Goal: Task Accomplishment & Management: Manage account settings

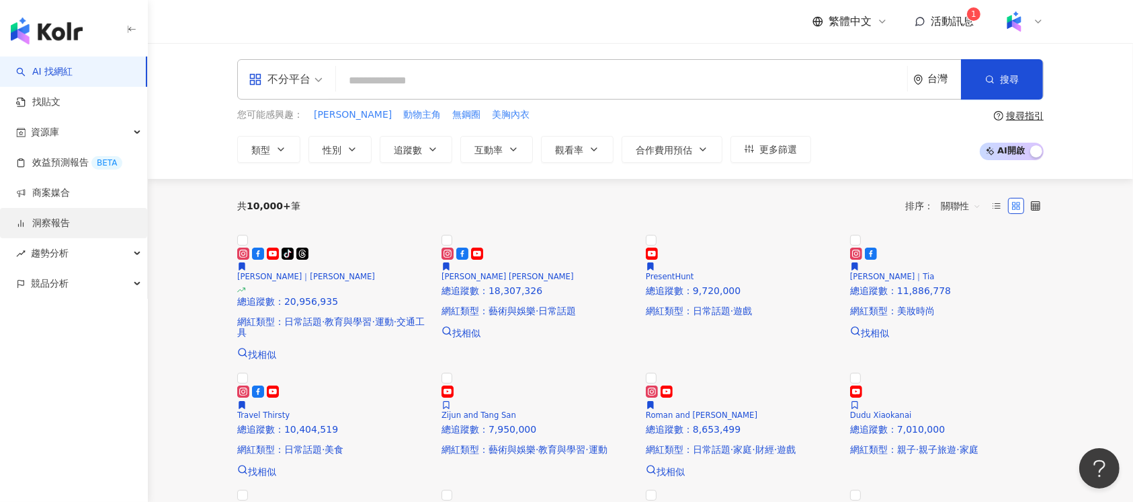
click at [70, 219] on link "洞察報告" at bounding box center [43, 222] width 54 height 13
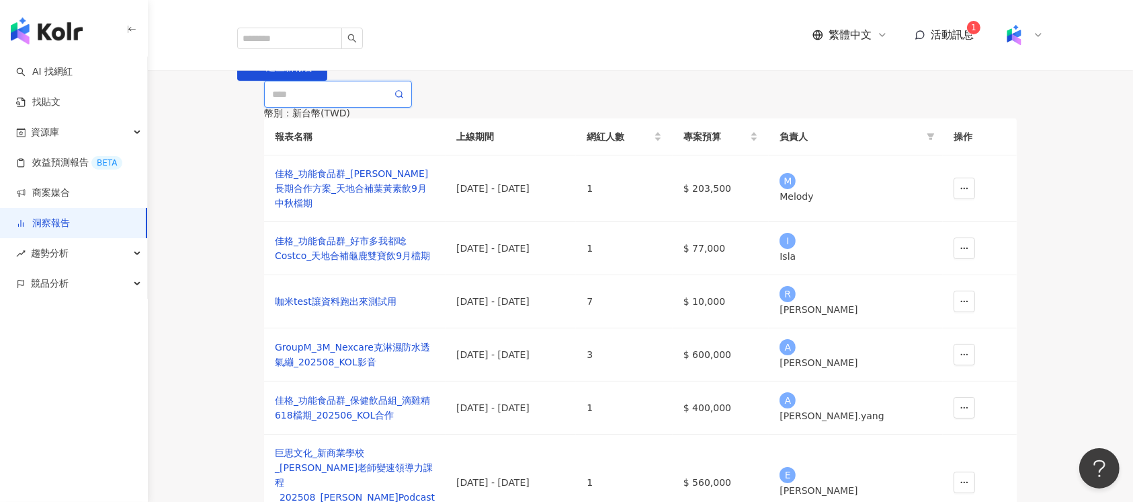
click at [355, 102] on input "text" at bounding box center [332, 94] width 120 height 15
paste input "**********"
type input "**********"
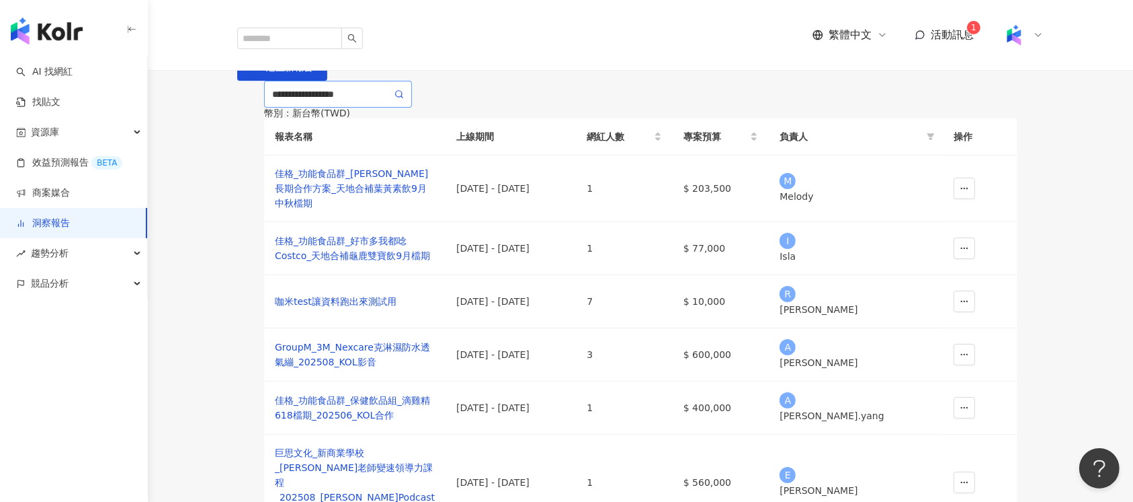
click at [402, 99] on icon at bounding box center [399, 93] width 9 height 9
click at [399, 99] on icon at bounding box center [399, 93] width 9 height 9
click at [350, 102] on input "**********" at bounding box center [332, 94] width 120 height 15
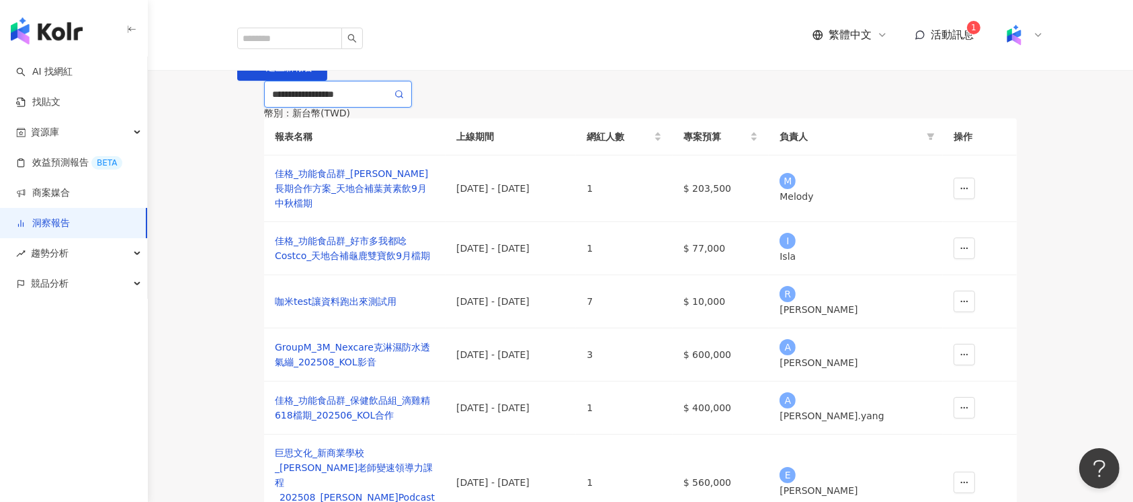
click at [350, 102] on input "**********" at bounding box center [332, 94] width 120 height 15
click at [452, 147] on main "洞察報告 建立新報告 幣別 ： 新台幣 ( TWD ) 報表名稱 上線期間 網紅人數 專案預算 負責人 操作 佳格_功能食品群_[PERSON_NAME]長期…" at bounding box center [641, 414] width 986 height 743
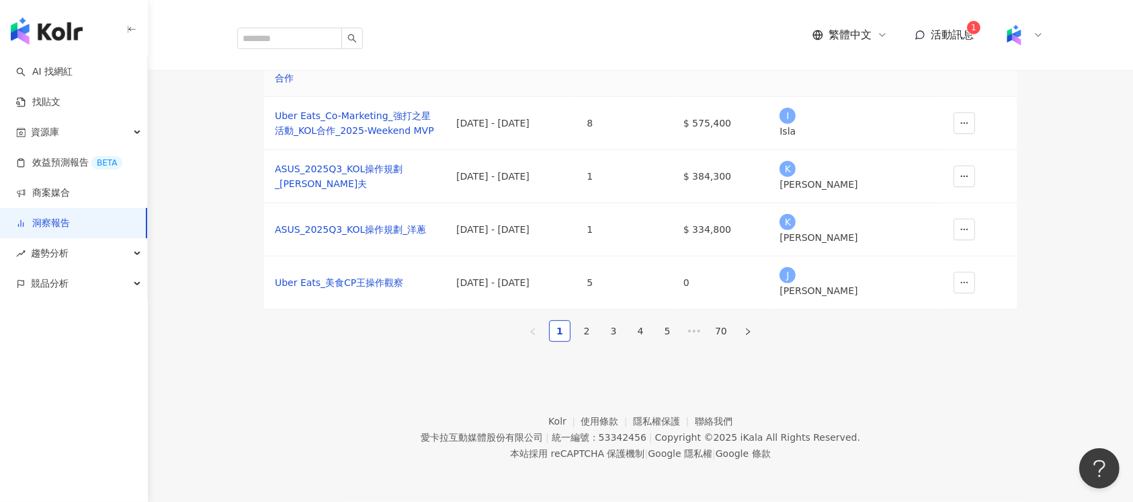
scroll to position [536, 0]
click at [586, 321] on link "2" at bounding box center [587, 331] width 20 height 20
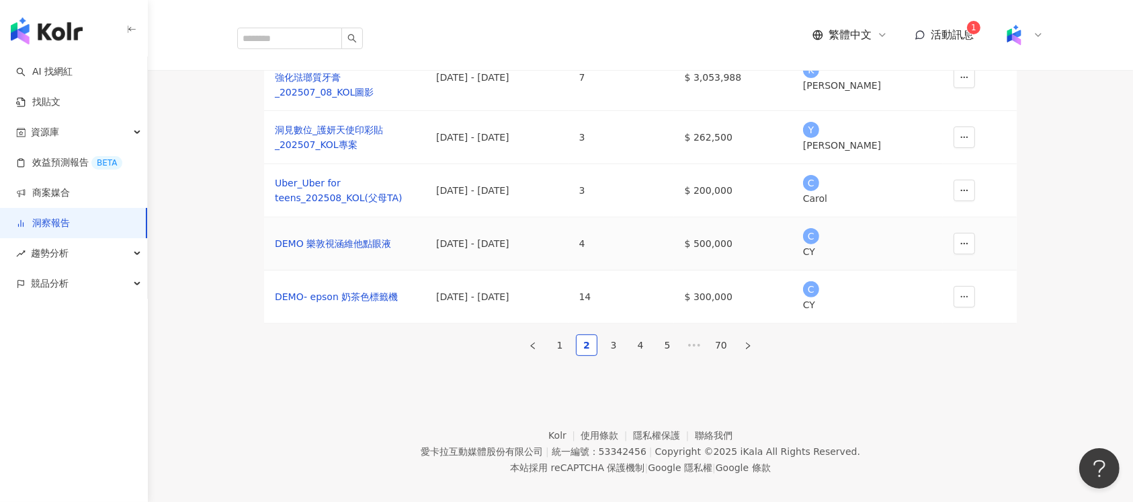
scroll to position [491, 0]
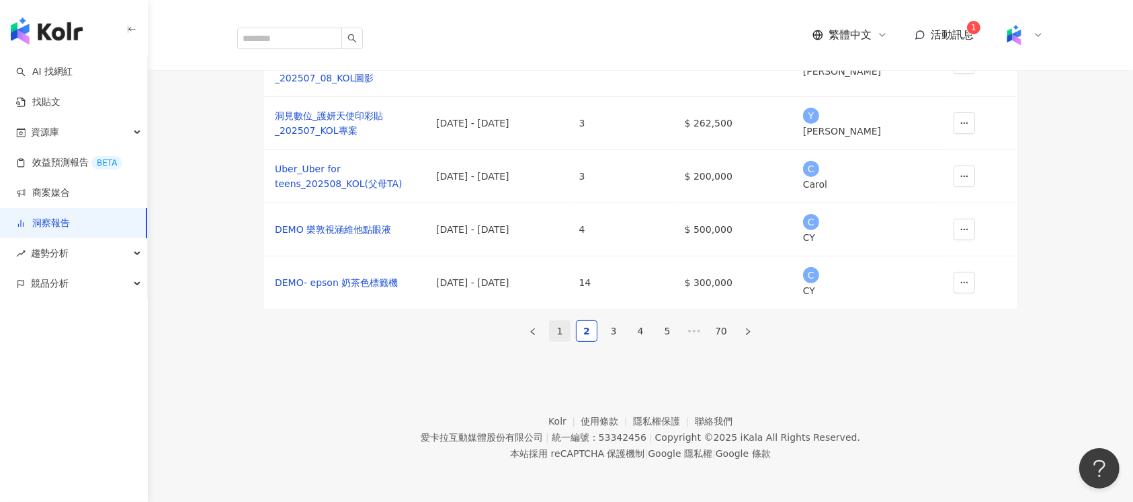
click at [550, 321] on link "1" at bounding box center [560, 331] width 20 height 20
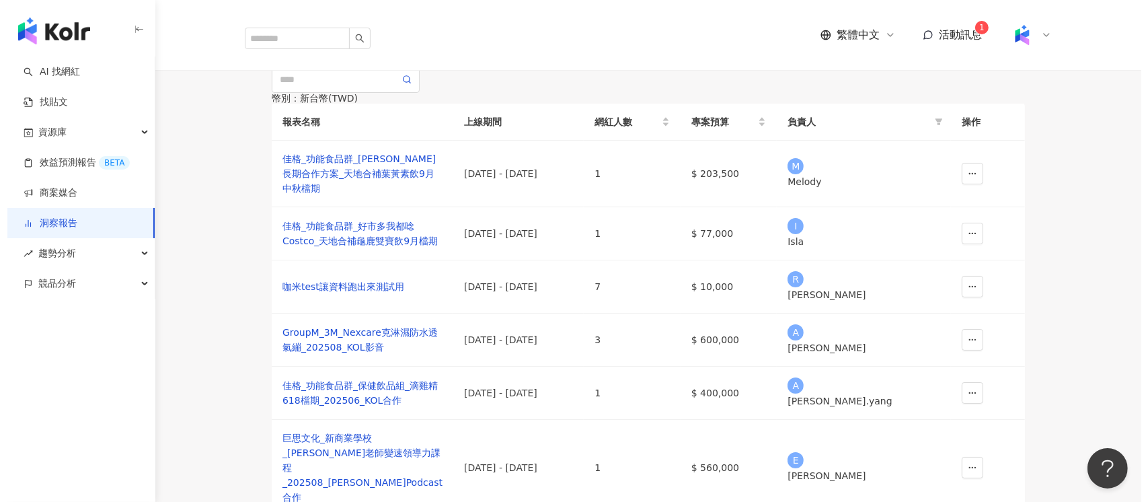
scroll to position [0, 0]
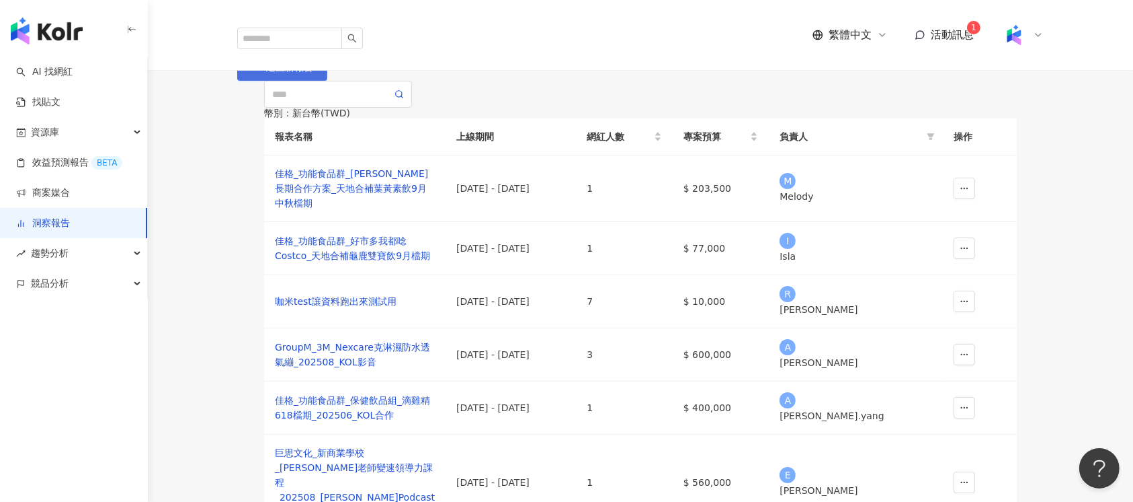
click at [261, 73] on span "button" at bounding box center [255, 67] width 9 height 11
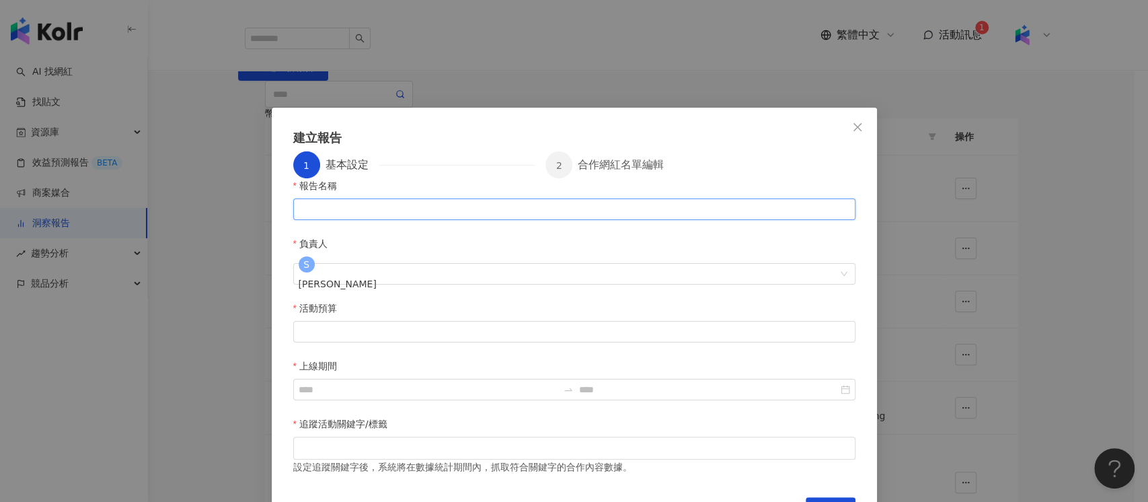
click at [381, 220] on input "報告名稱" at bounding box center [574, 209] width 562 height 22
paste input "**********"
click at [661, 253] on div "S [PERSON_NAME]" at bounding box center [566, 273] width 537 height 40
type input "**********"
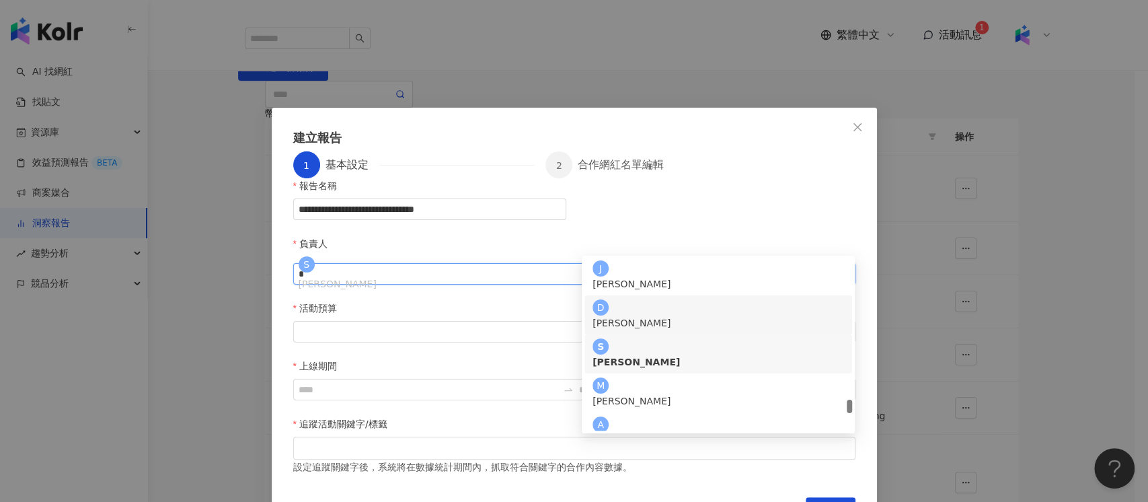
scroll to position [235, 0]
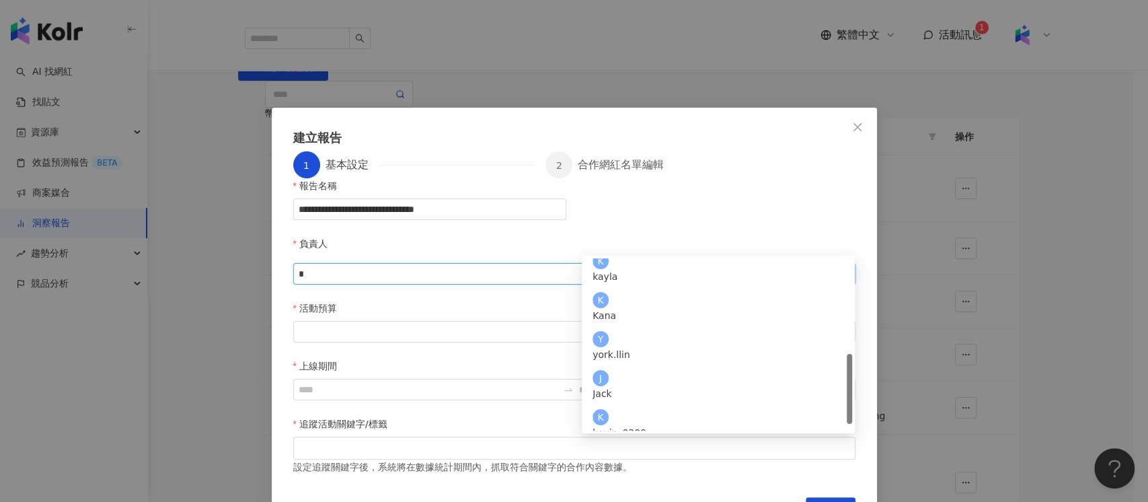
type input "**"
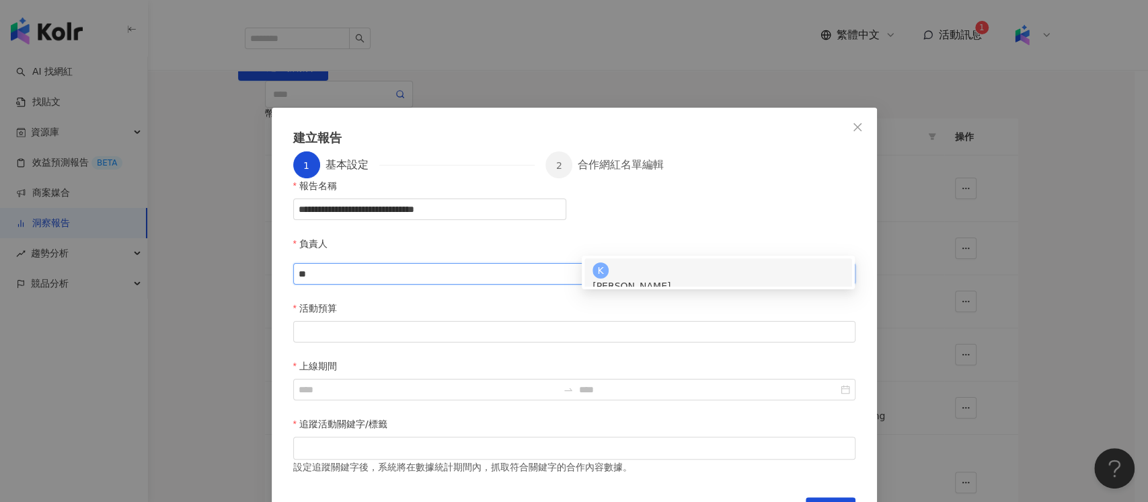
click at [656, 274] on div "K Kin Kuan" at bounding box center [717, 277] width 251 height 31
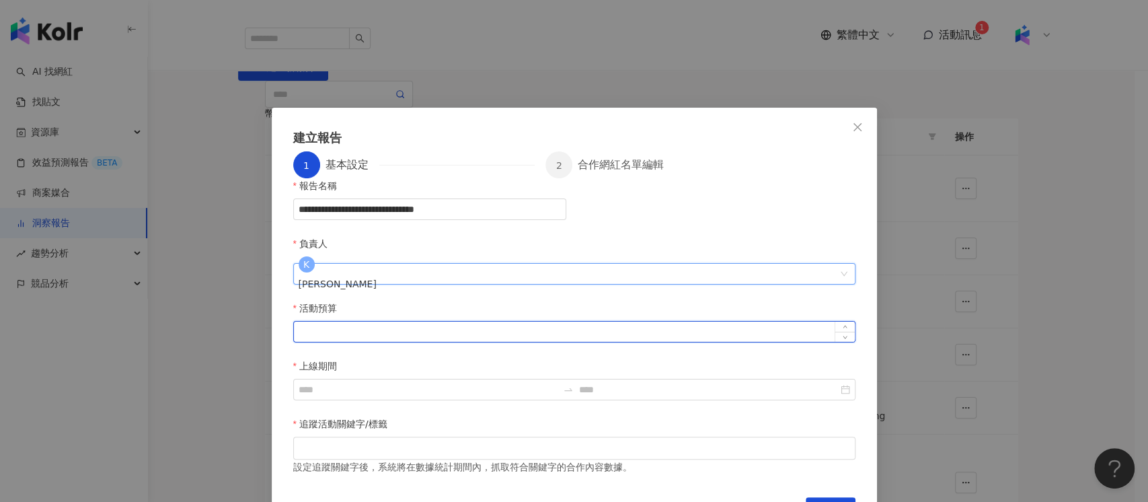
click at [360, 321] on input "活動預算" at bounding box center [574, 331] width 561 height 20
type input "******"
click at [652, 378] on div at bounding box center [574, 389] width 562 height 22
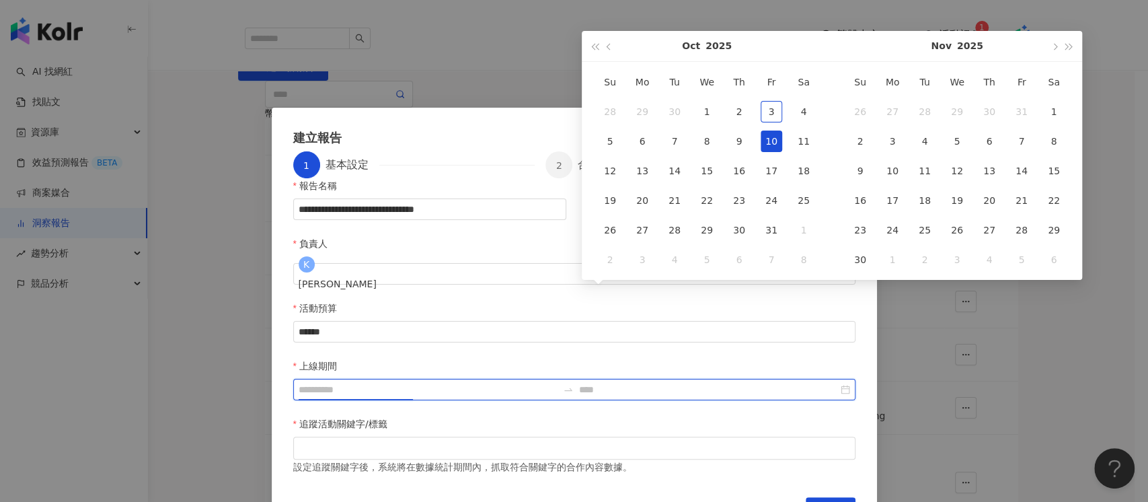
type input "**********"
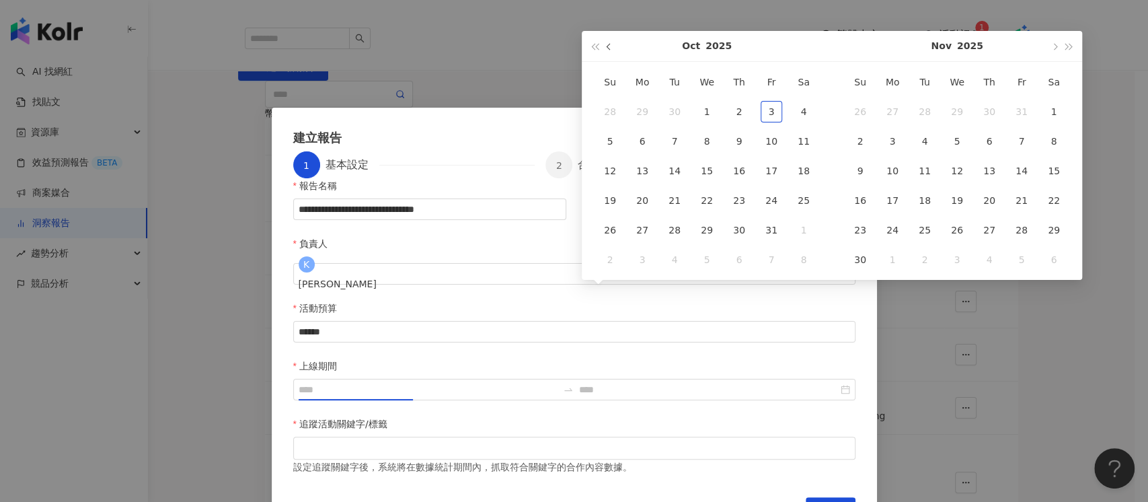
click at [608, 46] on span "button" at bounding box center [609, 46] width 7 height 7
type input "**********"
click at [772, 115] on div "5" at bounding box center [771, 112] width 22 height 22
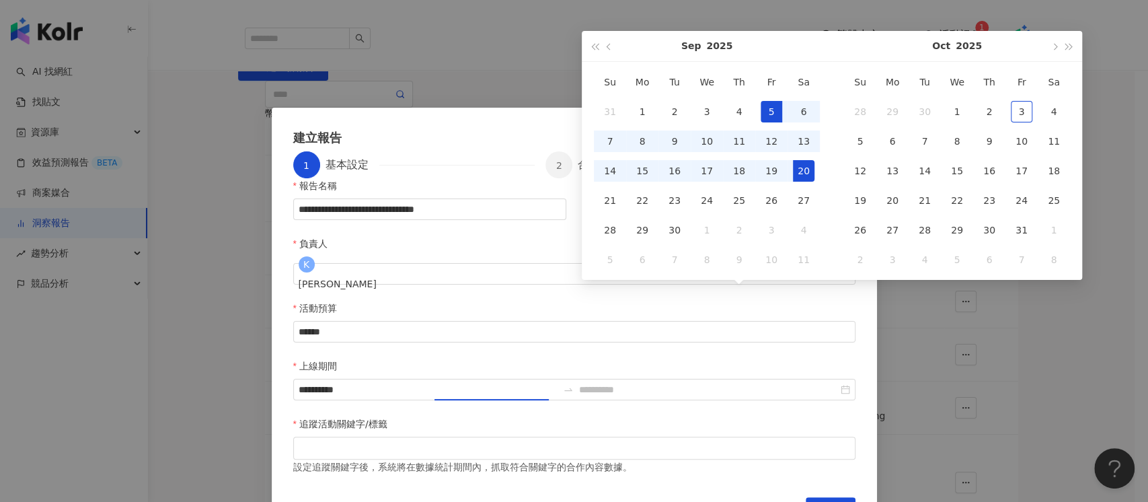
click at [804, 164] on div "20" at bounding box center [804, 171] width 22 height 22
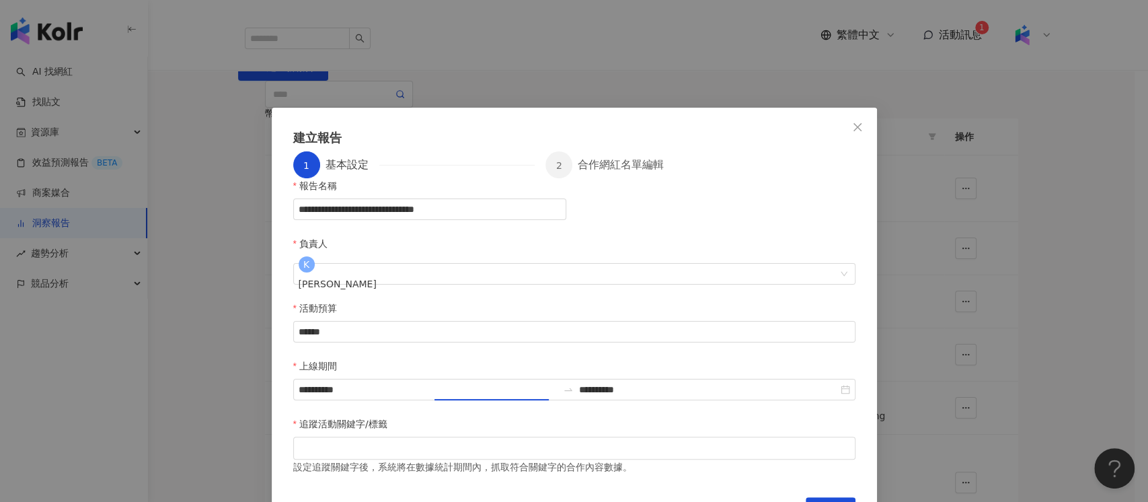
type input "**********"
click at [417, 443] on div at bounding box center [574, 448] width 557 height 10
type input "****"
click at [838, 497] on span "下一步" at bounding box center [830, 508] width 28 height 22
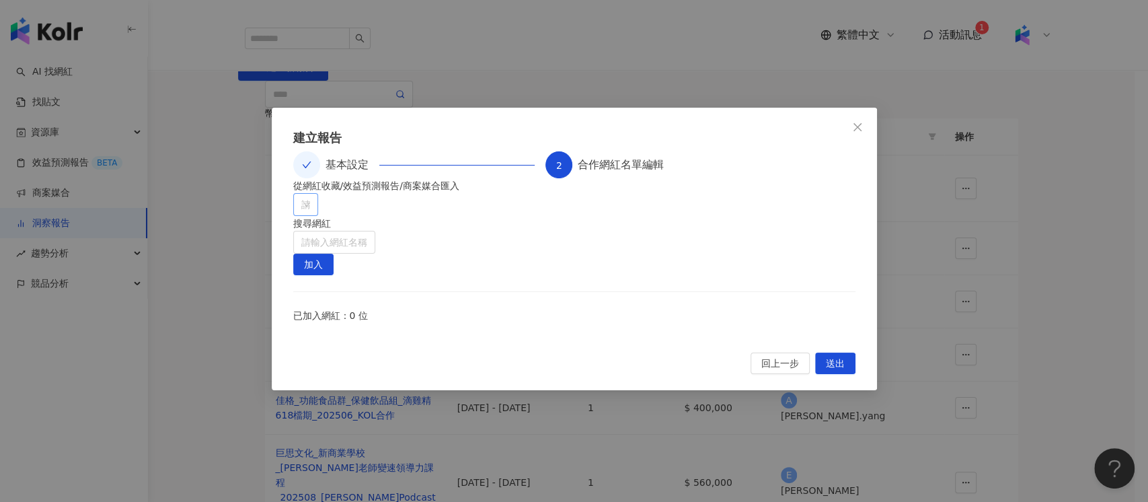
click at [301, 210] on div at bounding box center [298, 205] width 5 height 10
click at [301, 303] on icon "caret-down" at bounding box center [299, 303] width 7 height 7
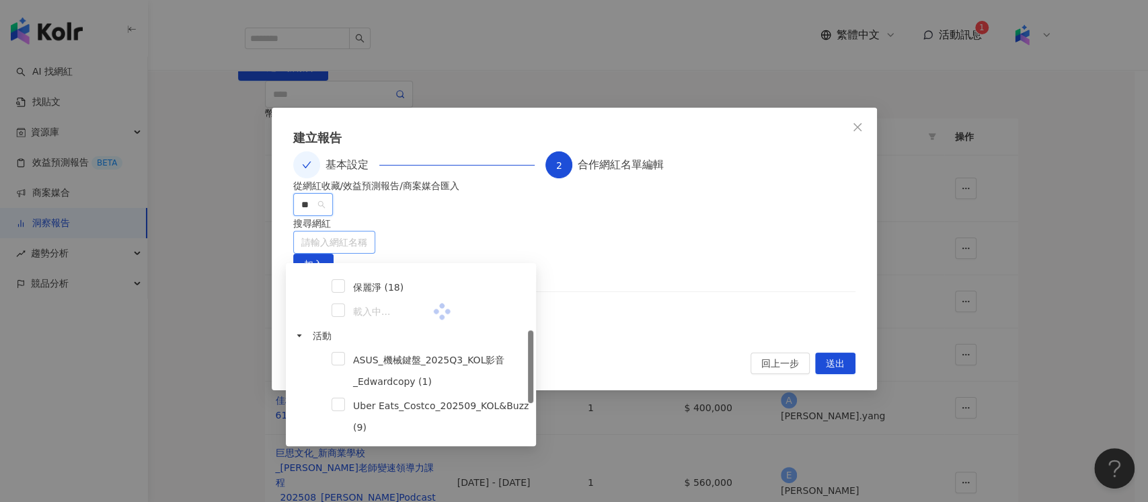
scroll to position [145, 0]
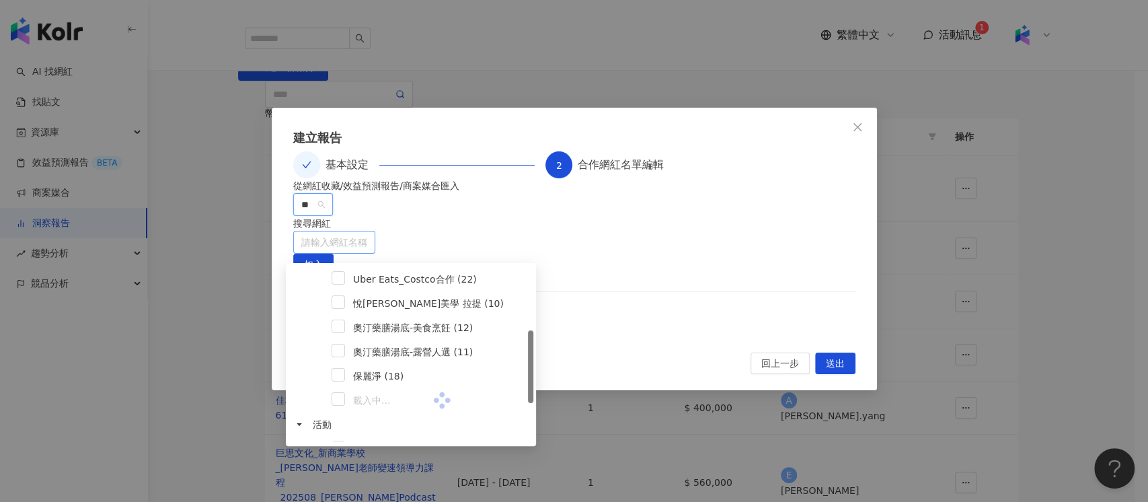
type input "***"
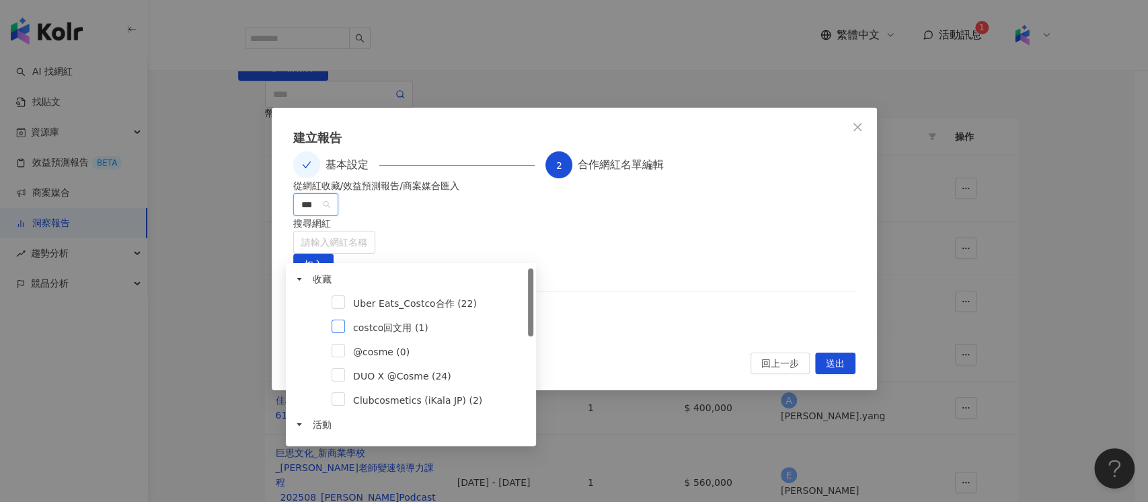
click at [339, 327] on span at bounding box center [337, 325] width 13 height 13
click at [339, 324] on span at bounding box center [337, 325] width 13 height 13
click at [388, 328] on span "costco回文用 (1)" at bounding box center [390, 327] width 75 height 11
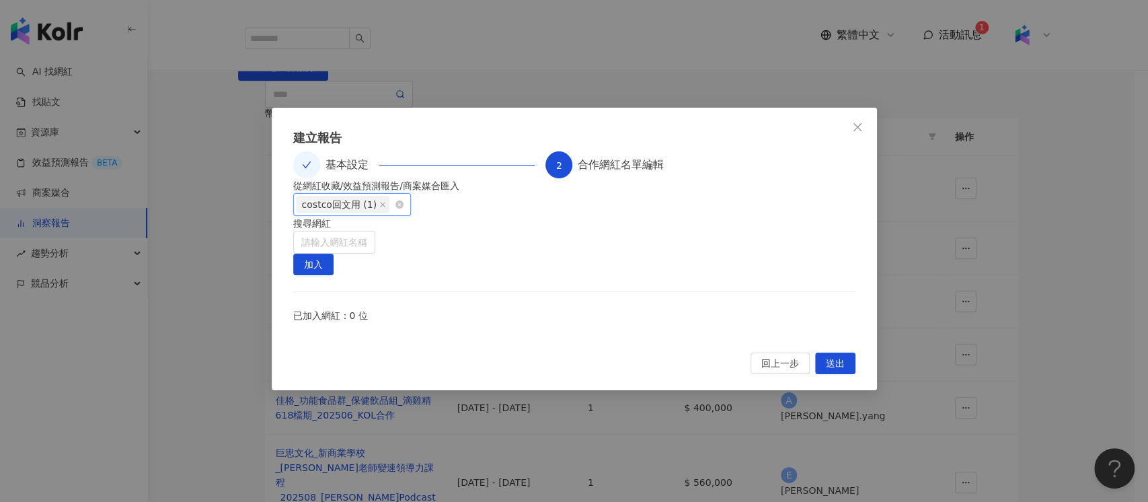
click at [395, 214] on div "costco回文用 (1)" at bounding box center [345, 204] width 99 height 20
click at [303, 210] on div at bounding box center [299, 205] width 7 height 10
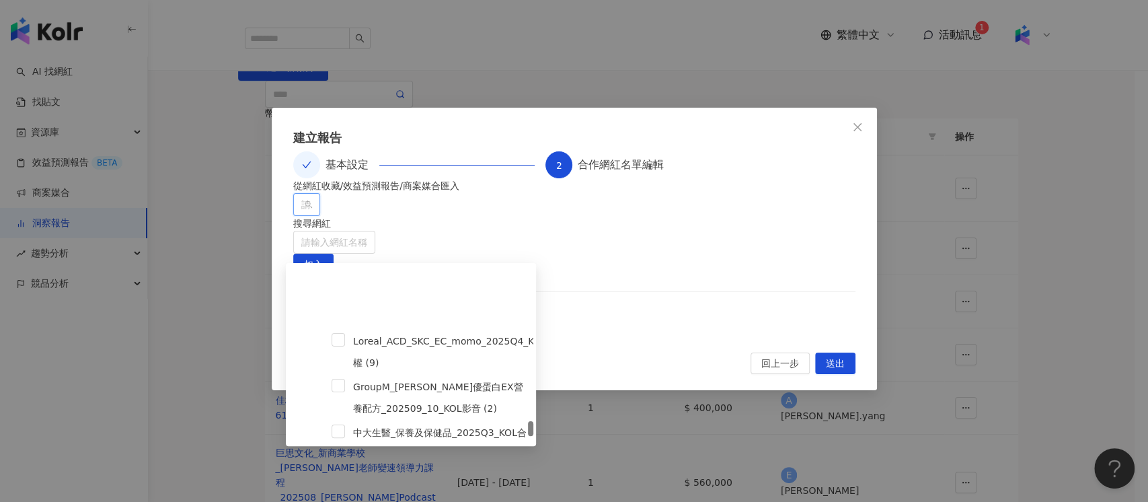
scroll to position [1746, 0]
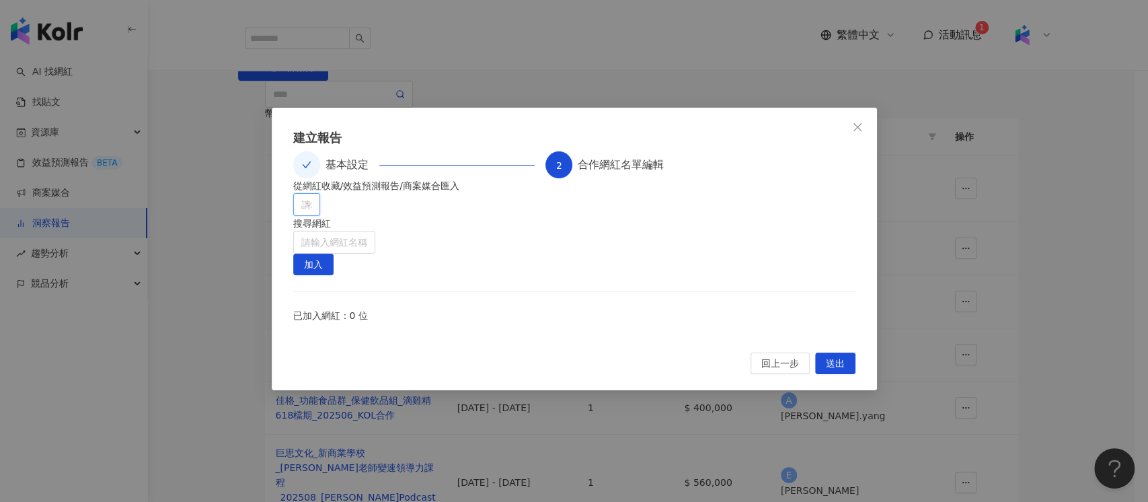
paste input "**********"
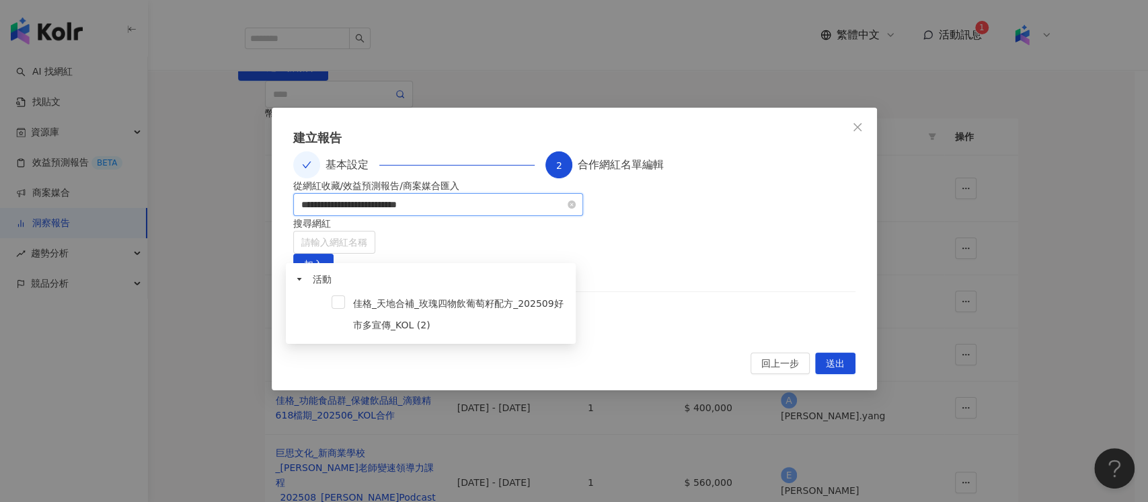
type input "**********"
click at [344, 302] on span at bounding box center [337, 301] width 13 height 13
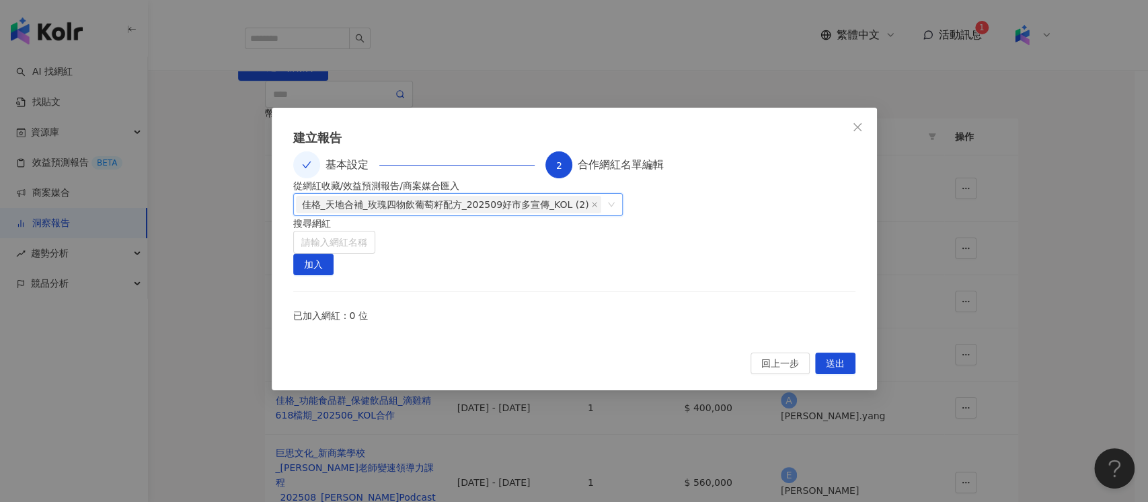
drag, startPoint x: 553, startPoint y: 272, endPoint x: 241, endPoint y: 270, distance: 311.9
click at [241, 270] on div "**********" at bounding box center [574, 251] width 1148 height 502
click at [487, 214] on div "campaigns-1994-佳格_天地合補_玫瑰四物飲葡萄籽配方_202509好市多宣傳_KOL" at bounding box center [484, 204] width 376 height 20
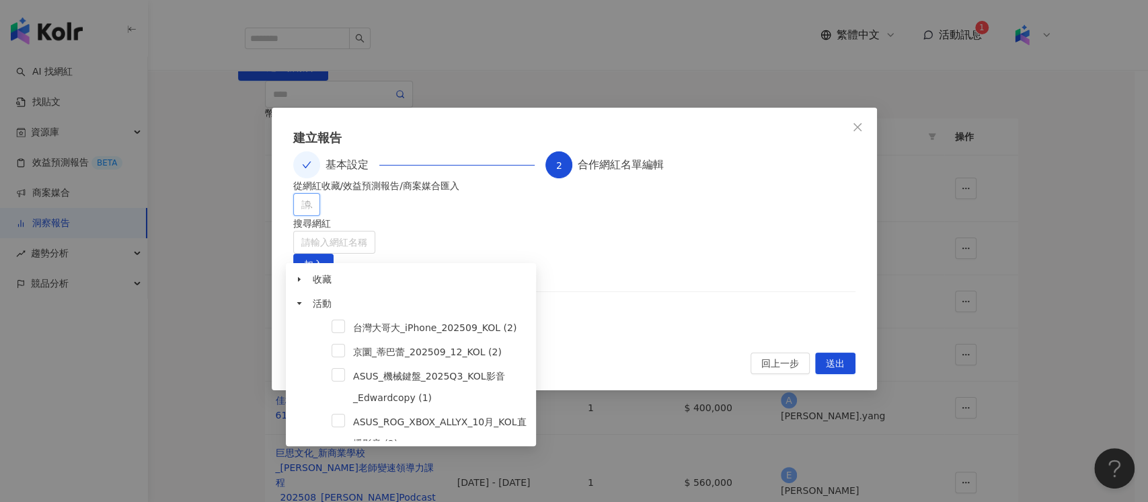
paste input "**********"
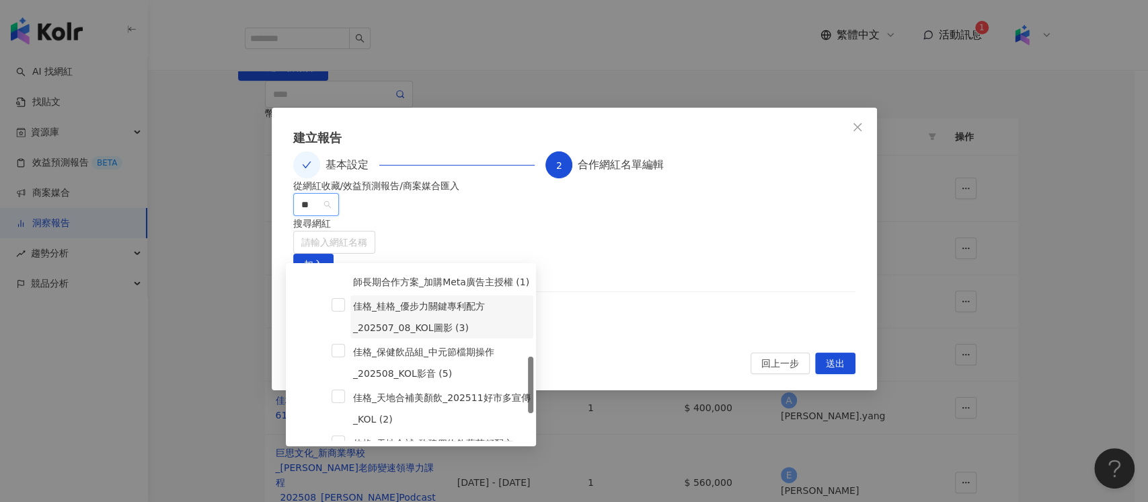
scroll to position [352, 0]
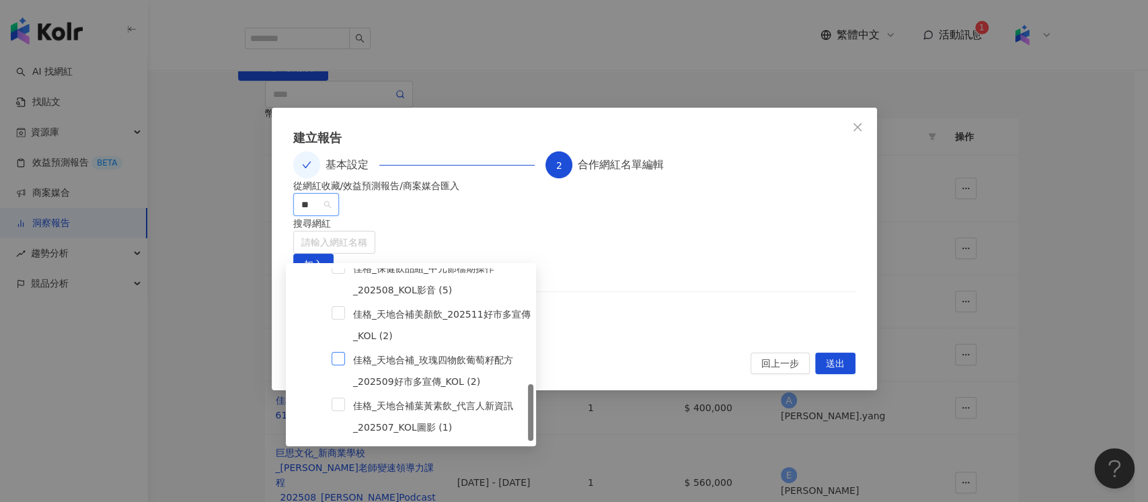
click at [337, 355] on span at bounding box center [337, 358] width 13 height 13
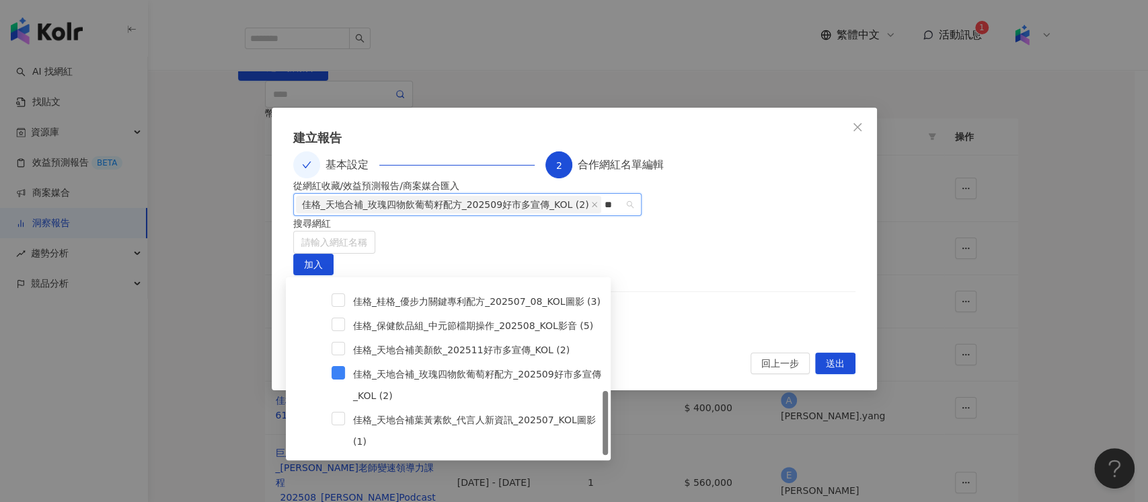
type input "*"
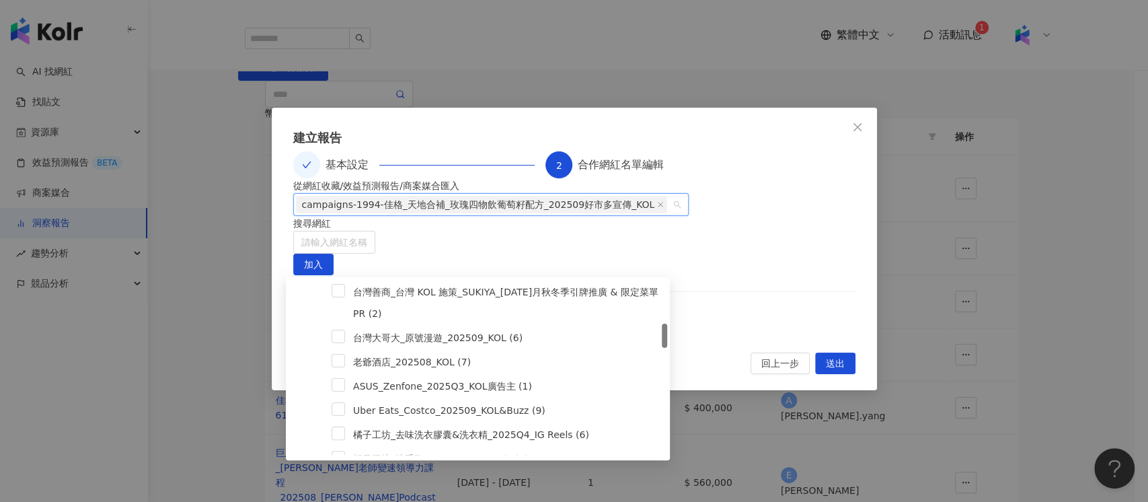
click at [742, 286] on div "從網紅收藏/效益預測報告/商案媒合匯入 campaigns-1994-佳格_天地合補_玫瑰四物飲葡萄籽配方_202509好市多宣傳_KOL 搜尋網紅 請輸入網…" at bounding box center [574, 257] width 562 height 158
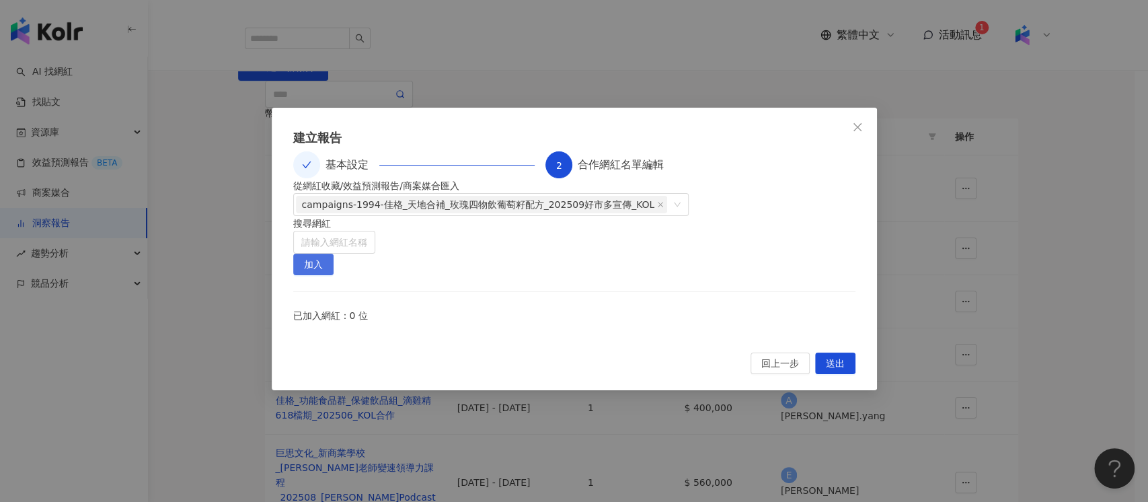
click at [333, 253] on button "加入" at bounding box center [313, 264] width 40 height 22
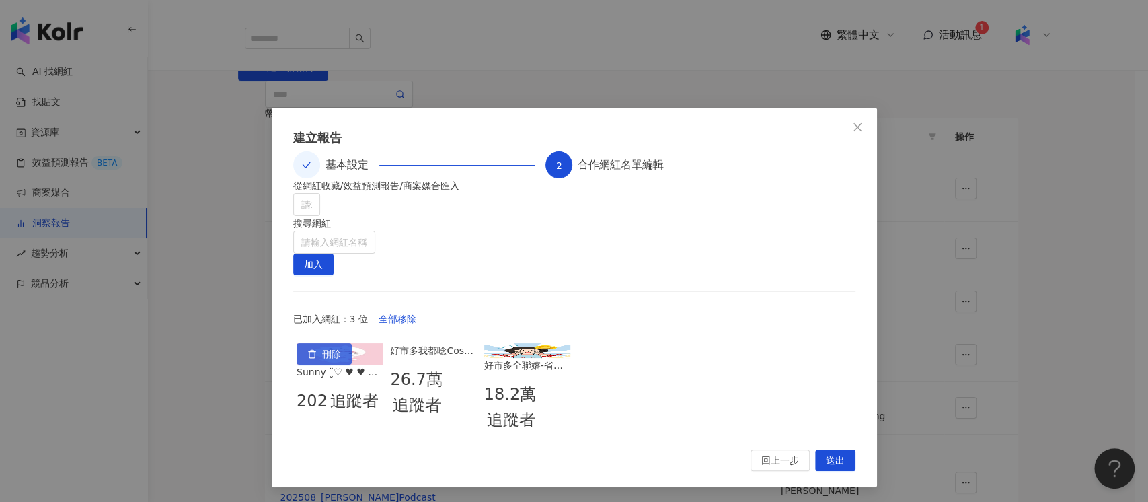
click at [329, 364] on button "刪除" at bounding box center [323, 354] width 55 height 22
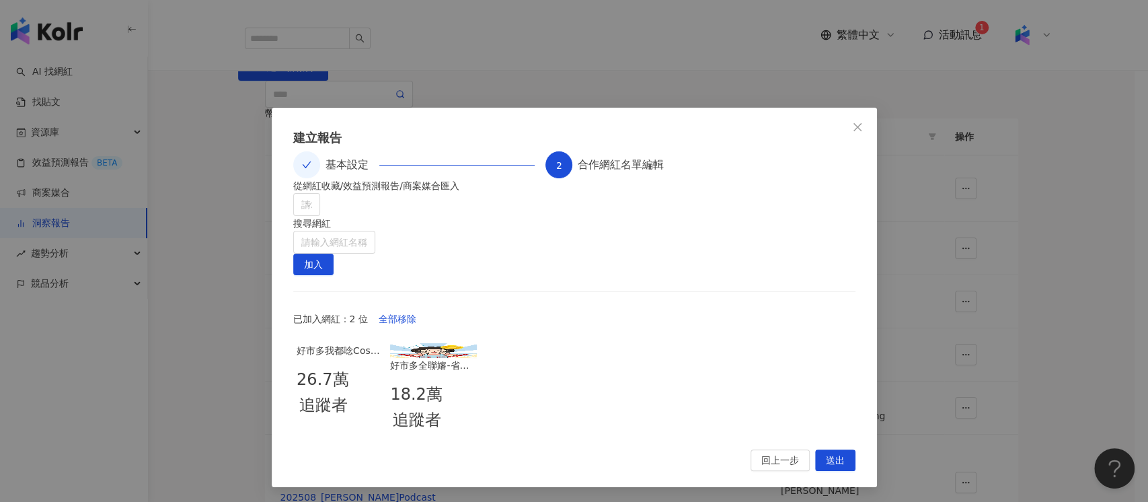
scroll to position [22, 0]
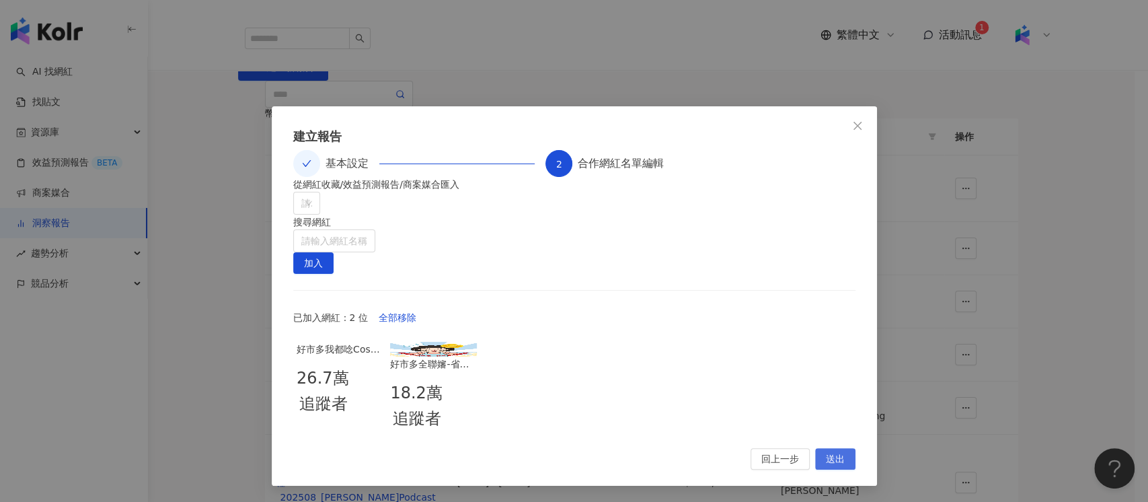
click at [835, 461] on span "送出" at bounding box center [835, 459] width 19 height 22
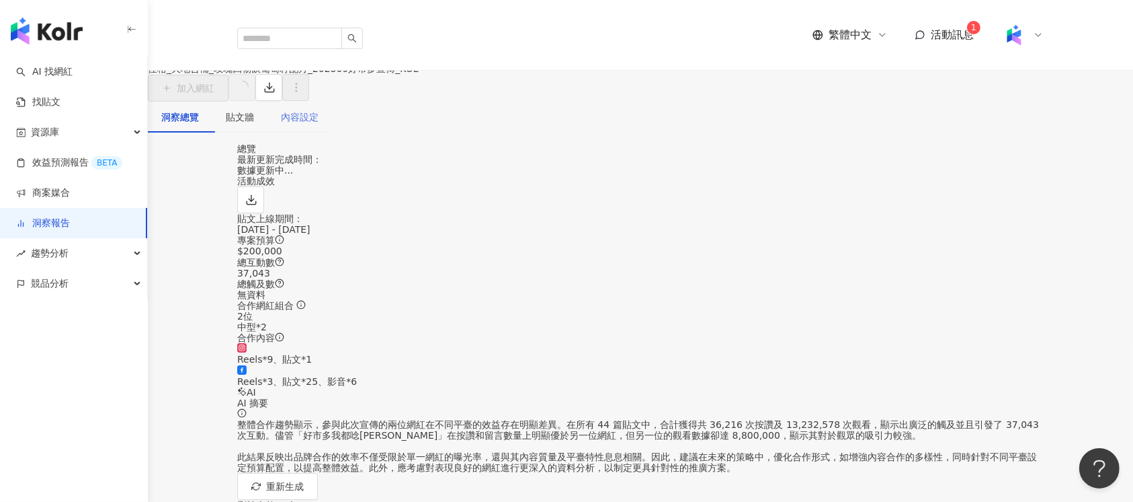
click at [332, 121] on div "內容設定" at bounding box center [300, 117] width 65 height 31
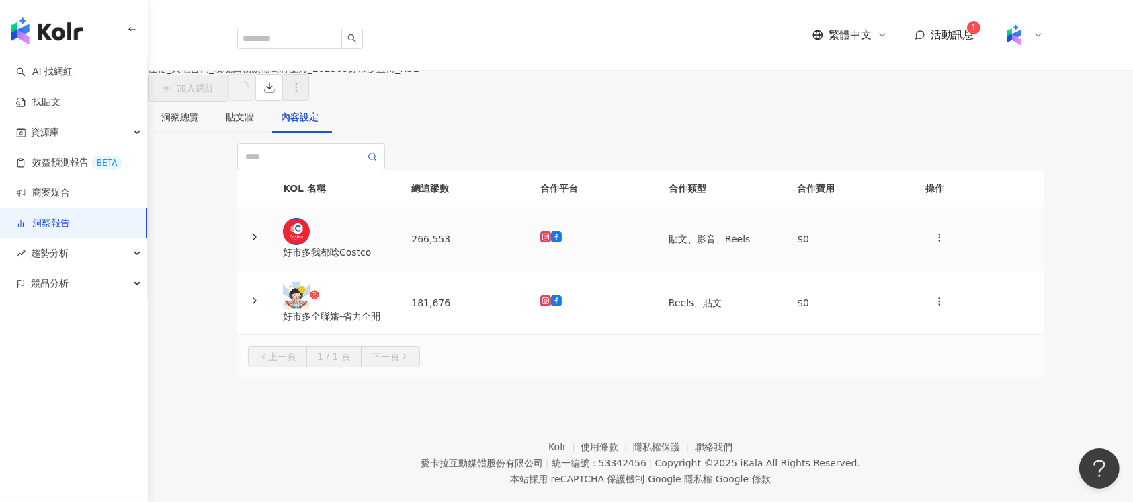
click at [513, 271] on td "266,553" at bounding box center [465, 239] width 128 height 64
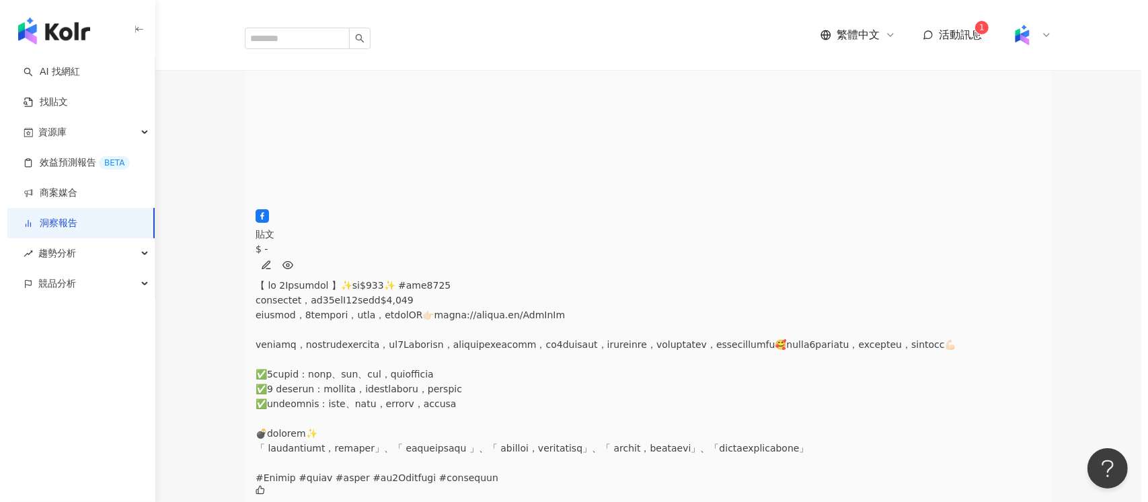
scroll to position [179, 0]
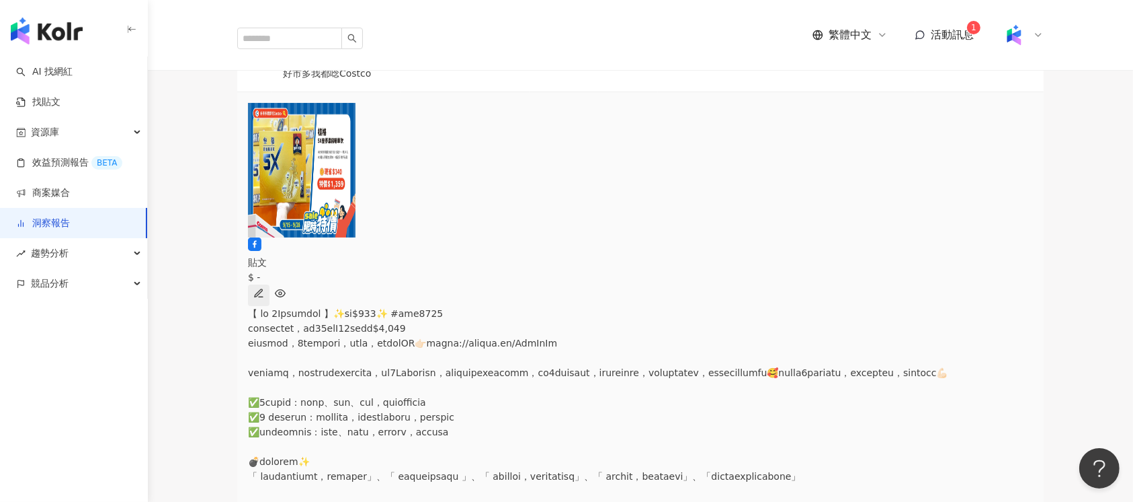
click at [270, 284] on button "button" at bounding box center [259, 295] width 22 height 22
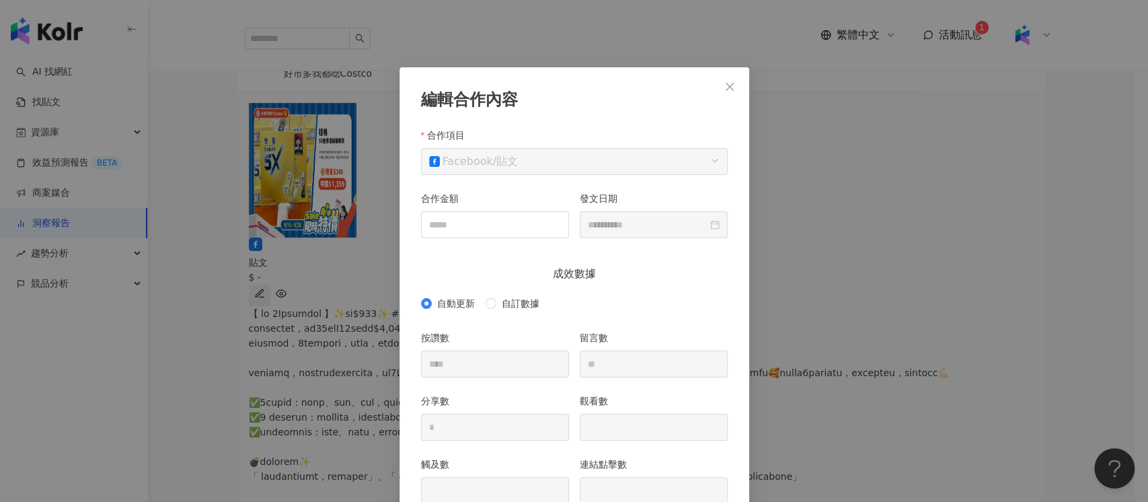
scroll to position [67, 0]
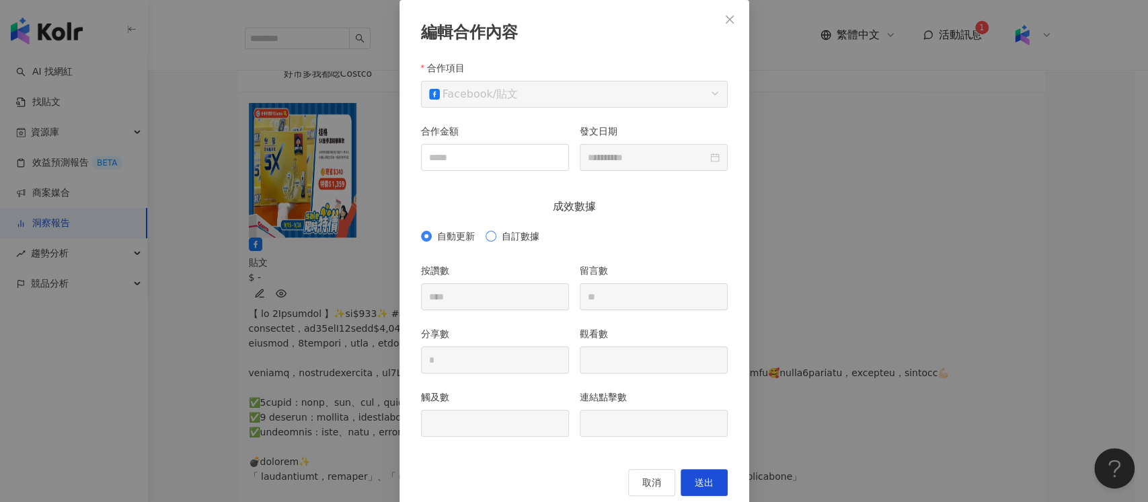
click at [524, 233] on span "自訂數據" at bounding box center [520, 236] width 48 height 15
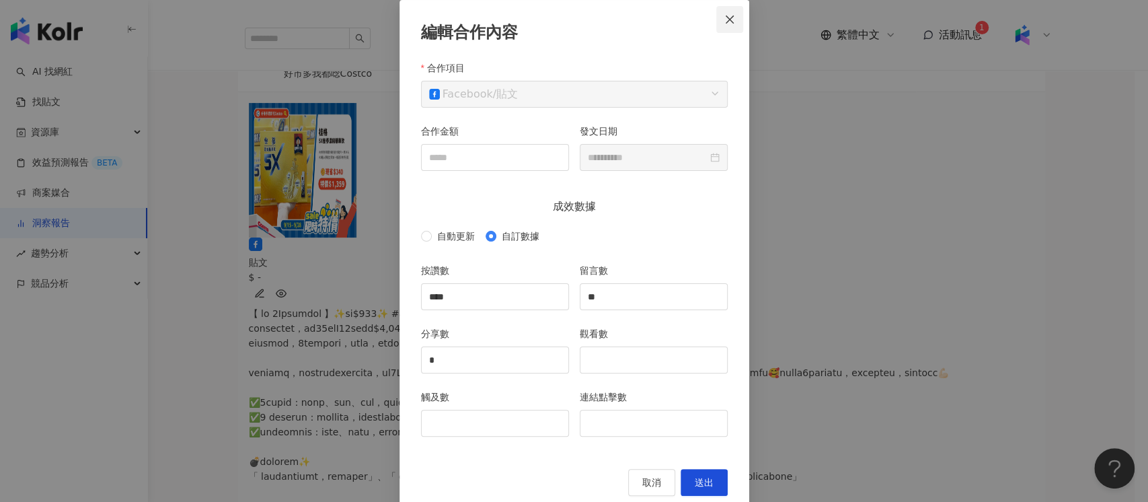
click at [726, 14] on icon "close" at bounding box center [729, 19] width 11 height 11
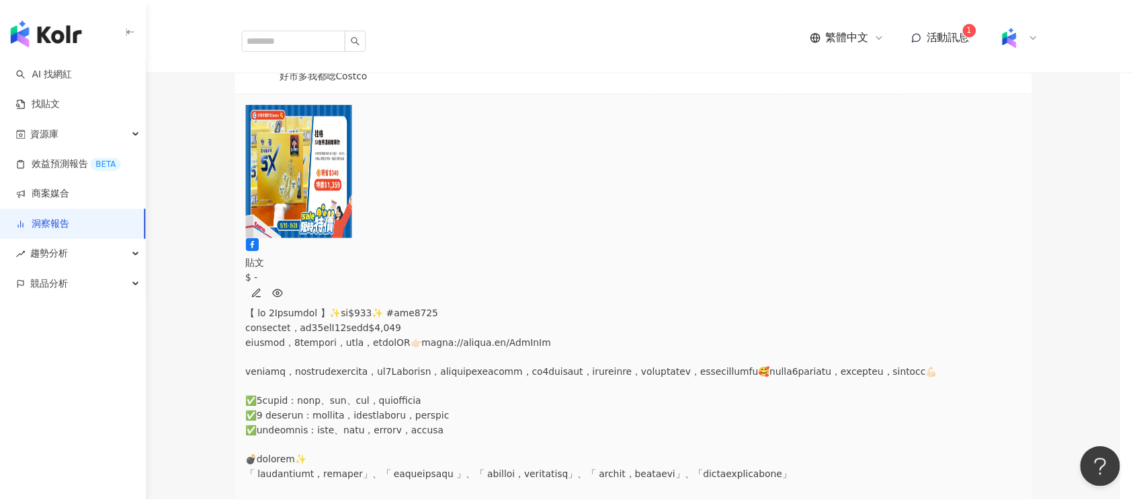
scroll to position [26, 0]
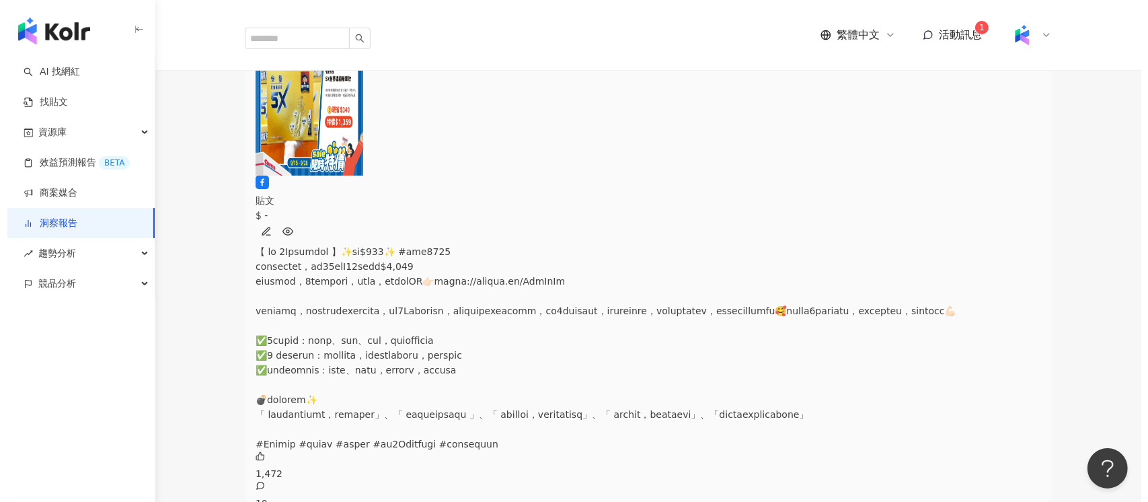
scroll to position [269, 0]
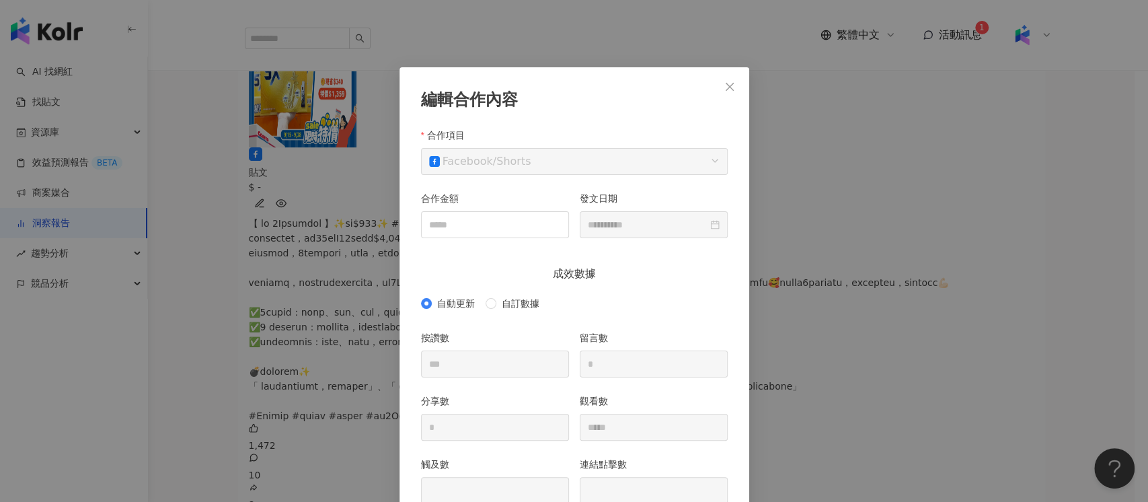
scroll to position [67, 0]
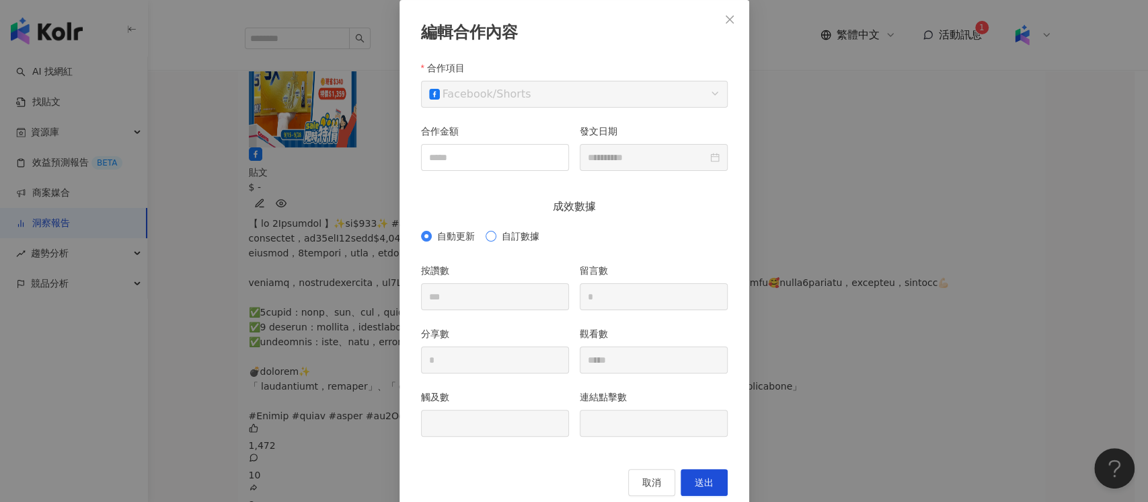
click at [520, 233] on span "自訂數據" at bounding box center [520, 236] width 48 height 15
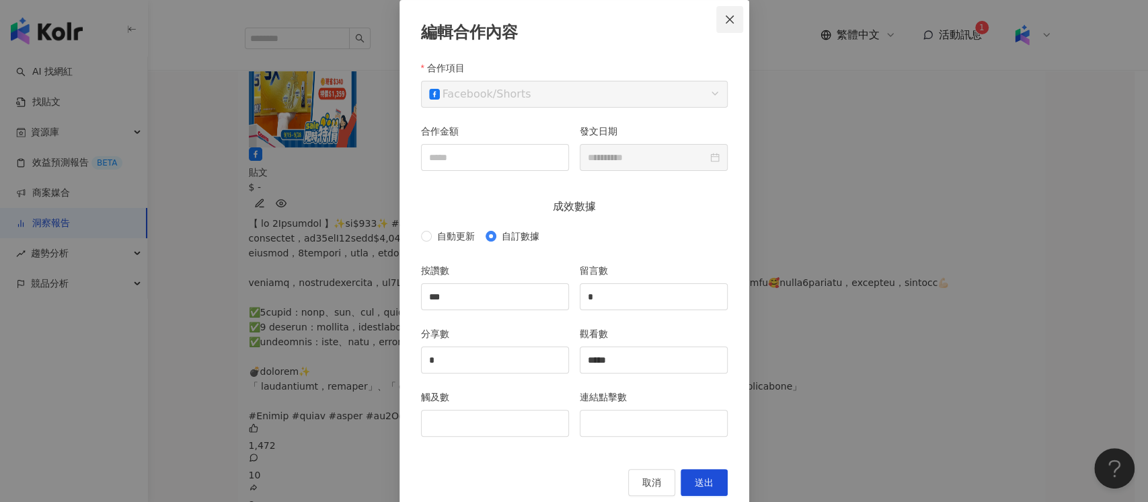
click at [729, 22] on span "Close" at bounding box center [729, 19] width 27 height 11
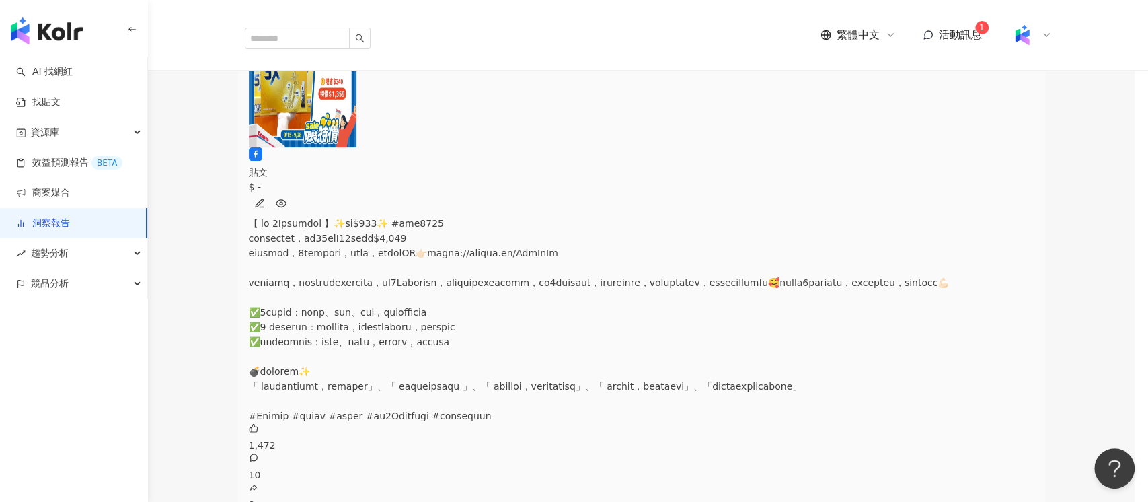
scroll to position [26, 0]
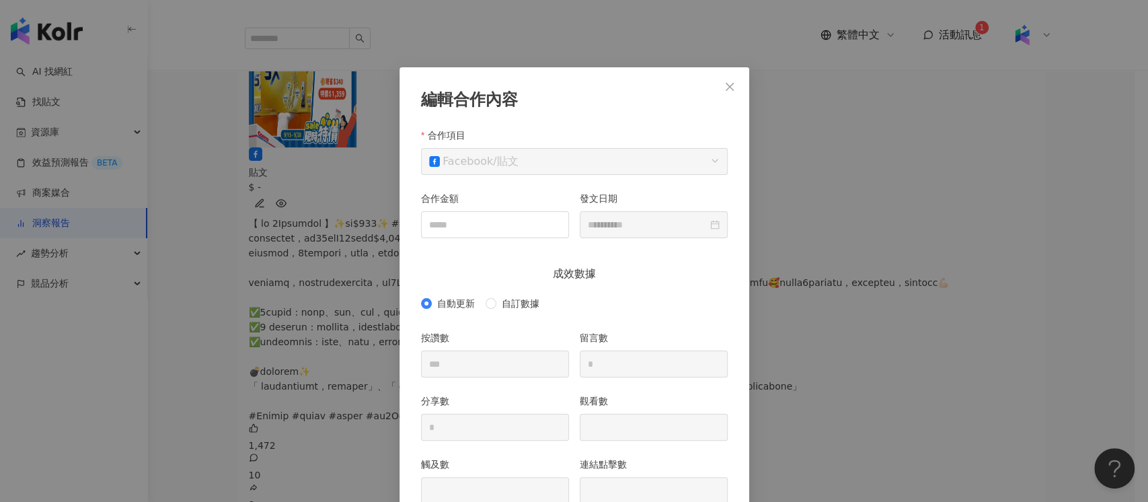
scroll to position [67, 0]
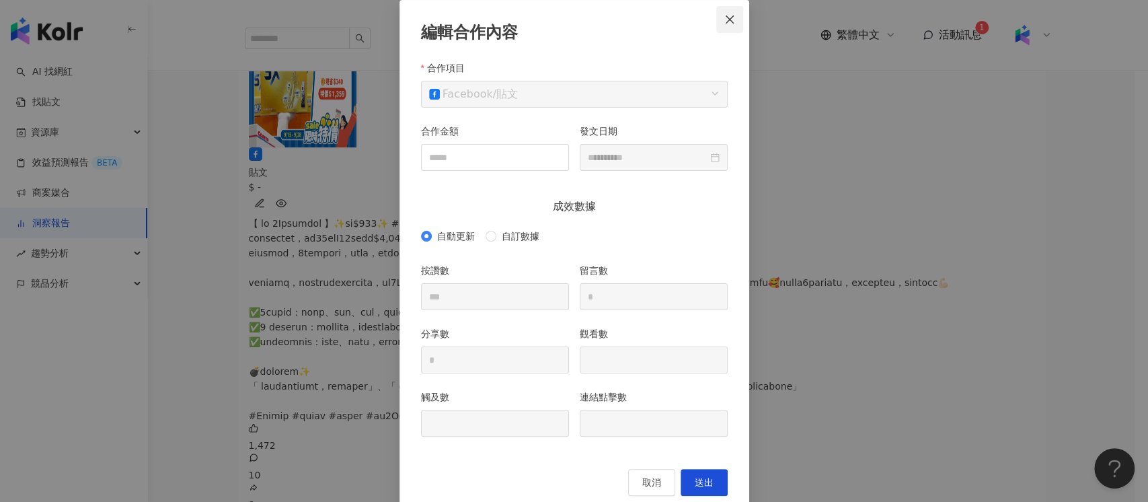
click at [733, 14] on span "Close" at bounding box center [729, 19] width 27 height 11
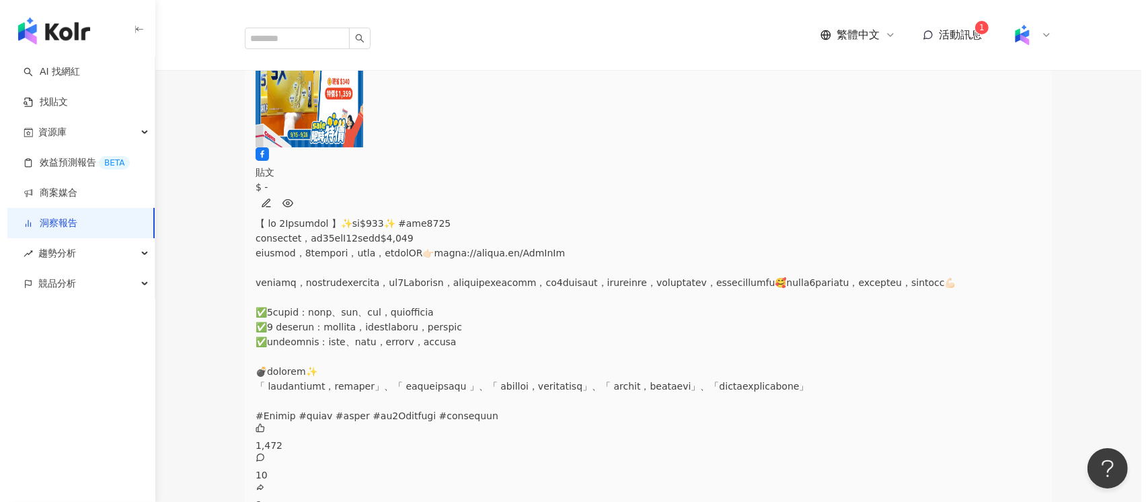
scroll to position [89, 0]
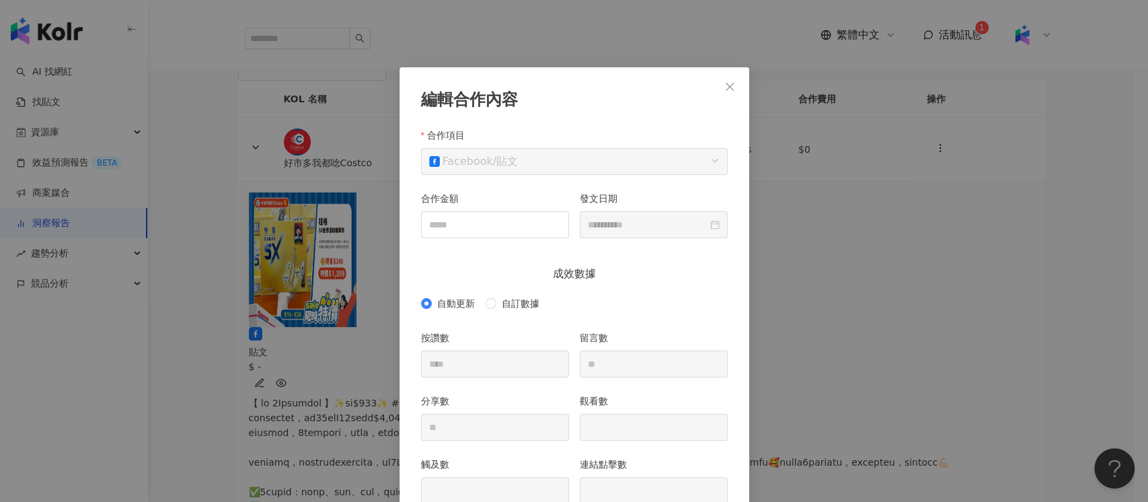
scroll to position [67, 0]
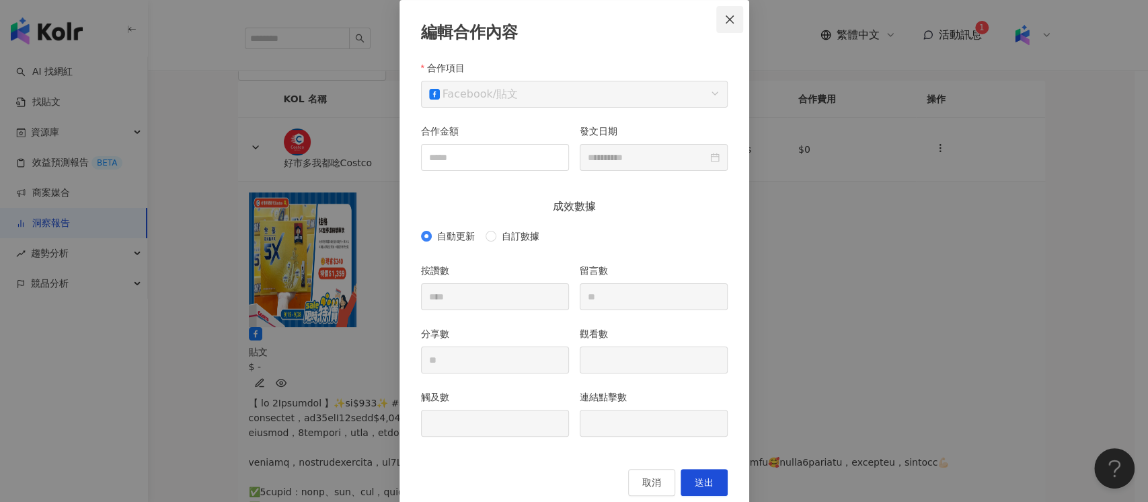
click at [721, 30] on button "Close" at bounding box center [729, 19] width 27 height 27
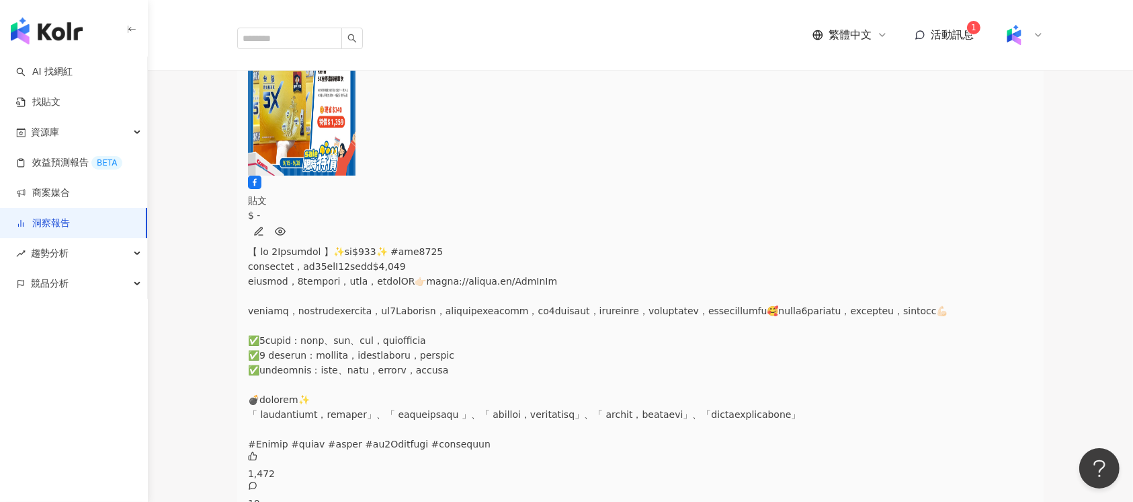
scroll to position [269, 0]
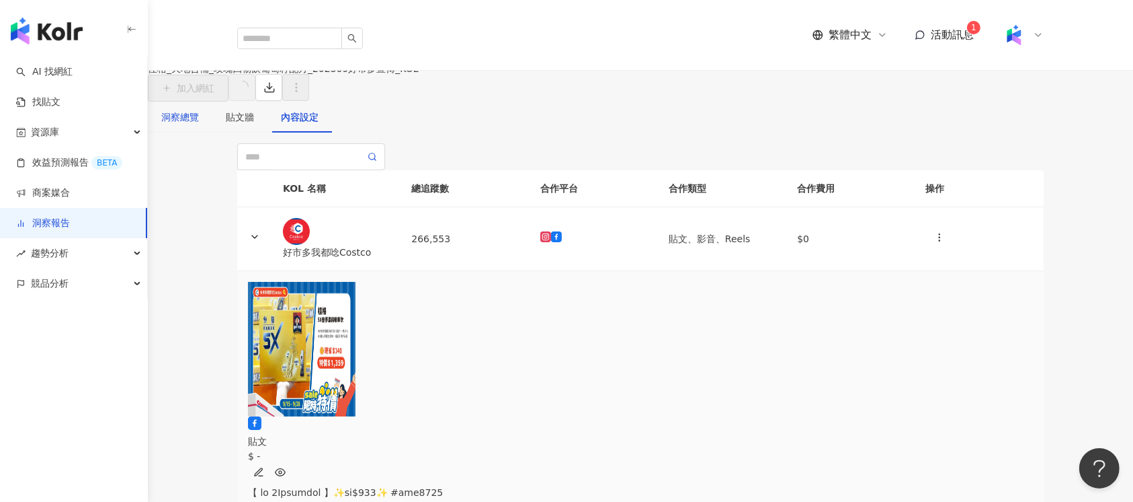
click at [199, 124] on div "洞察總覽" at bounding box center [180, 117] width 38 height 15
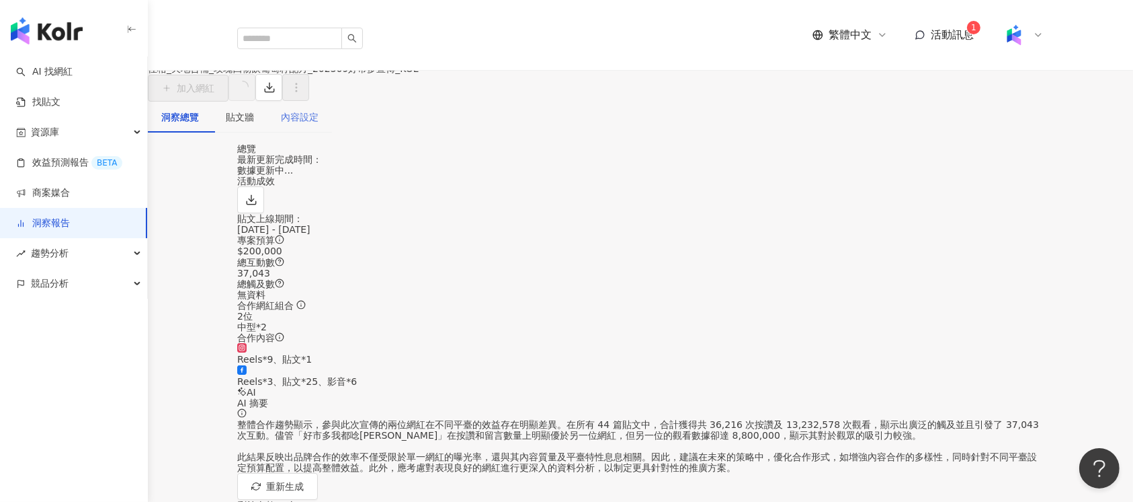
click at [332, 132] on div "內容設定" at bounding box center [300, 117] width 65 height 31
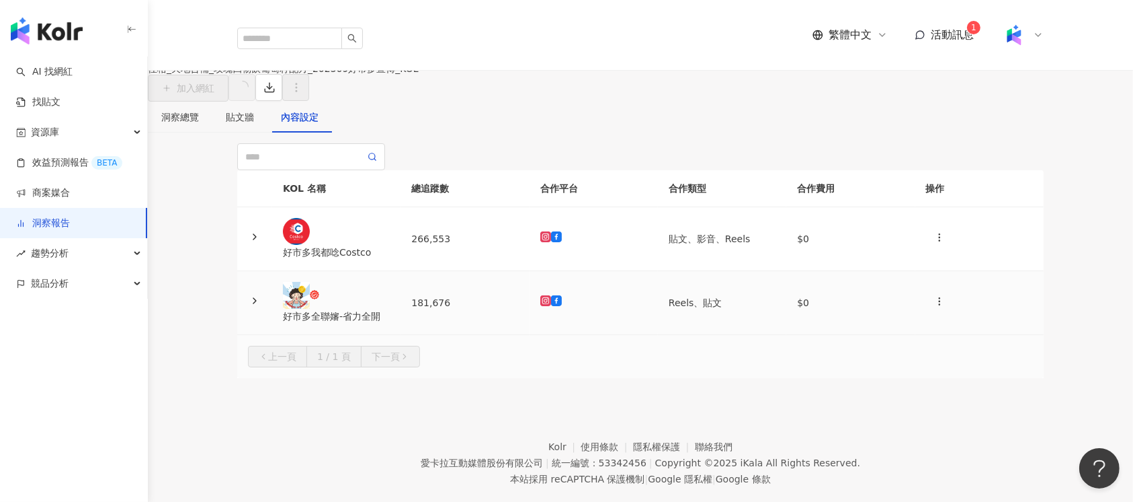
click at [499, 335] on td "181,676" at bounding box center [465, 303] width 128 height 64
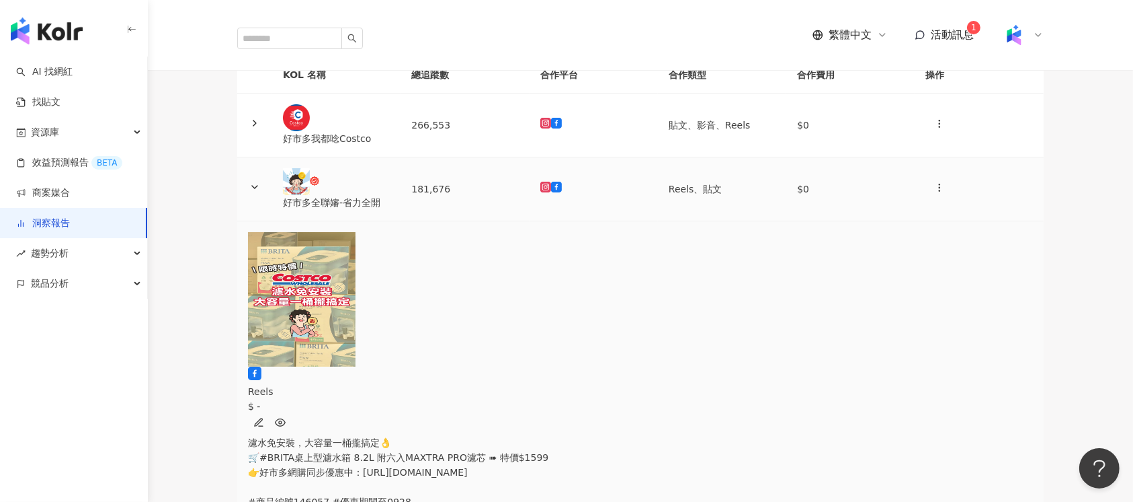
scroll to position [179, 0]
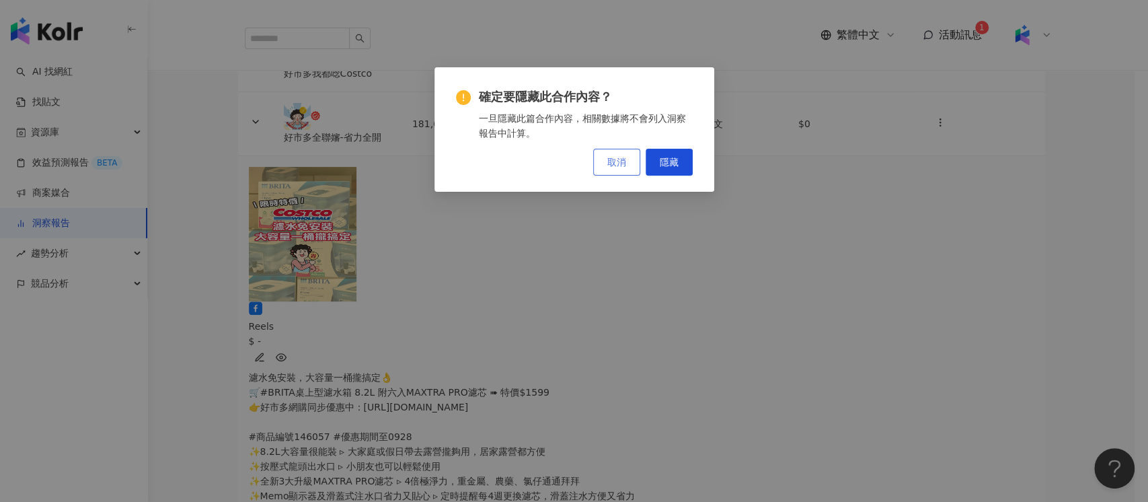
click at [616, 159] on span "取消" at bounding box center [616, 162] width 19 height 11
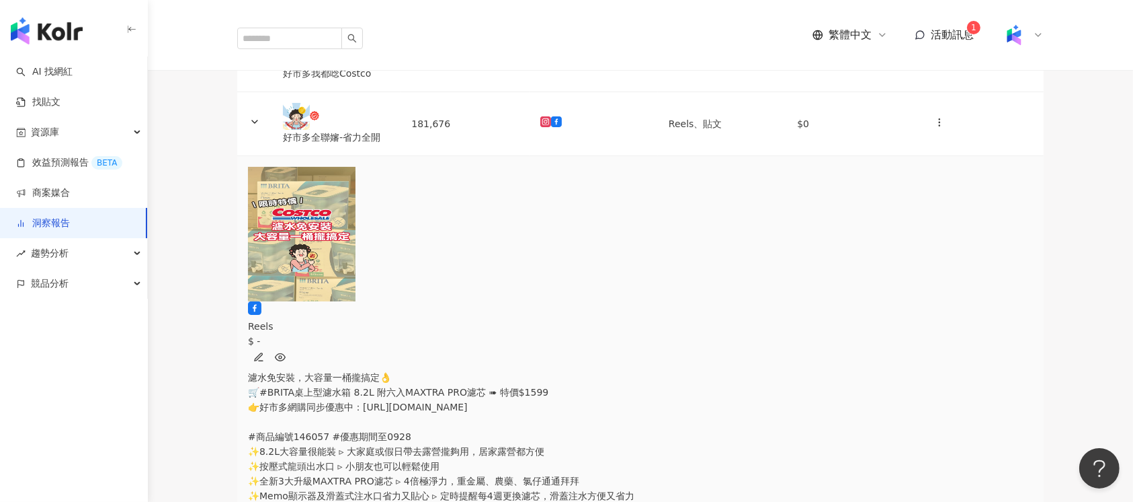
click at [564, 324] on div "Reels $ - 濾水免安裝，大容量一桶攏搞定👌 🛒#BRITA桌上型濾水箱 8.2L 附六入MAXTRA PRO濾芯 ➠ 特價$1599 👉好市多網購同步…" at bounding box center [640, 483] width 785 height 364
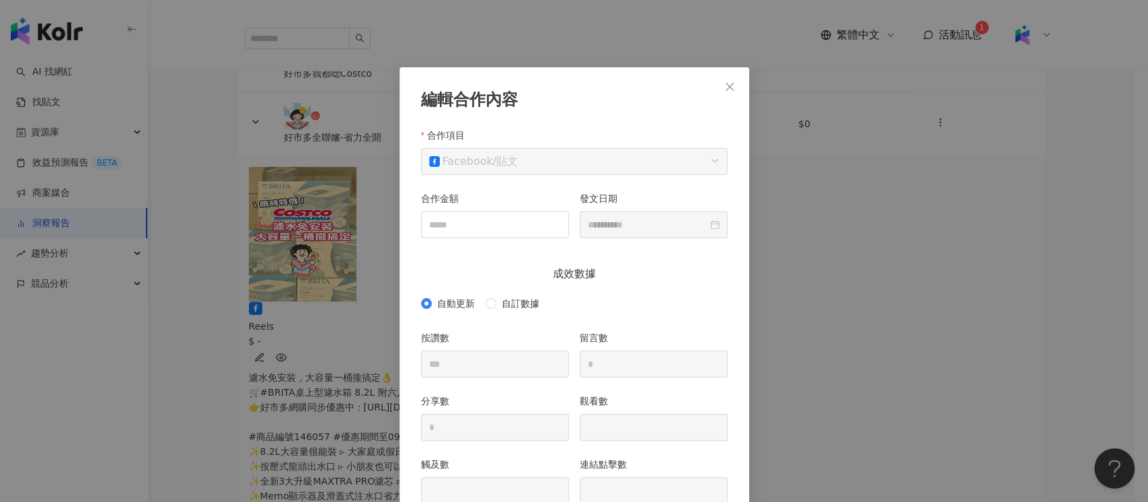
scroll to position [67, 0]
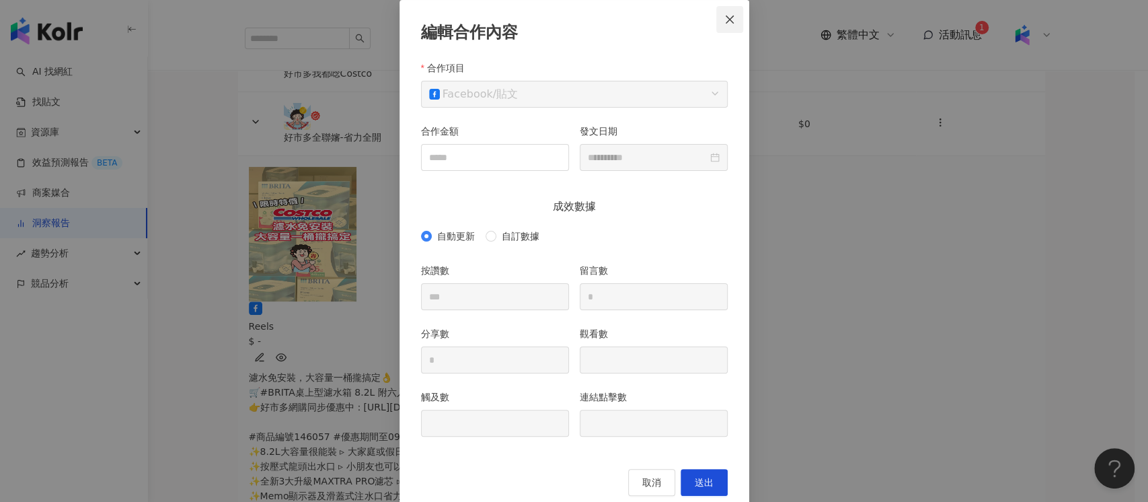
click at [724, 15] on icon "close" at bounding box center [729, 19] width 11 height 11
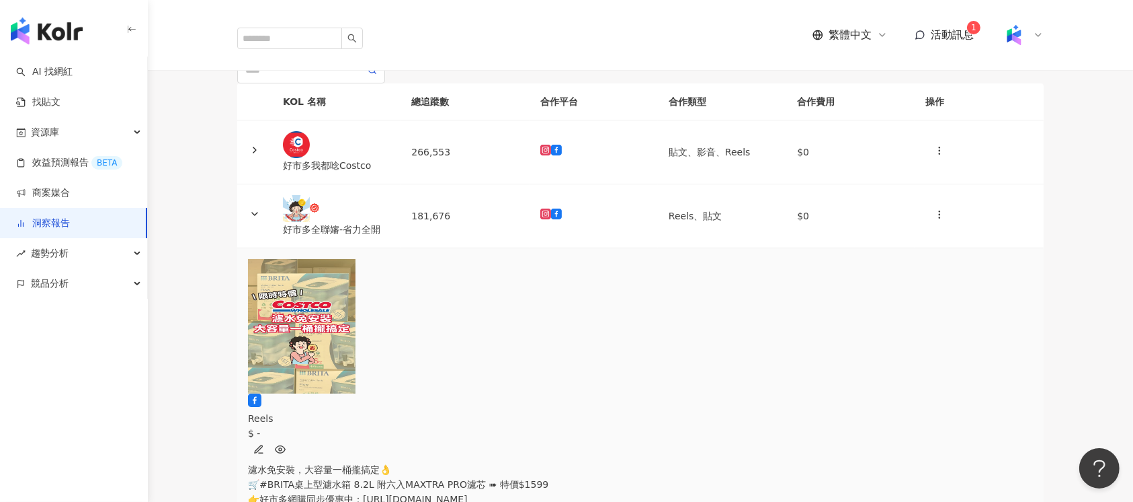
scroll to position [0, 0]
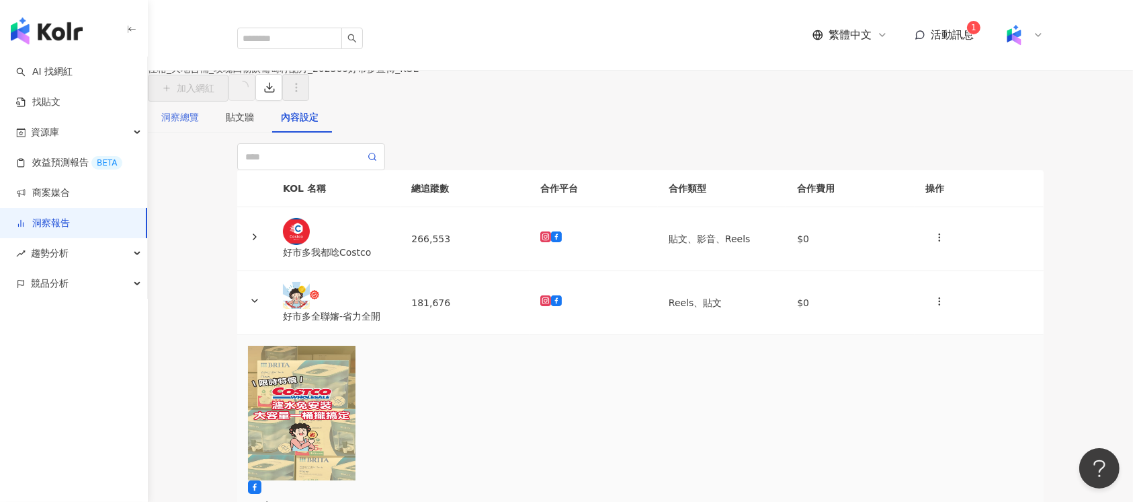
click at [212, 132] on div "洞察總覽" at bounding box center [180, 117] width 65 height 31
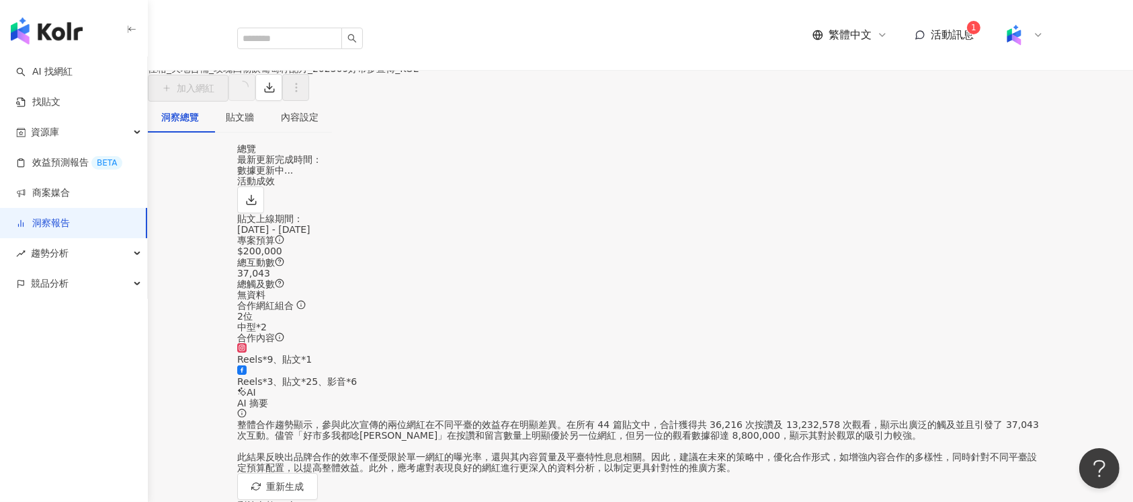
click at [188, 58] on link "洞察報告" at bounding box center [166, 50] width 43 height 15
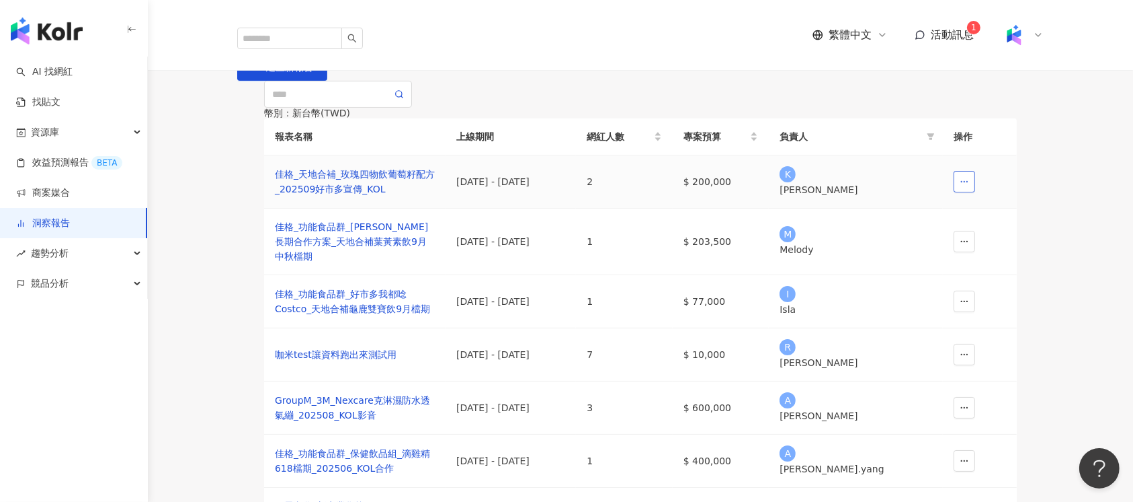
click at [963, 186] on icon "button" at bounding box center [964, 181] width 9 height 9
click at [397, 196] on div "佳格_天地合補_玫瑰四物飲葡萄籽配方_202509好市多宣傳_KOL" at bounding box center [355, 182] width 160 height 30
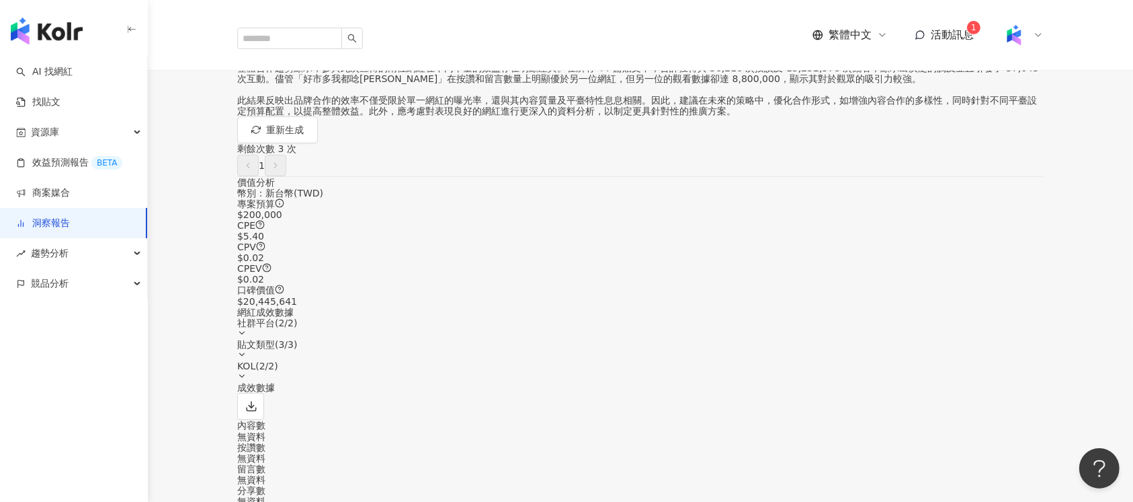
scroll to position [538, 0]
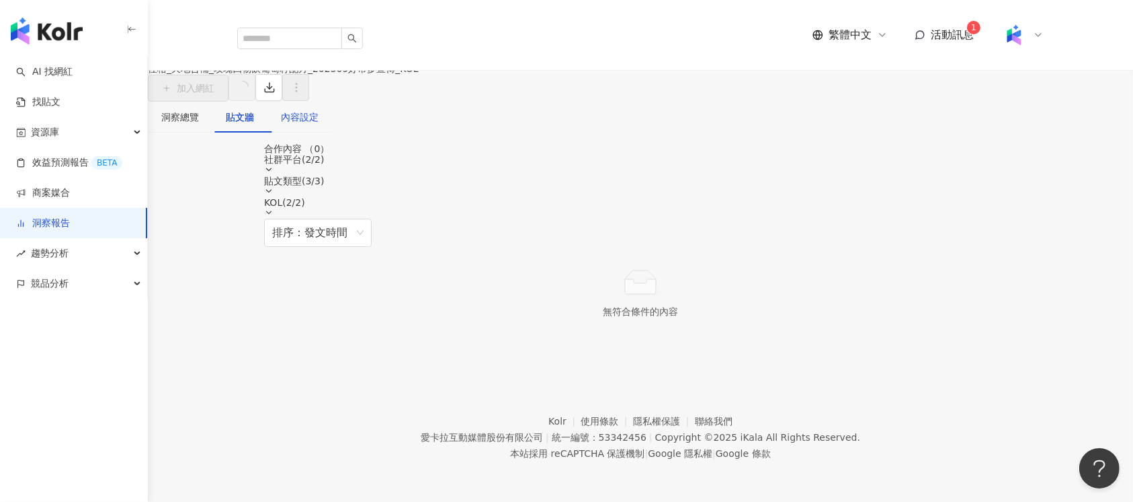
click at [319, 124] on div "內容設定" at bounding box center [300, 117] width 38 height 15
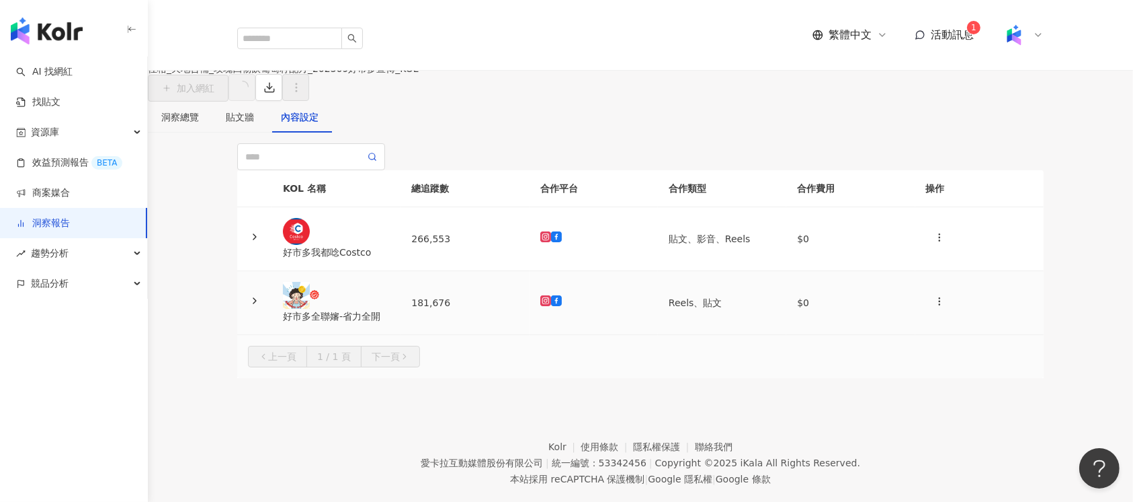
click at [489, 335] on td "181,676" at bounding box center [465, 303] width 128 height 64
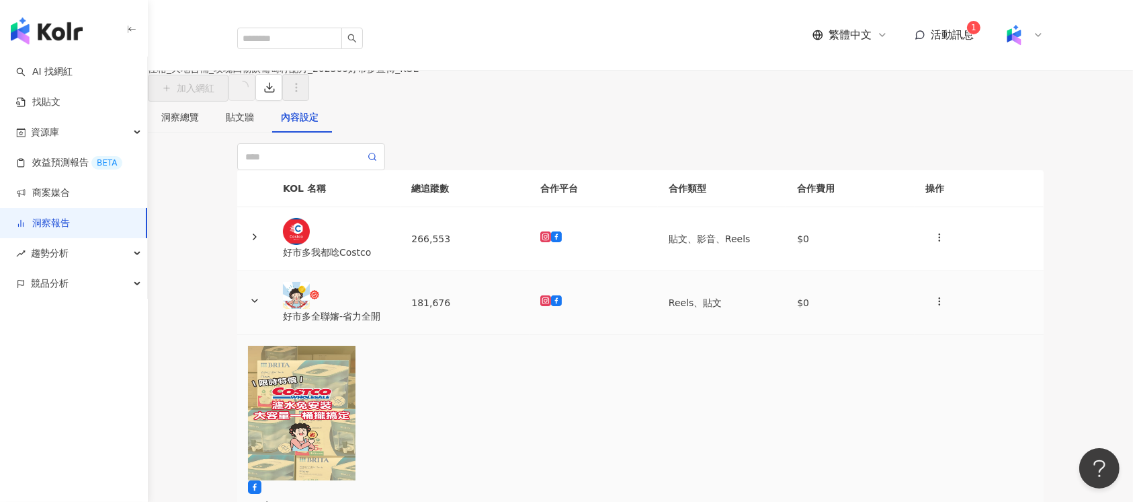
click at [611, 310] on div at bounding box center [593, 302] width 107 height 15
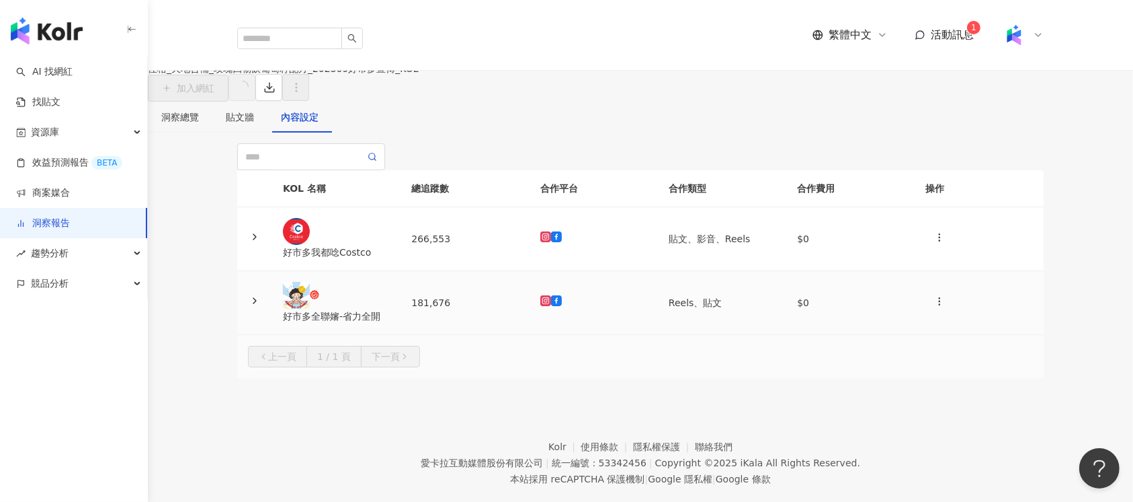
click at [611, 310] on div at bounding box center [593, 302] width 107 height 15
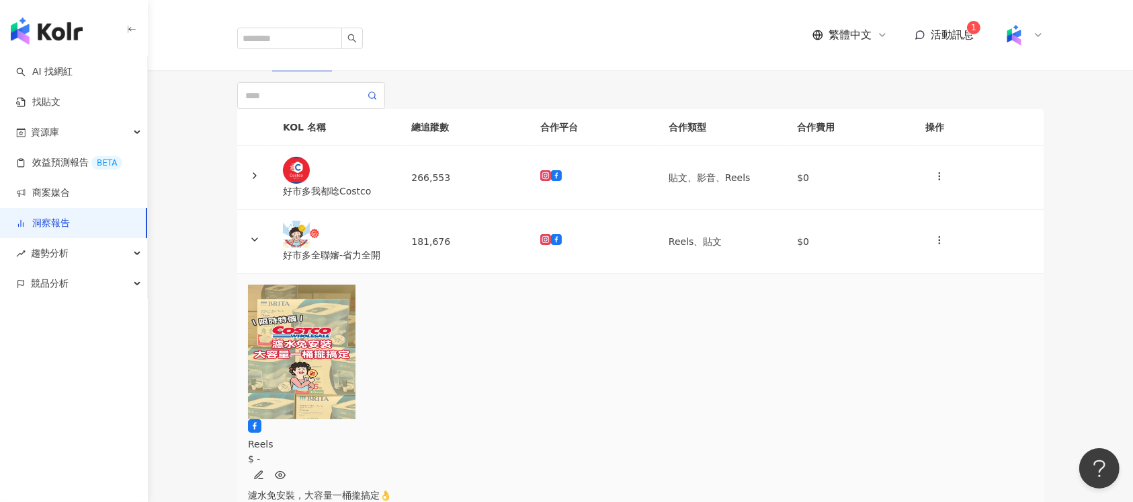
scroll to position [89, 0]
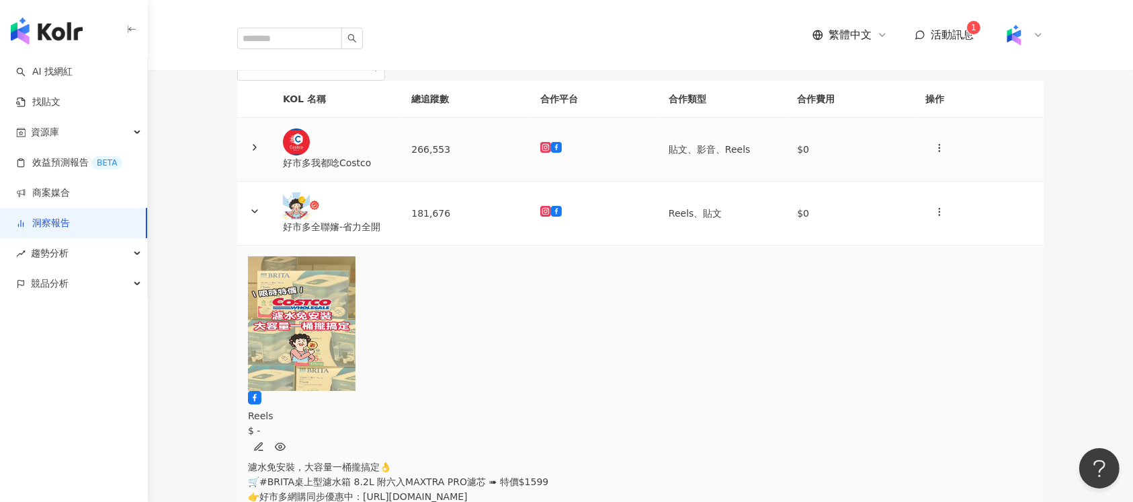
click at [577, 182] on td at bounding box center [594, 150] width 128 height 64
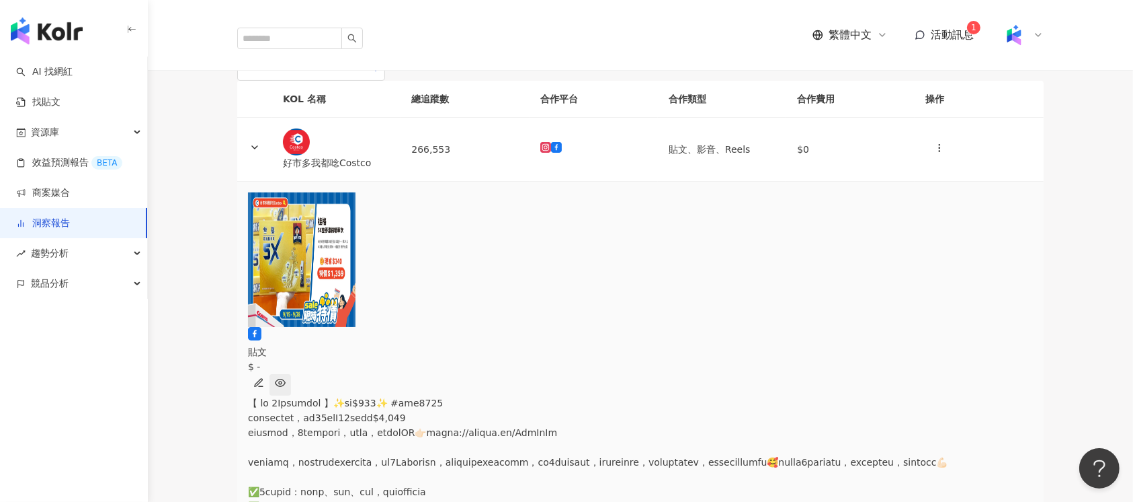
click at [291, 374] on button "button" at bounding box center [281, 385] width 22 height 22
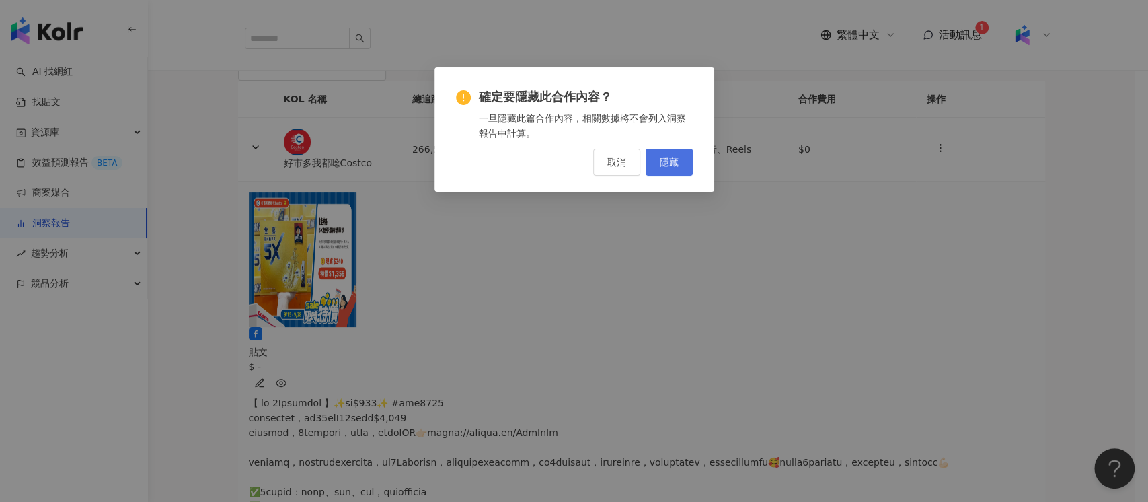
click at [676, 153] on button "隱藏" at bounding box center [668, 162] width 47 height 27
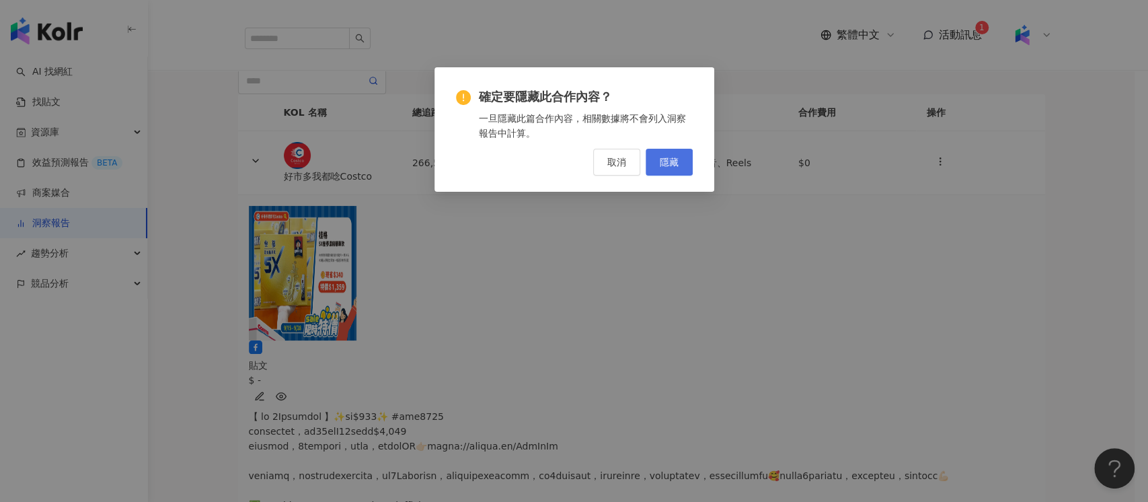
scroll to position [61, 0]
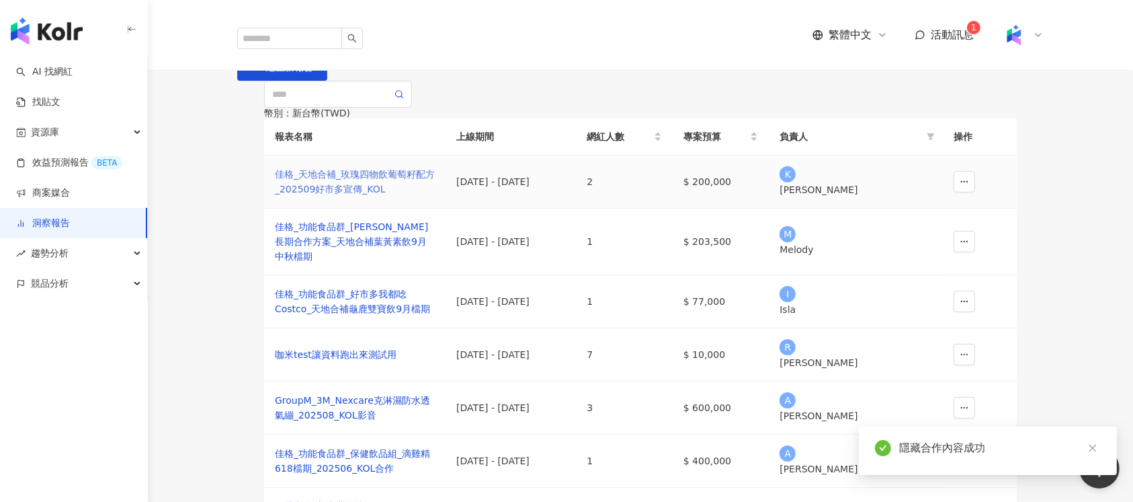
click at [389, 196] on div "佳格_天地合補_玫瑰四物飲葡萄籽配方_202509好市多宣傳_KOL" at bounding box center [355, 182] width 160 height 30
click at [387, 196] on div "佳格_天地合補_玫瑰四物飲葡萄籽配方_202509好市多宣傳_KOL" at bounding box center [355, 182] width 160 height 30
click at [407, 196] on div "佳格_天地合補_玫瑰四物飲葡萄籽配方_202509好市多宣傳_KOL" at bounding box center [355, 182] width 160 height 30
click at [388, 196] on div "佳格_天地合補_玫瑰四物飲葡萄籽配方_202509好市多宣傳_KOL" at bounding box center [355, 182] width 160 height 30
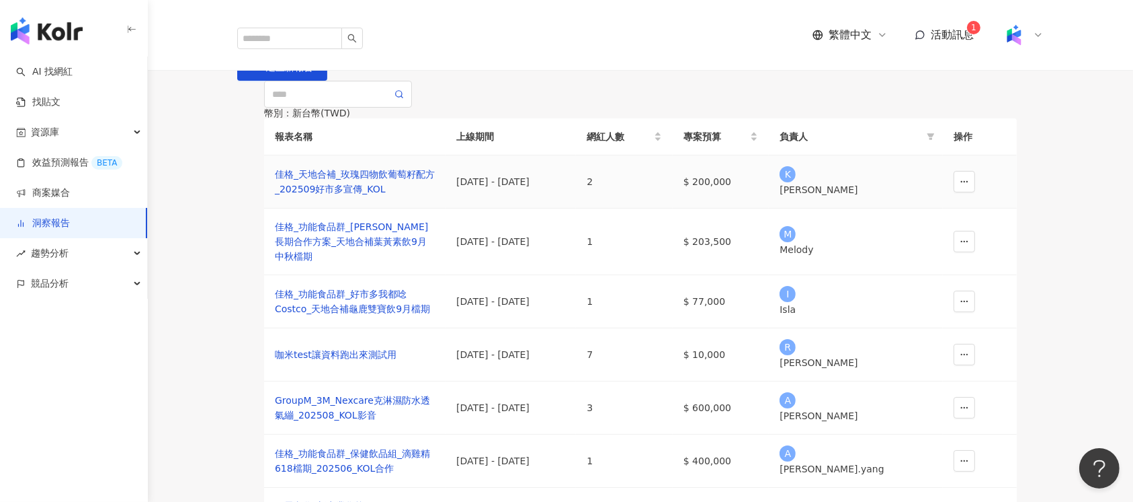
click at [865, 197] on div "K Kin Kuan" at bounding box center [856, 181] width 153 height 31
click at [865, 197] on div "[PERSON_NAME]" at bounding box center [856, 189] width 153 height 15
click at [381, 196] on div "佳格_天地合補_玫瑰四物飲葡萄籽配方_202509好市多宣傳_KOL" at bounding box center [355, 182] width 160 height 30
click at [70, 219] on link "洞察報告" at bounding box center [43, 222] width 54 height 13
click at [365, 196] on div "佳格_天地合補_玫瑰四物飲葡萄籽配方_202509好市多宣傳_KOL" at bounding box center [355, 182] width 160 height 30
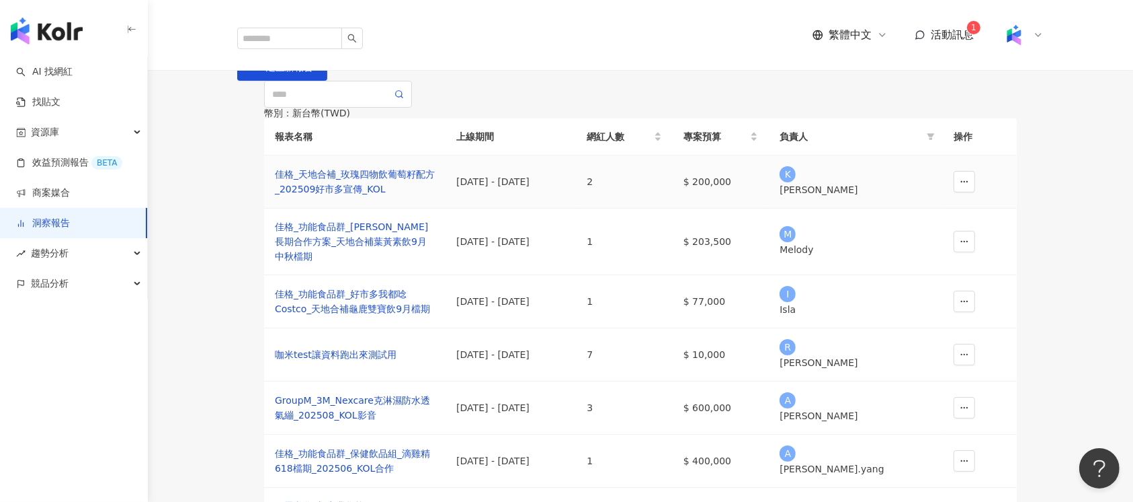
click at [491, 189] on div "[DATE] - [DATE]" at bounding box center [510, 181] width 109 height 15
click at [576, 208] on td "[DATE] - [DATE]" at bounding box center [511, 181] width 130 height 53
click at [973, 192] on button "button" at bounding box center [965, 182] width 22 height 22
click at [403, 196] on div "佳格_天地合補_玫瑰四物飲葡萄籽配方_202509好市多宣傳_KOL" at bounding box center [355, 182] width 160 height 30
click at [377, 196] on div "佳格_天地合補_玫瑰四物飲葡萄籽配方_202509好市多宣傳_KOL" at bounding box center [355, 182] width 160 height 30
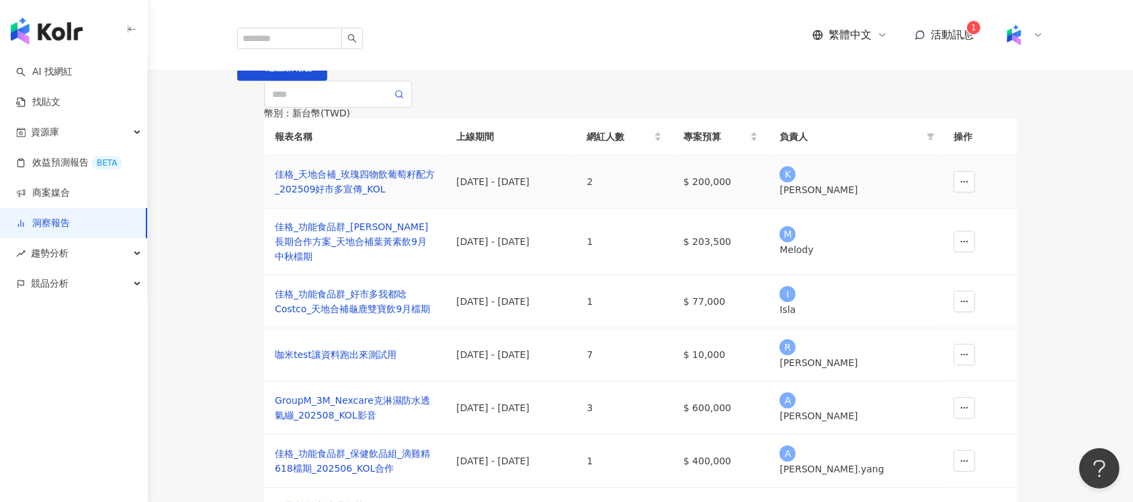
click at [378, 196] on div "佳格_天地合補_玫瑰四物飲葡萄籽配方_202509好市多宣傳_KOL" at bounding box center [355, 182] width 160 height 30
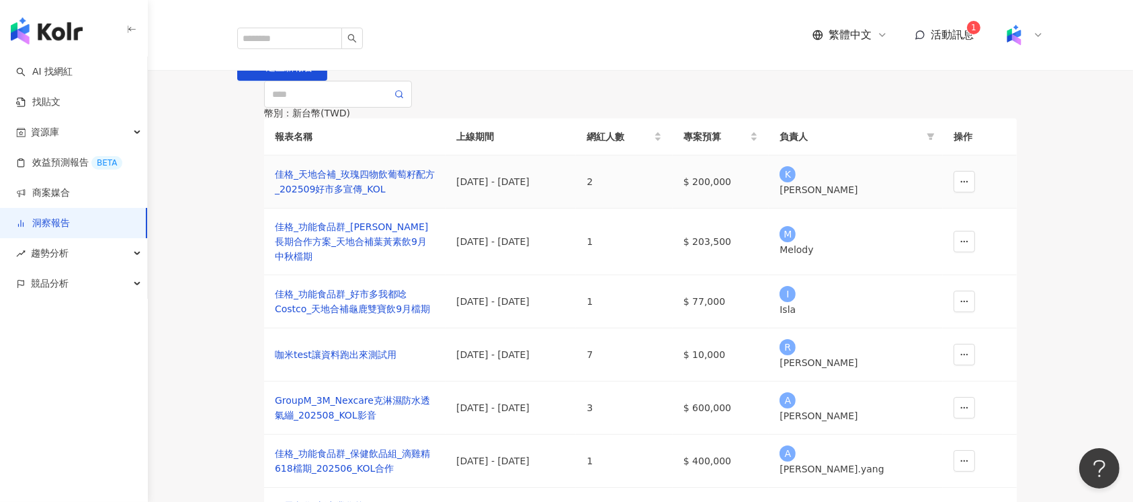
click at [378, 196] on div "佳格_天地合補_玫瑰四物飲葡萄籽配方_202509好市多宣傳_KOL" at bounding box center [355, 182] width 160 height 30
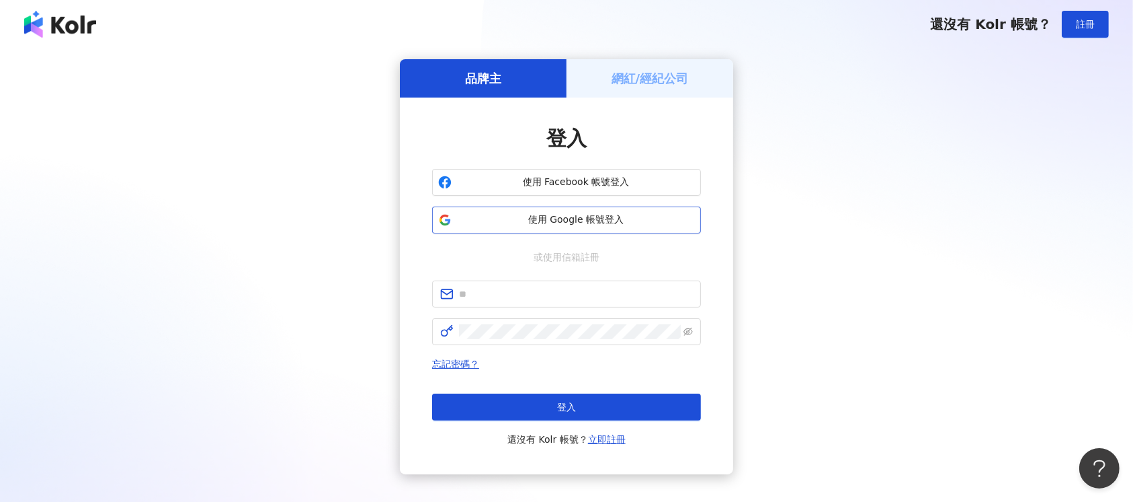
click at [578, 226] on span "使用 Google 帳號登入" at bounding box center [576, 219] width 238 height 13
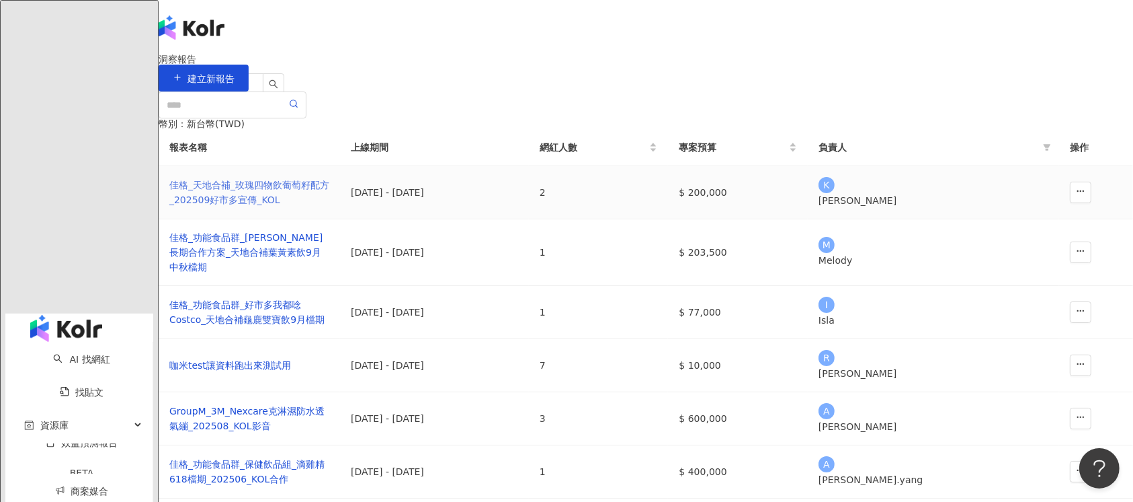
click at [329, 207] on div "佳格_天地合補_玫瑰四物飲葡萄籽配方_202509好市多宣傳_KOL" at bounding box center [249, 192] width 160 height 30
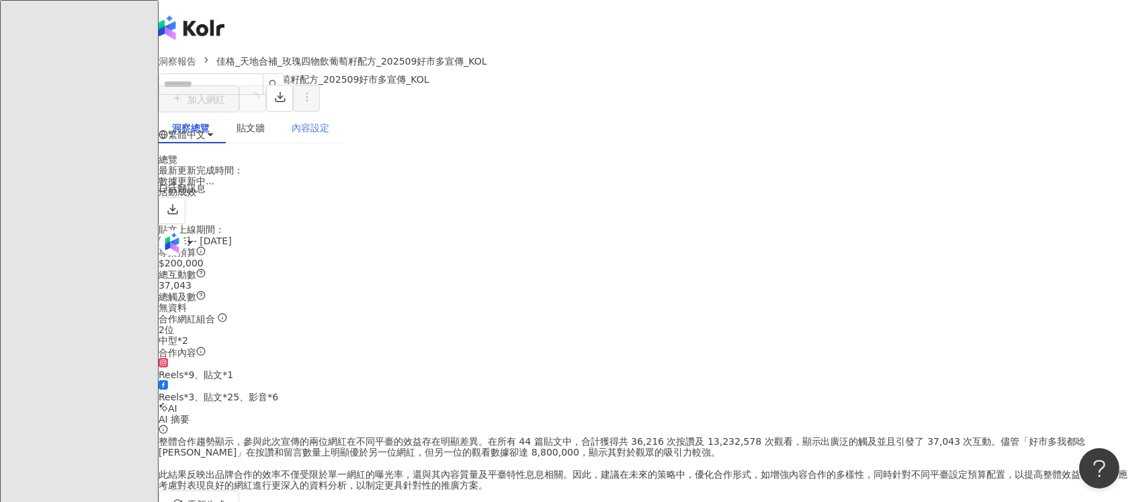
click at [343, 124] on div "內容設定" at bounding box center [310, 127] width 65 height 31
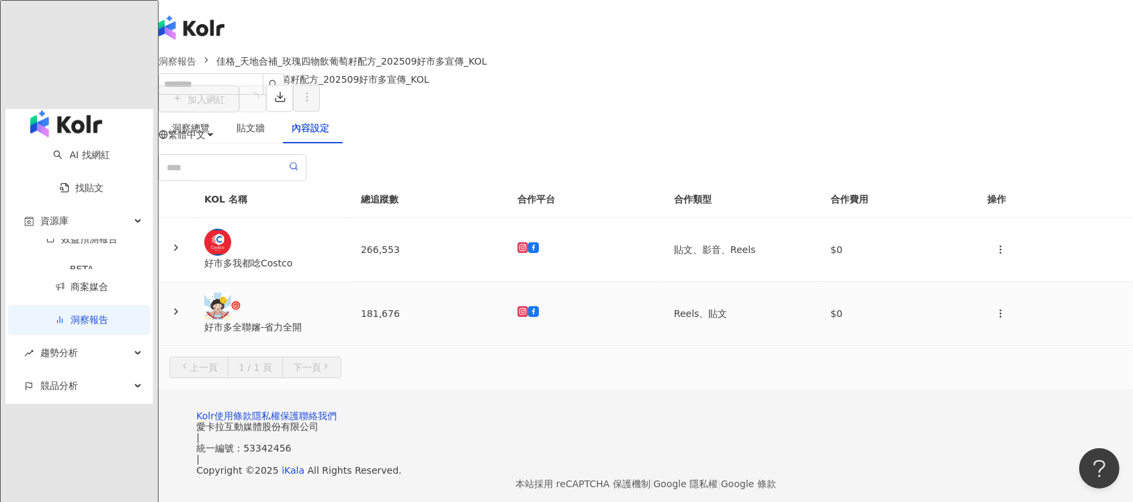
click at [442, 346] on td "181,676" at bounding box center [428, 314] width 157 height 64
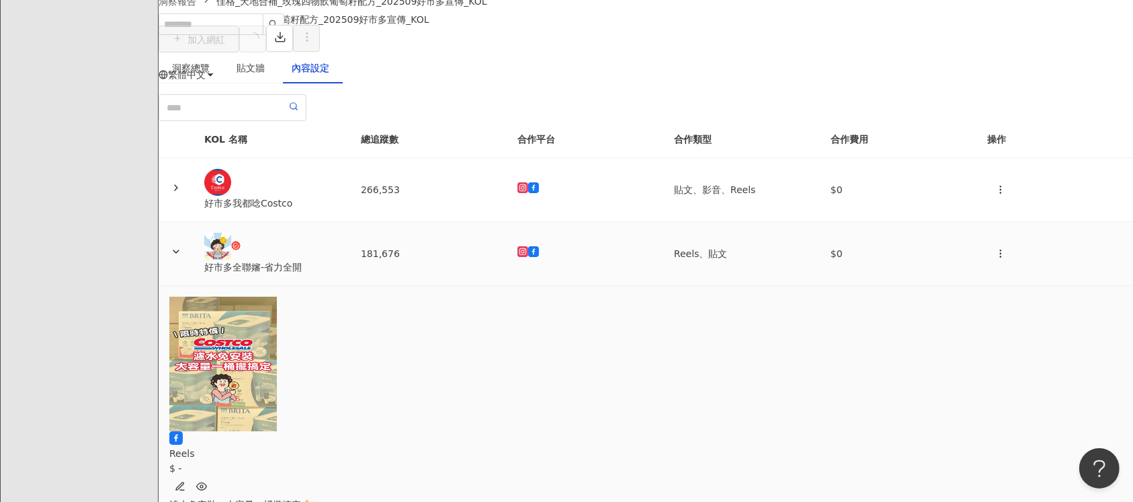
scroll to position [269, 0]
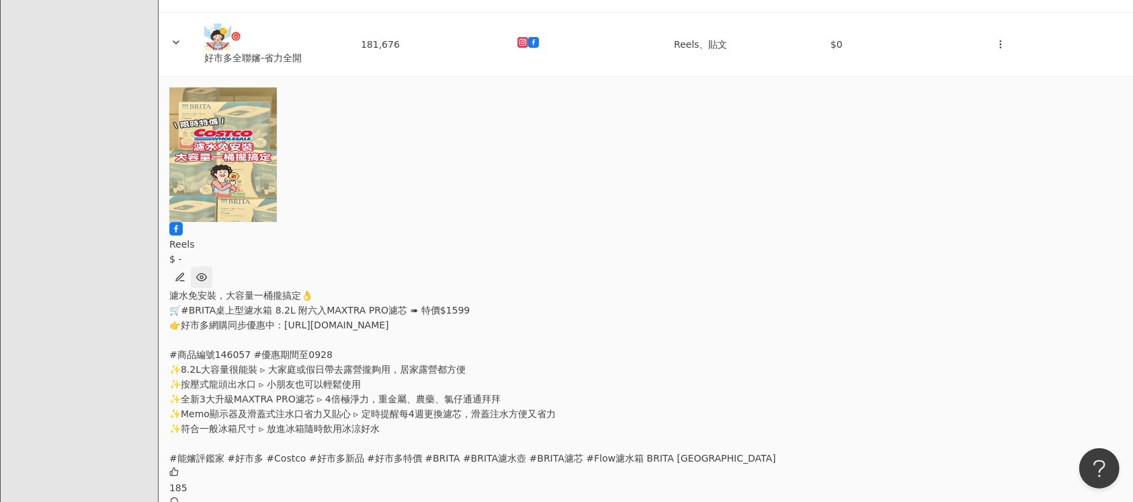
click at [207, 272] on icon "button" at bounding box center [201, 277] width 11 height 11
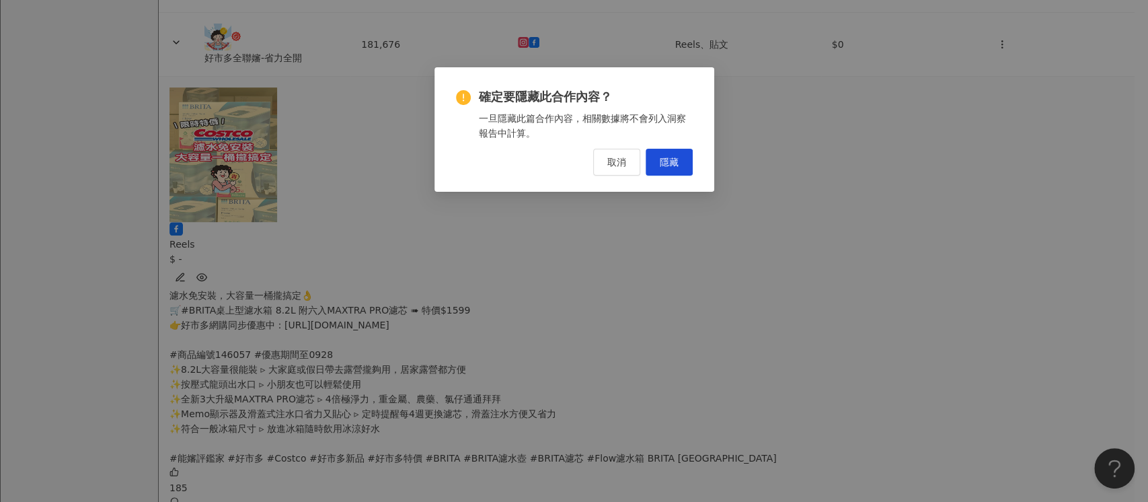
click at [640, 167] on div "取消 隱藏" at bounding box center [574, 162] width 237 height 27
click at [662, 166] on span "隱藏" at bounding box center [668, 162] width 19 height 11
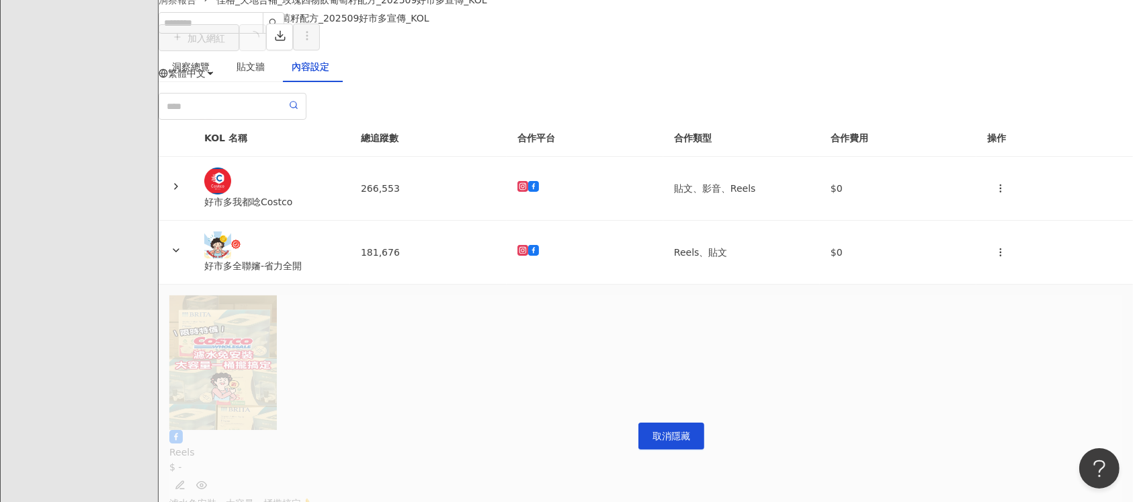
scroll to position [89, 0]
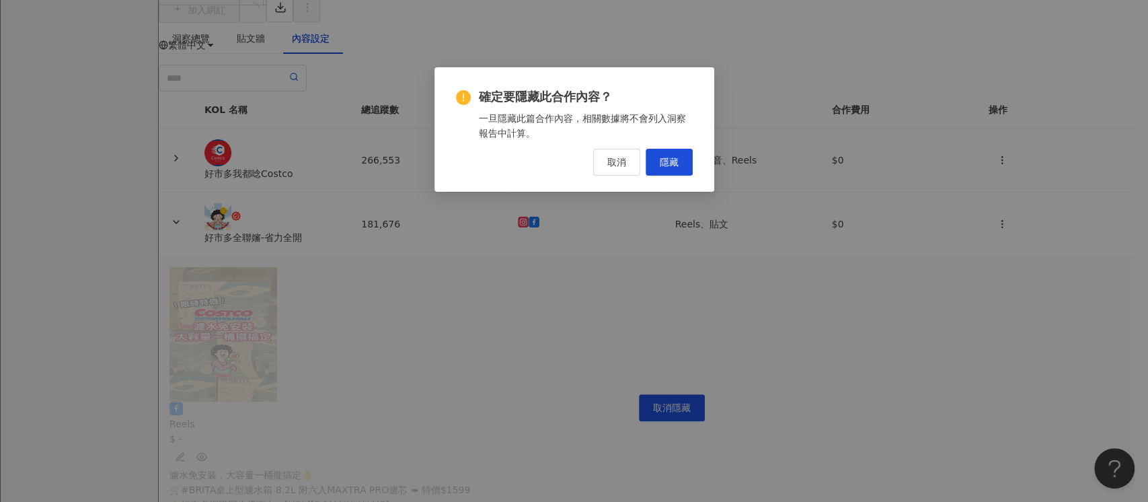
click at [700, 161] on div "確定要隱藏此合作內容？ 一旦隱藏此篇合作內容，相關數據將不會列入洞察報告中計算。 取消 隱藏" at bounding box center [574, 129] width 280 height 124
click at [688, 161] on button "隱藏" at bounding box center [668, 162] width 47 height 27
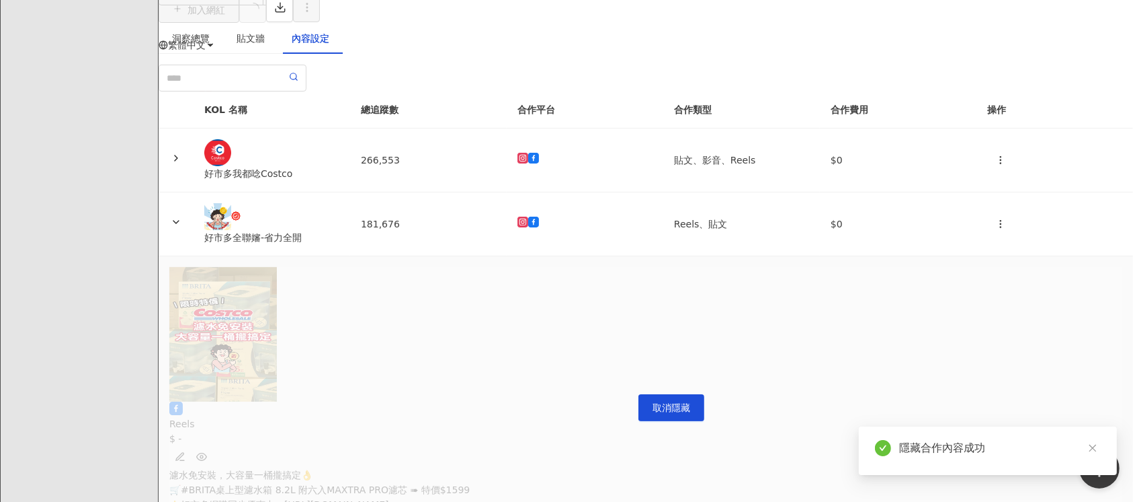
scroll to position [0, 642]
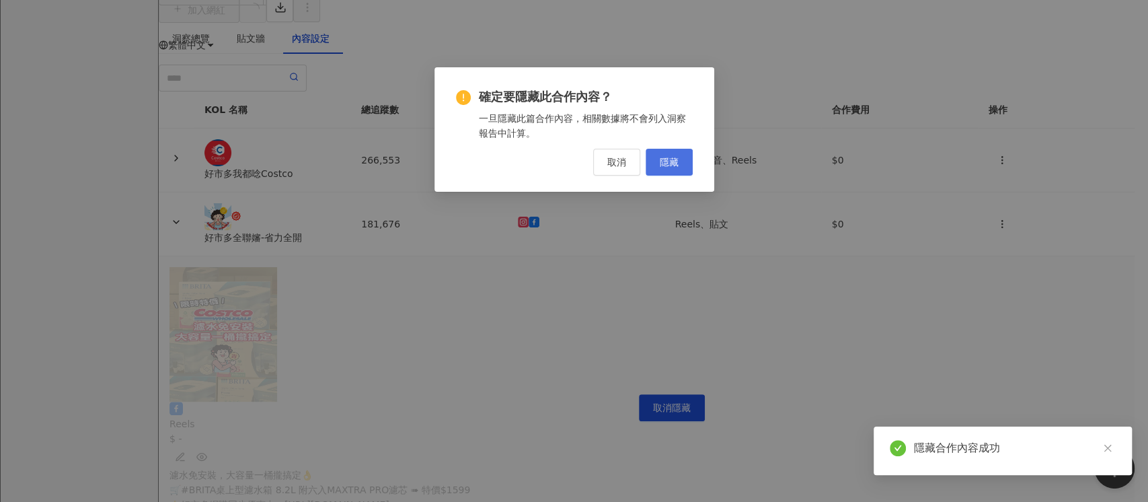
click at [676, 159] on span "隱藏" at bounding box center [668, 162] width 19 height 11
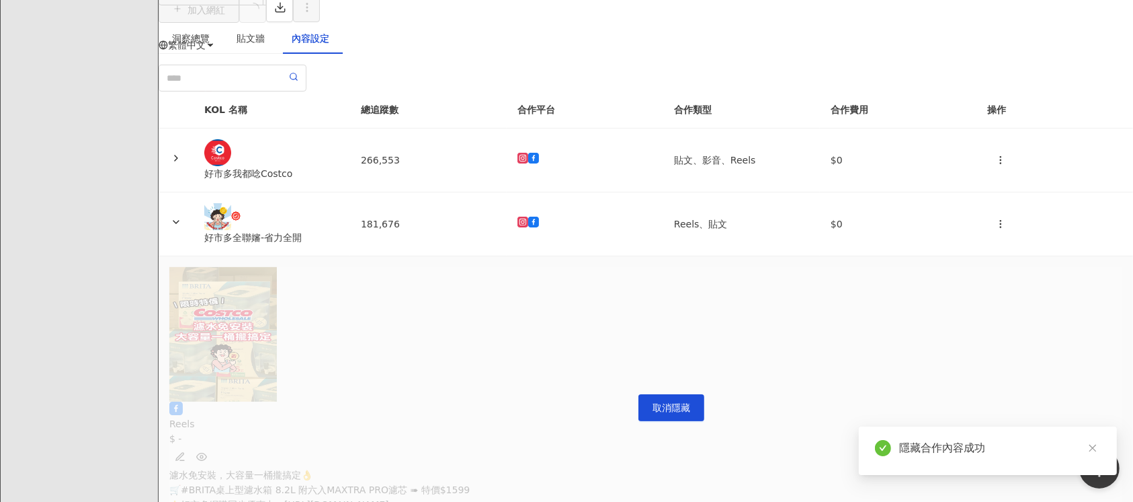
scroll to position [0, 1078]
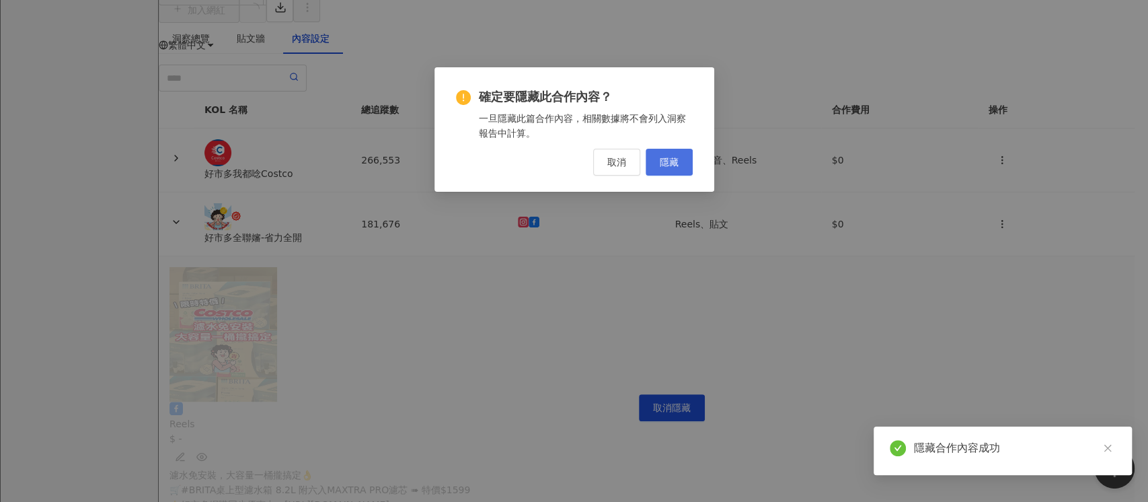
click at [657, 161] on button "隱藏" at bounding box center [668, 162] width 47 height 27
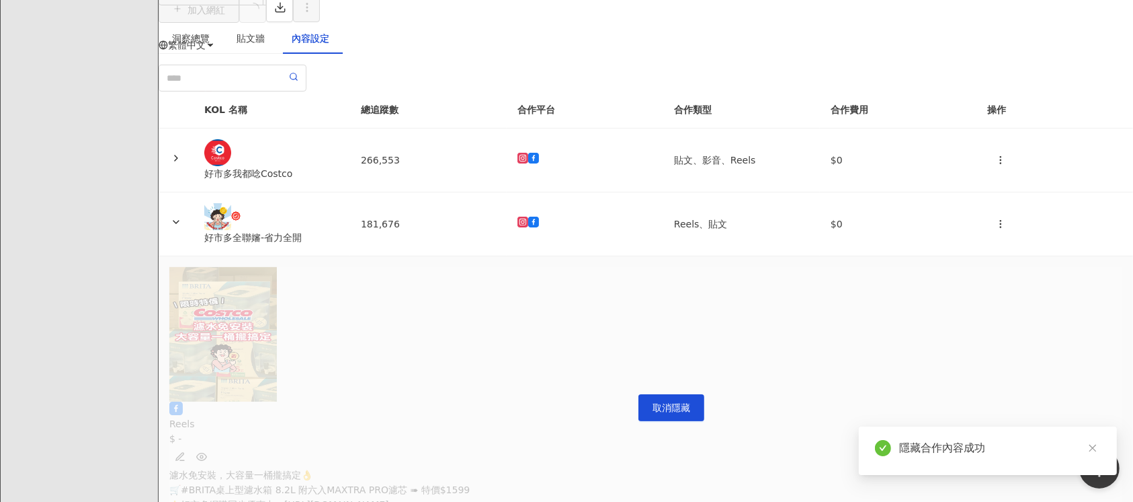
scroll to position [0, 1618]
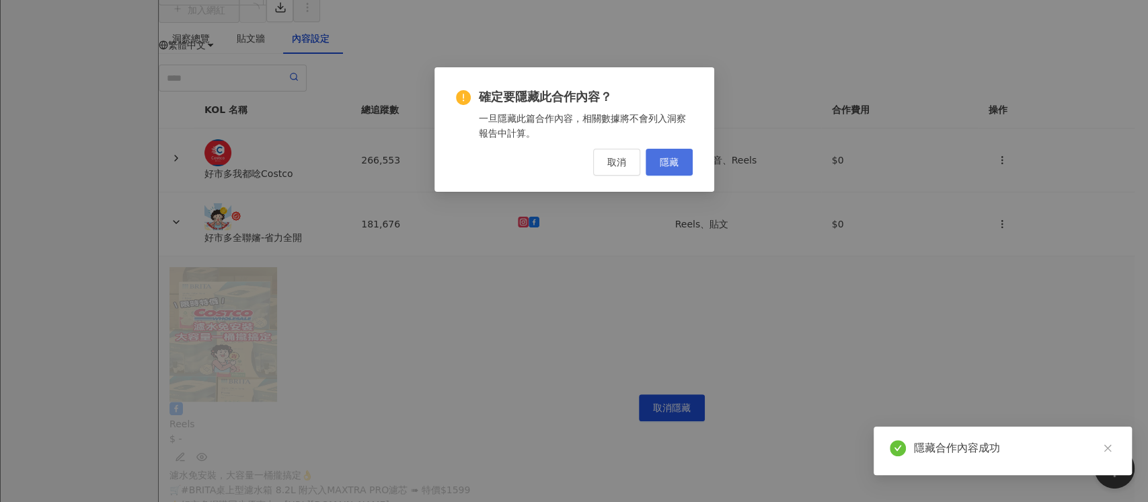
click at [678, 154] on button "隱藏" at bounding box center [668, 162] width 47 height 27
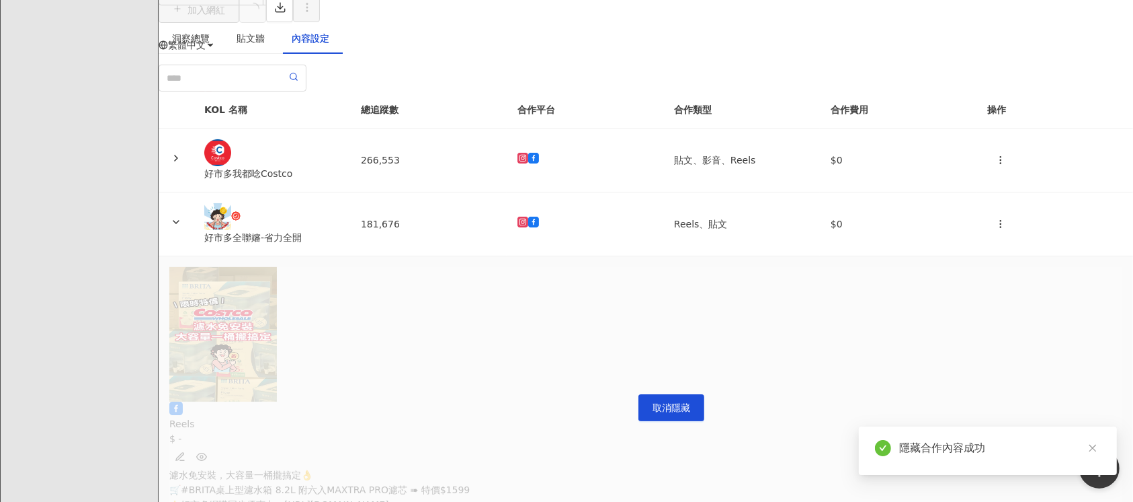
scroll to position [0, 2035]
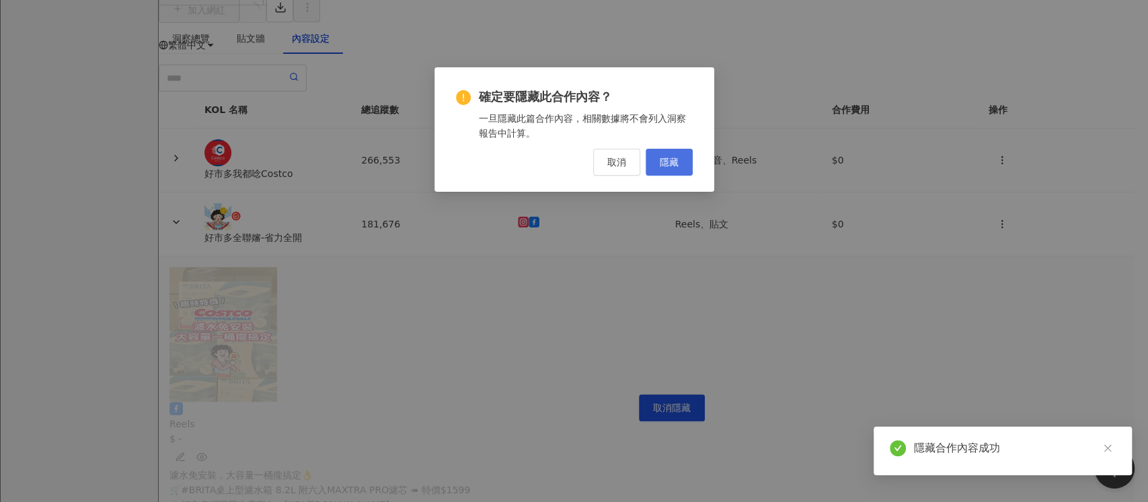
click at [678, 153] on button "隱藏" at bounding box center [668, 162] width 47 height 27
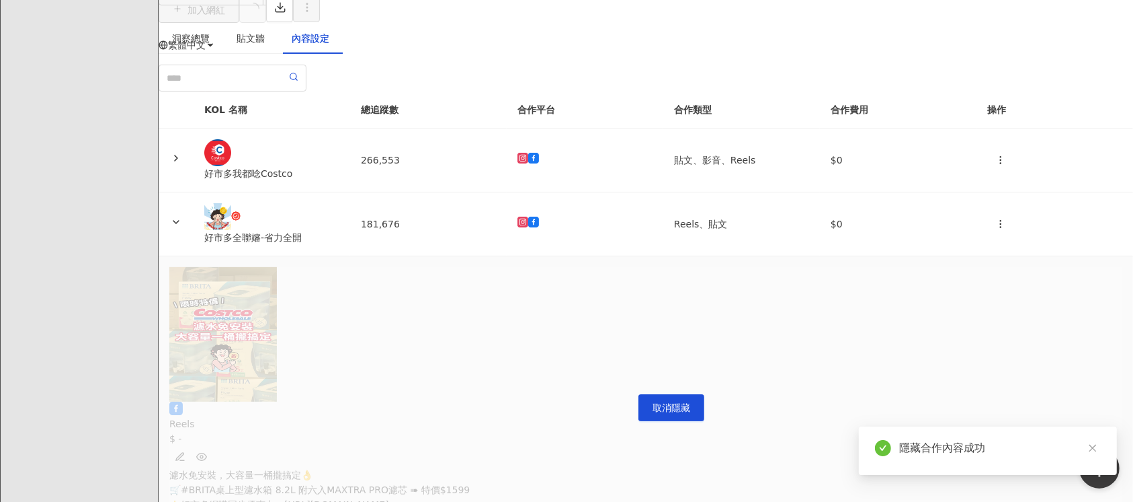
scroll to position [0, 2524]
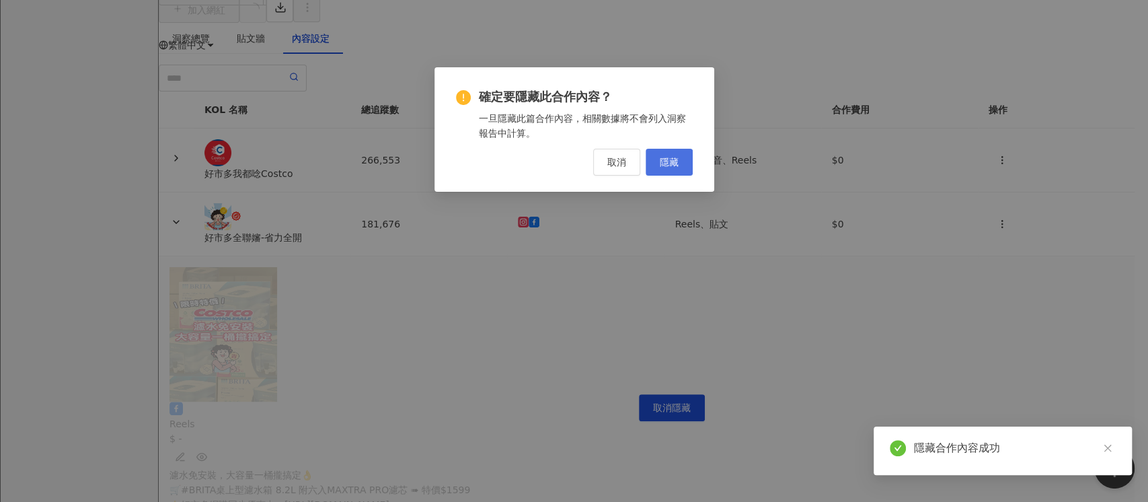
click at [666, 161] on span "隱藏" at bounding box center [668, 162] width 19 height 11
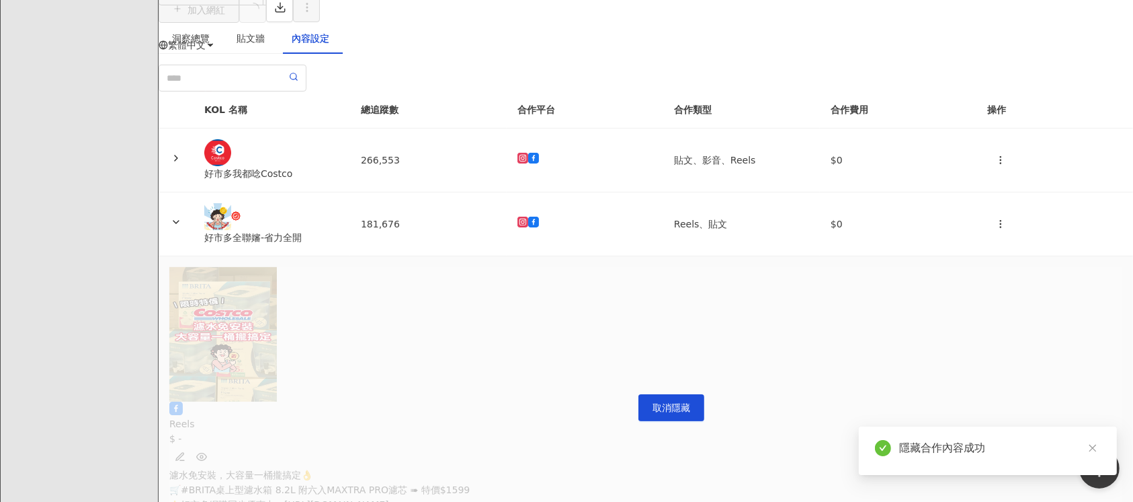
scroll to position [0, 2947]
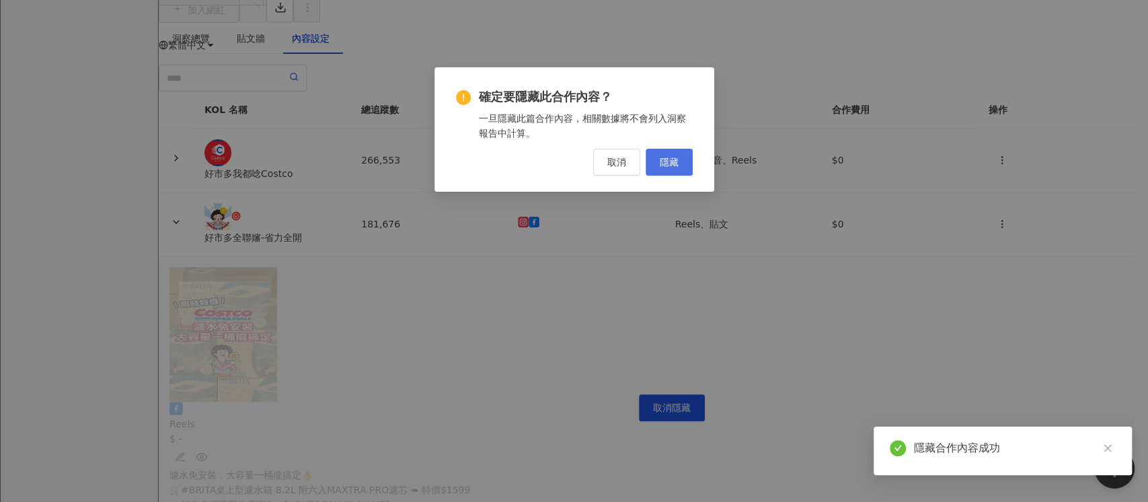
click at [653, 159] on button "隱藏" at bounding box center [668, 162] width 47 height 27
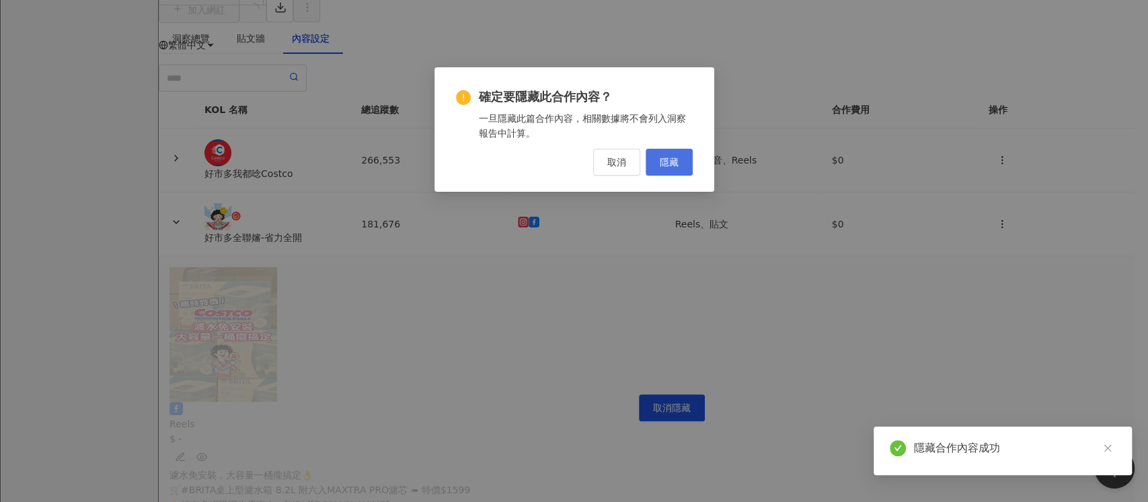
click at [658, 164] on button "隱藏" at bounding box center [668, 162] width 47 height 27
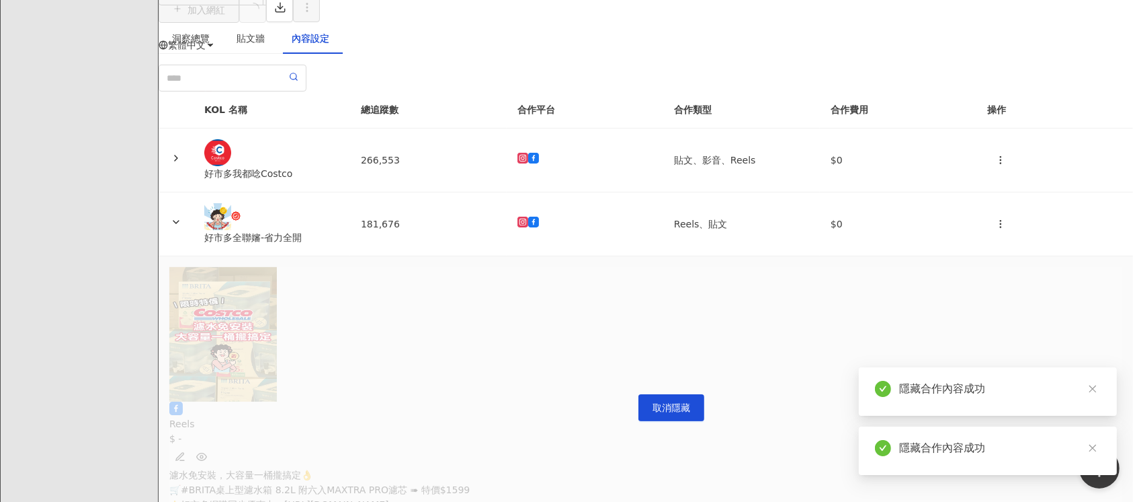
drag, startPoint x: 524, startPoint y: 378, endPoint x: 618, endPoint y: 208, distance: 195.0
click at [596, 91] on div at bounding box center [646, 78] width 975 height 27
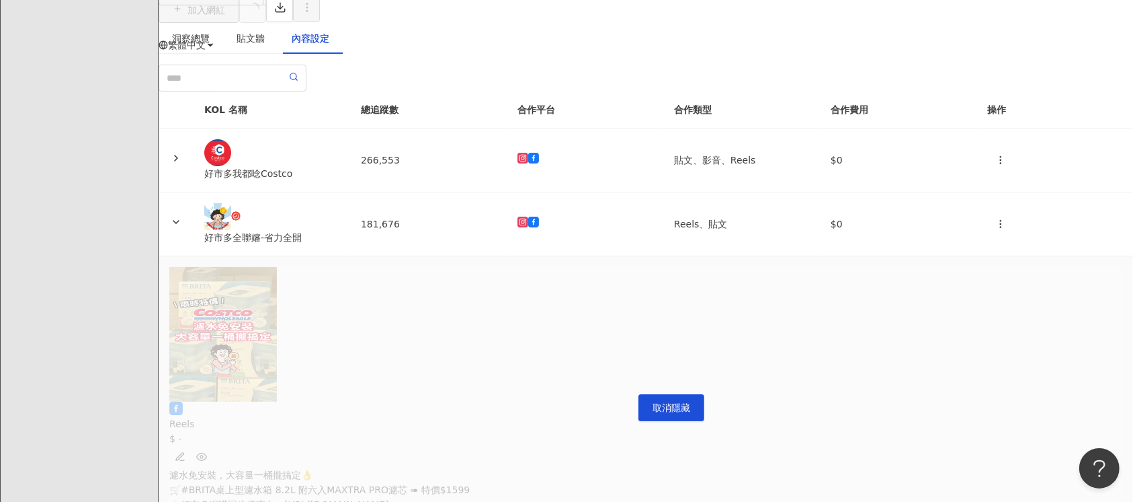
scroll to position [0, 3611]
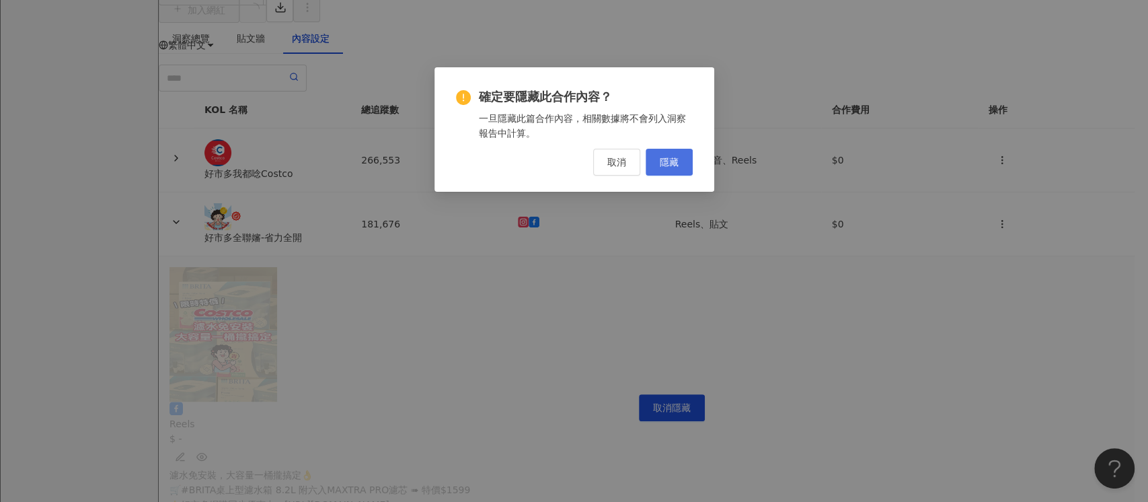
click at [667, 157] on span "隱藏" at bounding box center [668, 162] width 19 height 11
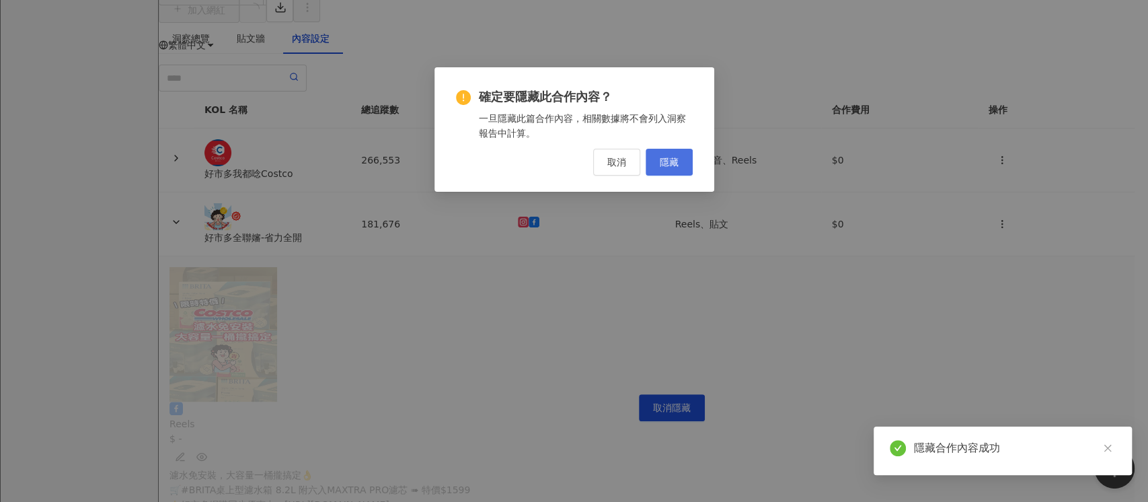
click at [673, 157] on span "隱藏" at bounding box center [668, 162] width 19 height 11
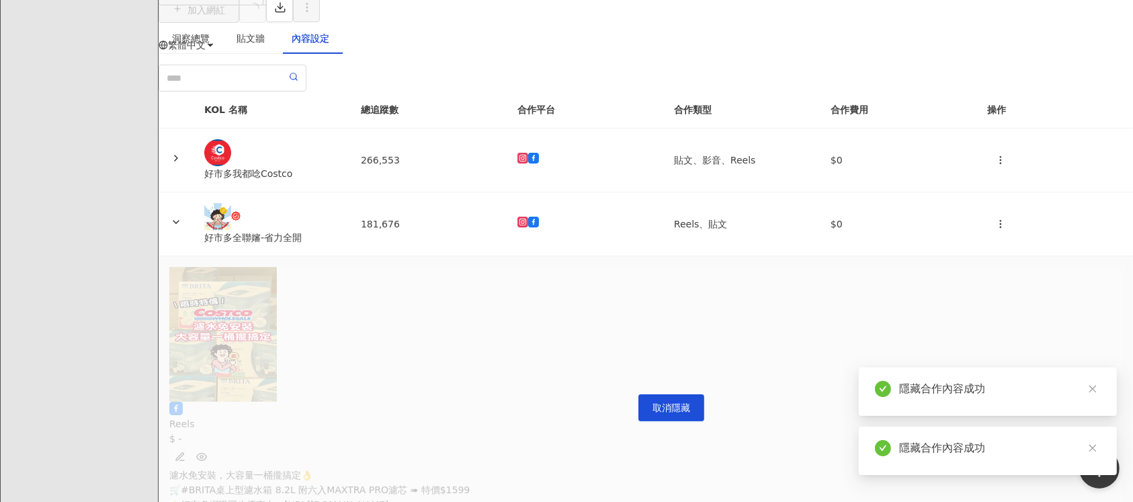
scroll to position [0, 4319]
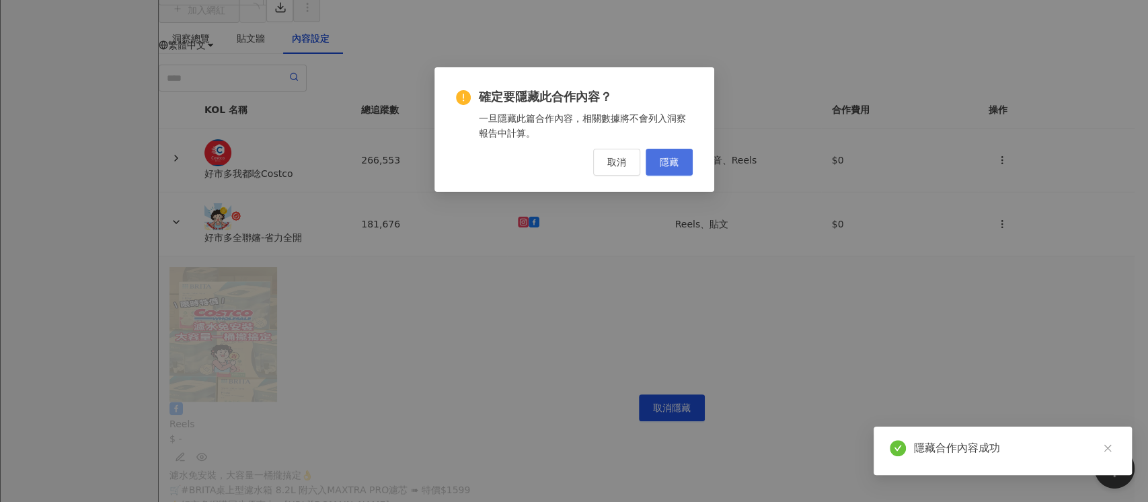
click at [665, 159] on span "隱藏" at bounding box center [668, 162] width 19 height 11
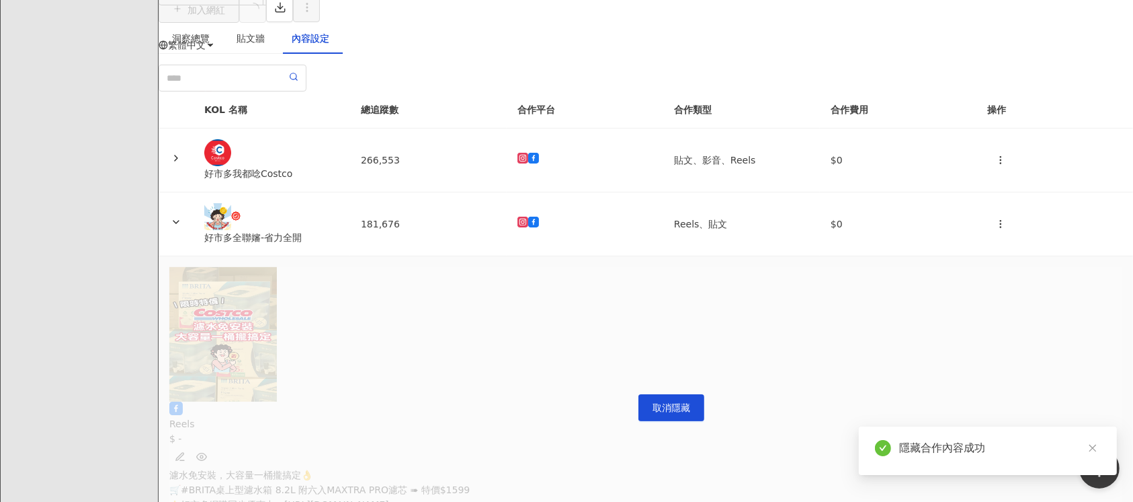
scroll to position [0, 4660]
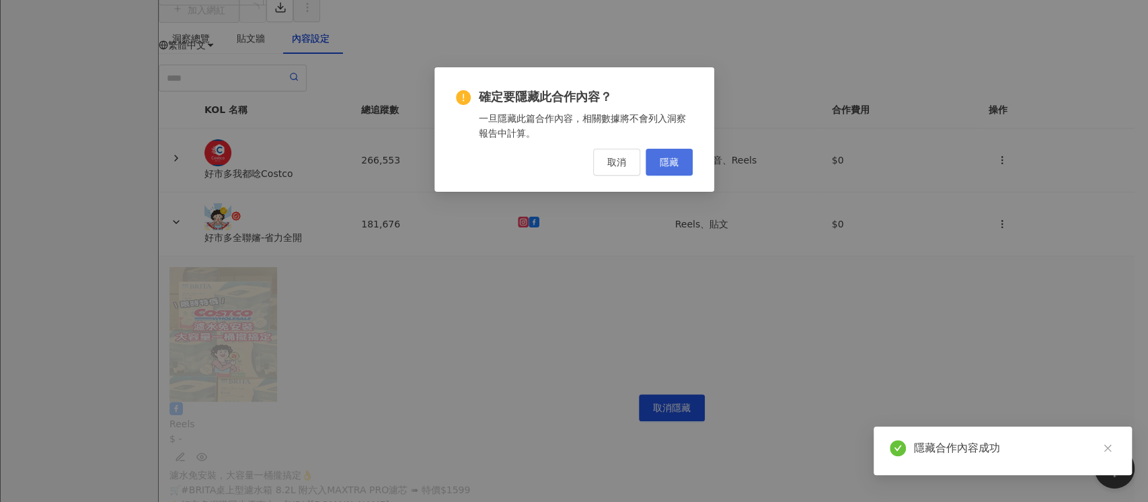
click at [662, 159] on span "隱藏" at bounding box center [668, 162] width 19 height 11
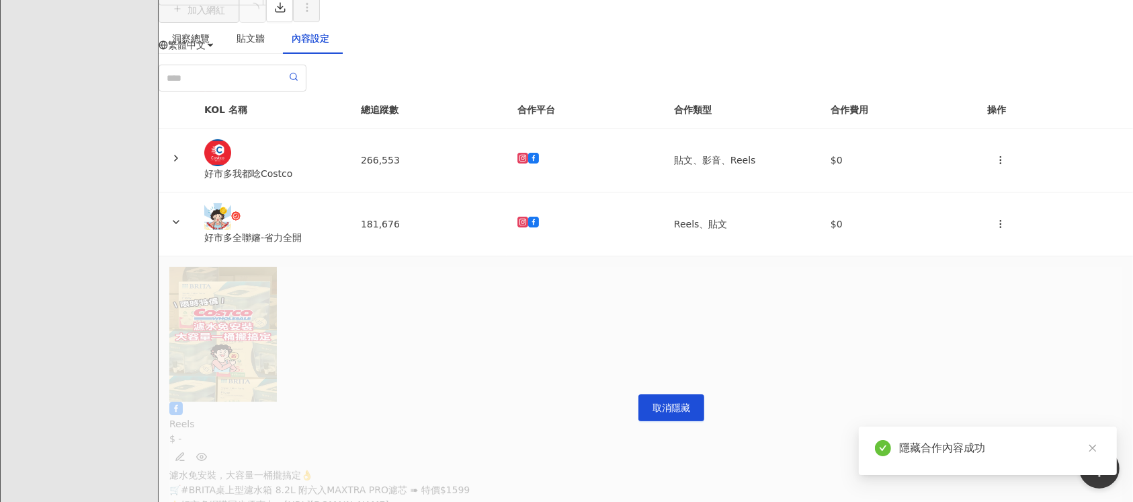
scroll to position [0, 5172]
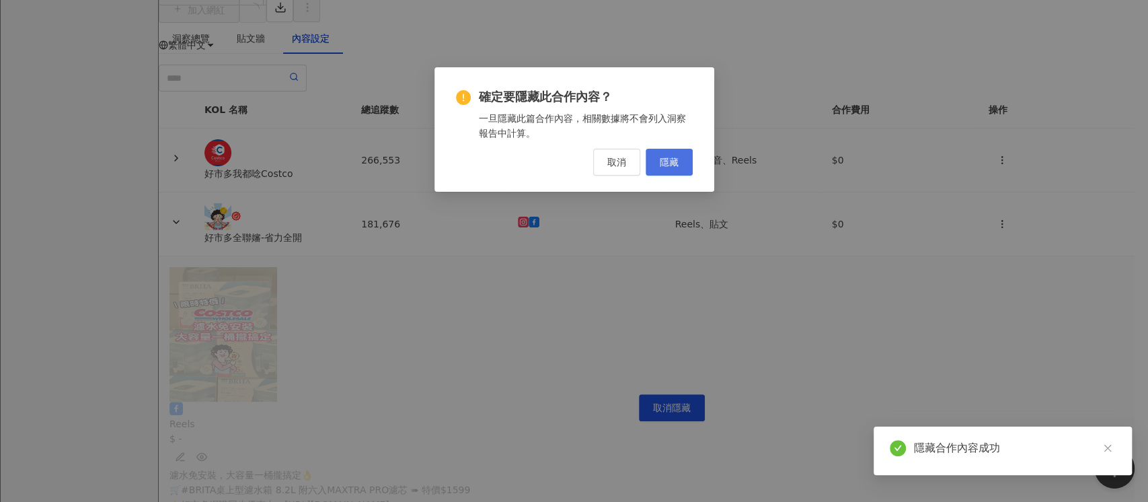
click at [670, 163] on span "隱藏" at bounding box center [668, 162] width 19 height 11
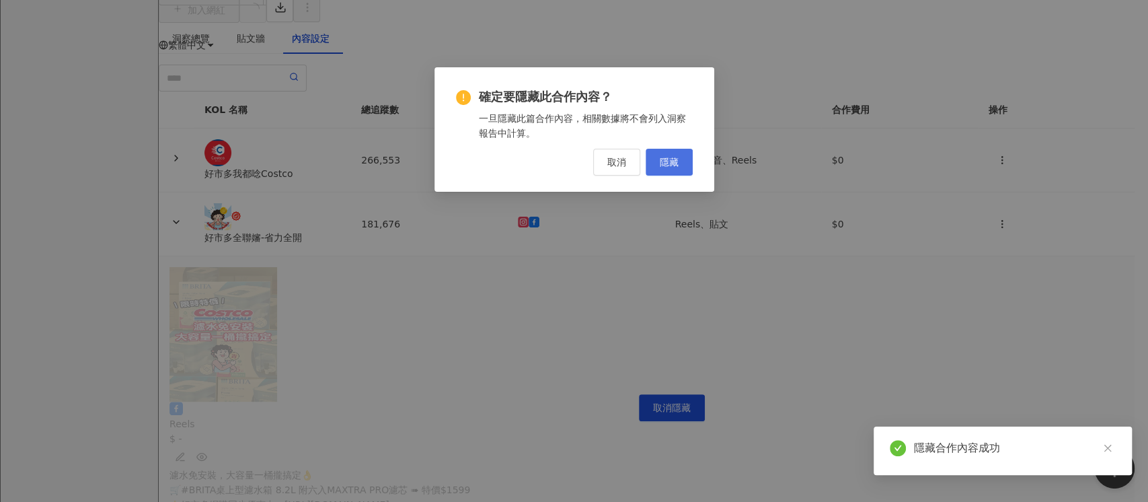
click at [671, 159] on span "隱藏" at bounding box center [668, 162] width 19 height 11
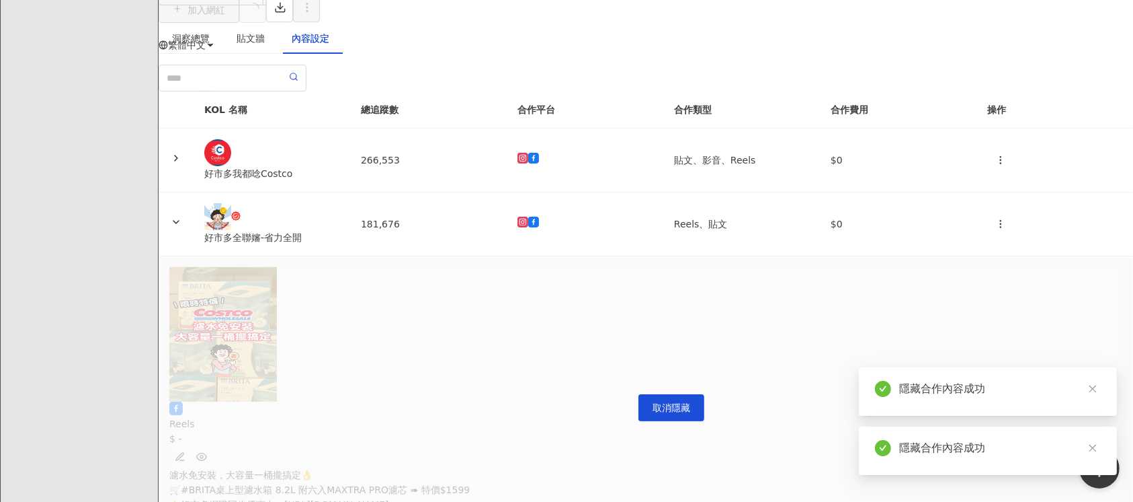
scroll to position [0, 5635]
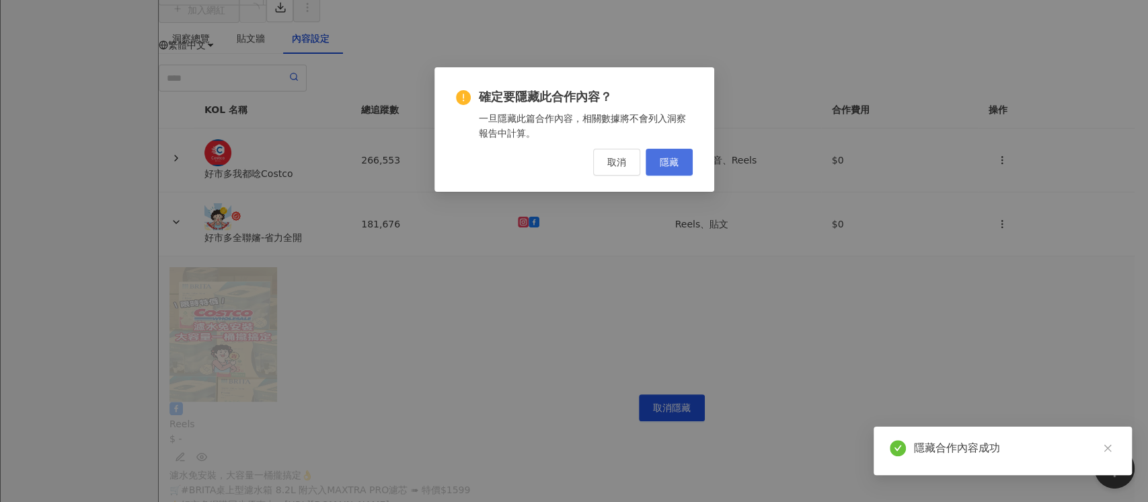
click at [662, 162] on span "隱藏" at bounding box center [668, 162] width 19 height 11
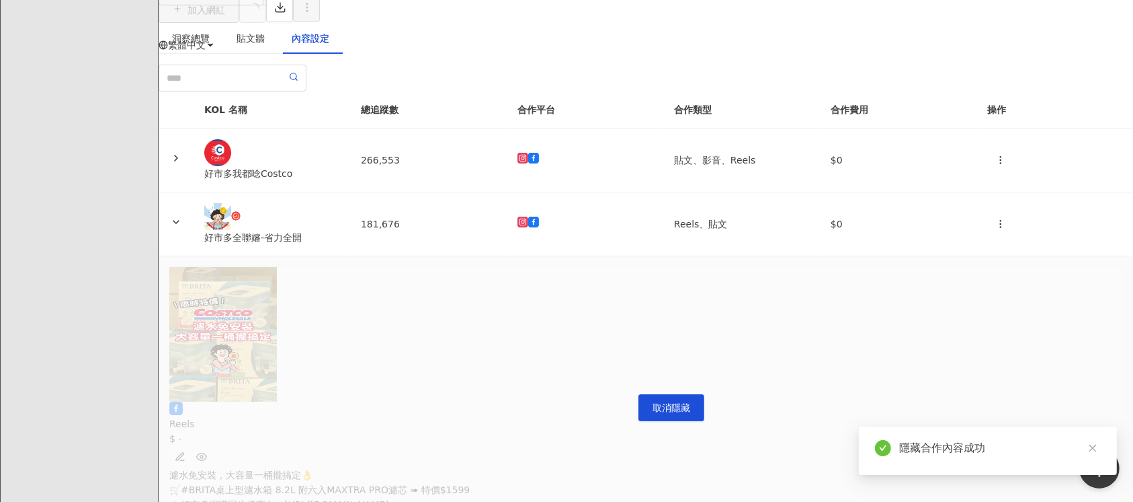
scroll to position [0, 6037]
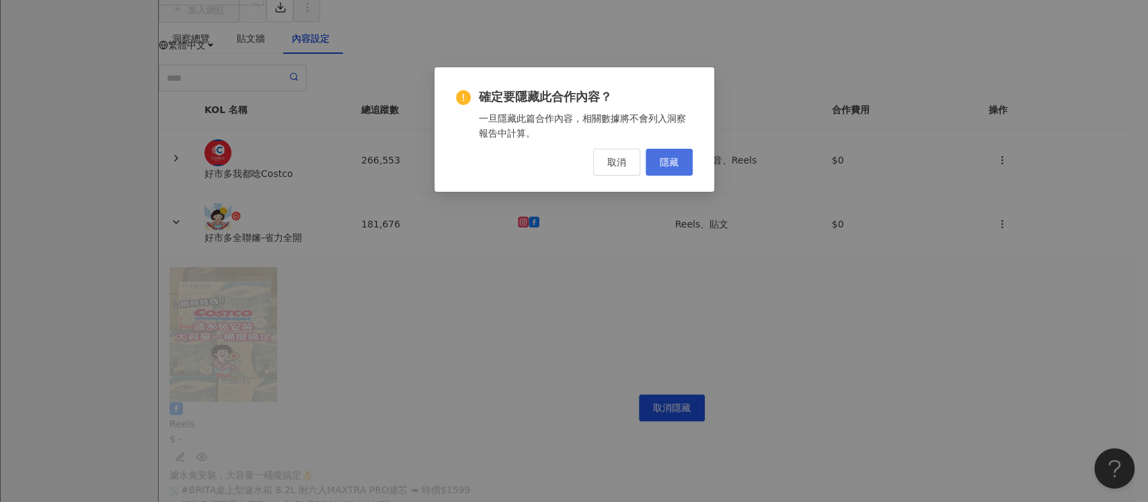
click at [652, 153] on button "隱藏" at bounding box center [668, 162] width 47 height 27
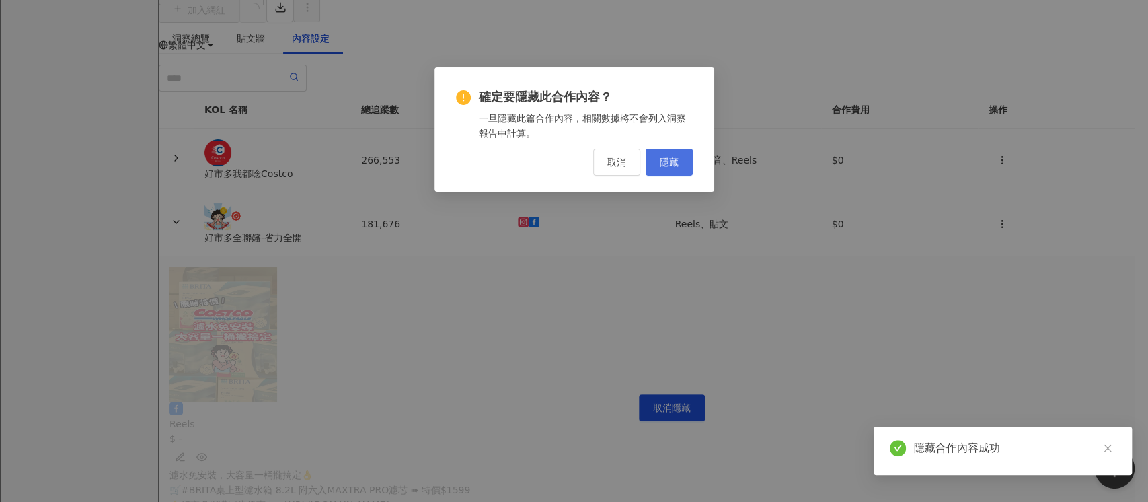
click at [682, 160] on button "隱藏" at bounding box center [668, 162] width 47 height 27
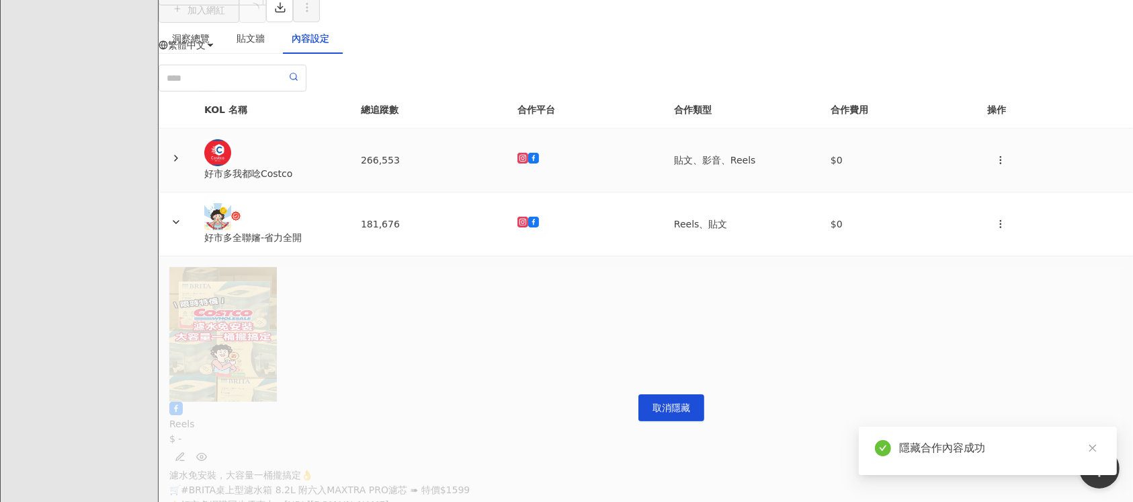
click at [507, 192] on td "266,553" at bounding box center [428, 160] width 157 height 64
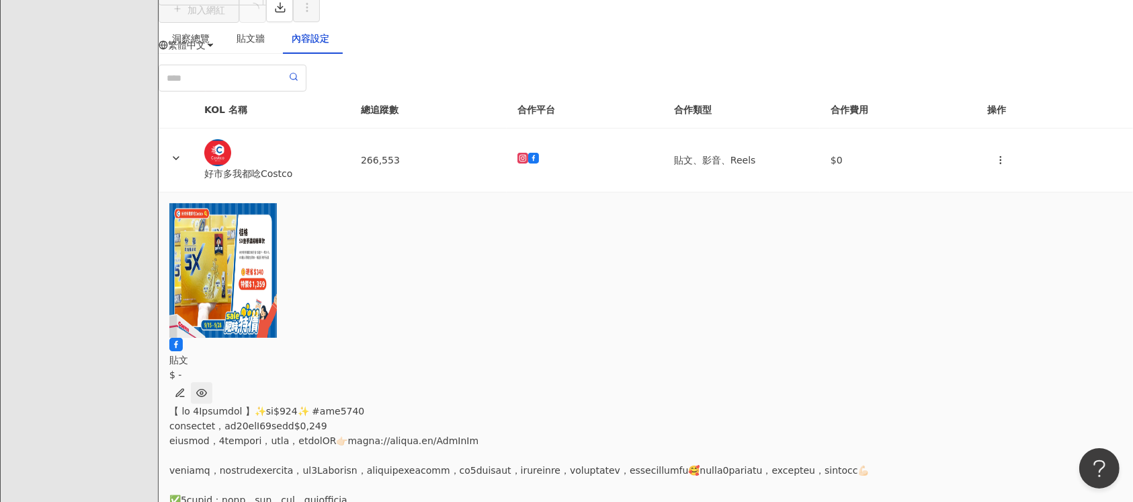
click at [212, 382] on button "button" at bounding box center [202, 393] width 22 height 22
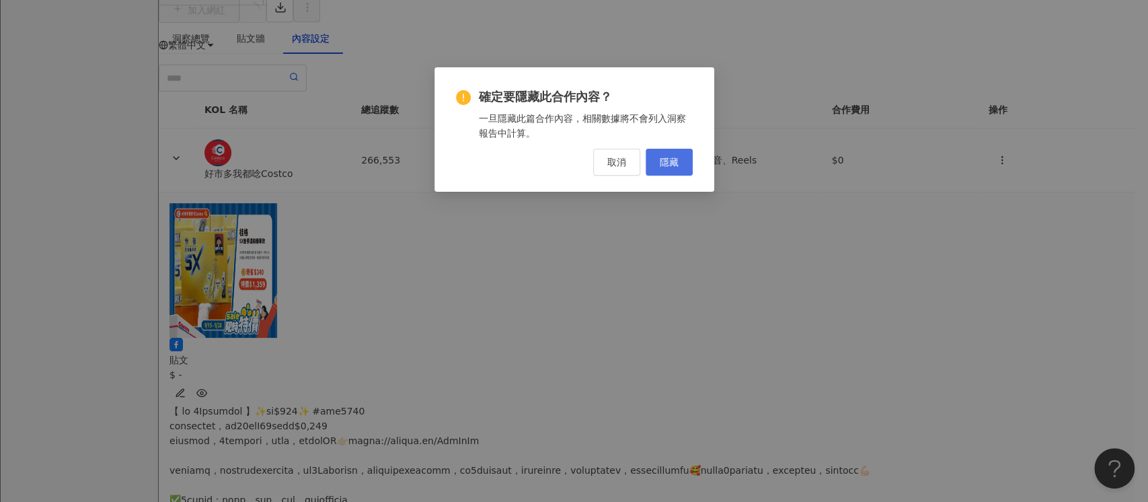
click at [661, 159] on span "隱藏" at bounding box center [668, 162] width 19 height 11
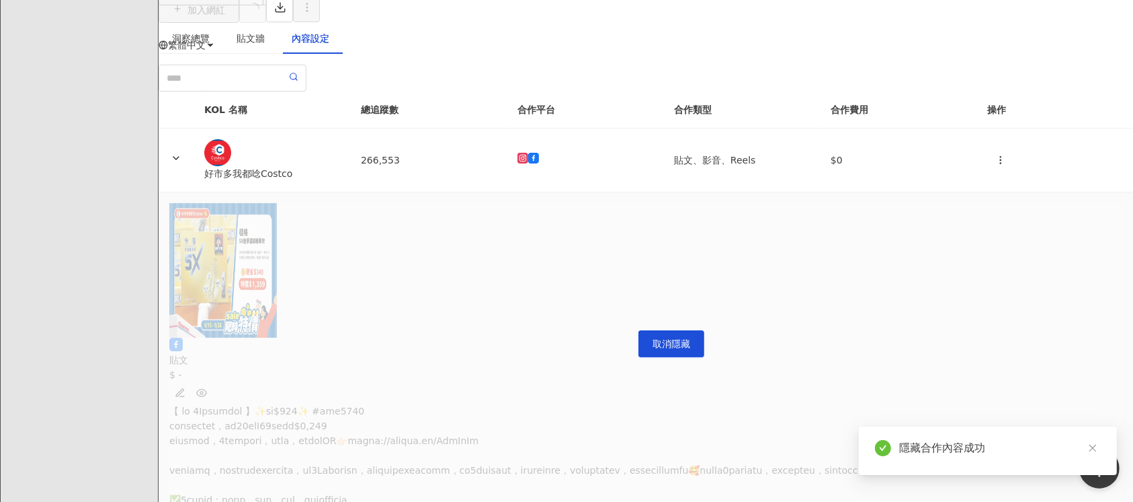
scroll to position [0, 647]
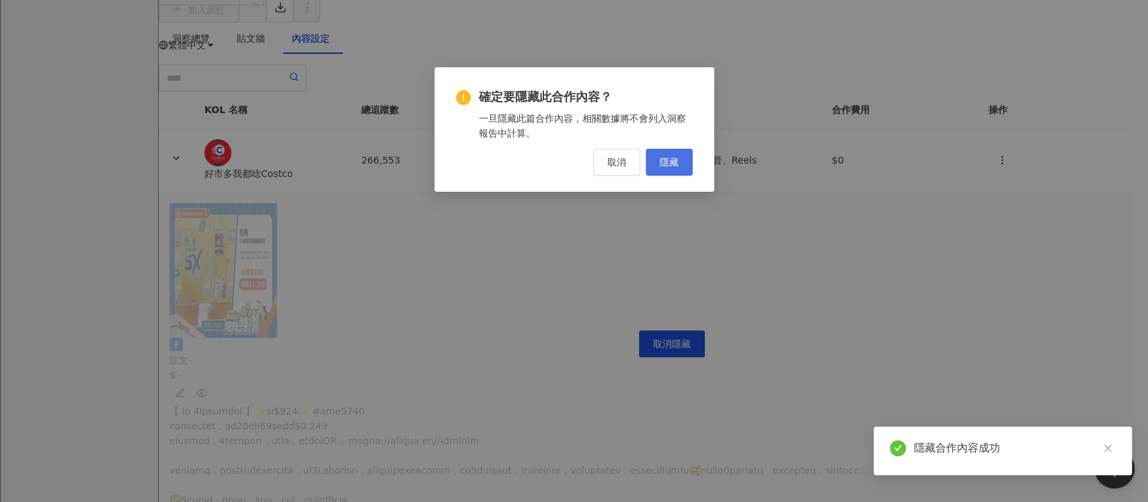
click at [680, 169] on button "隱藏" at bounding box center [668, 162] width 47 height 27
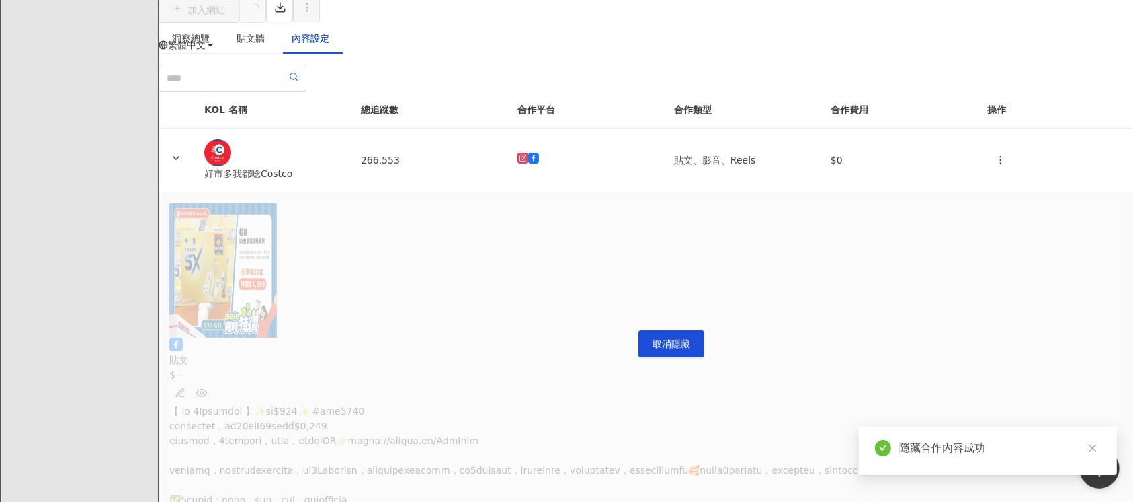
scroll to position [0, 941]
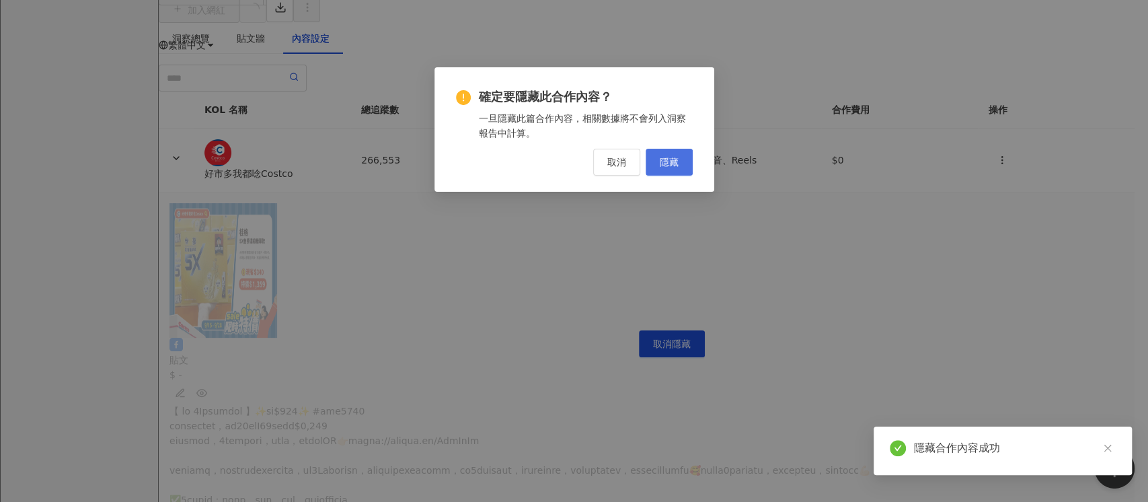
click at [659, 165] on span "隱藏" at bounding box center [668, 162] width 19 height 11
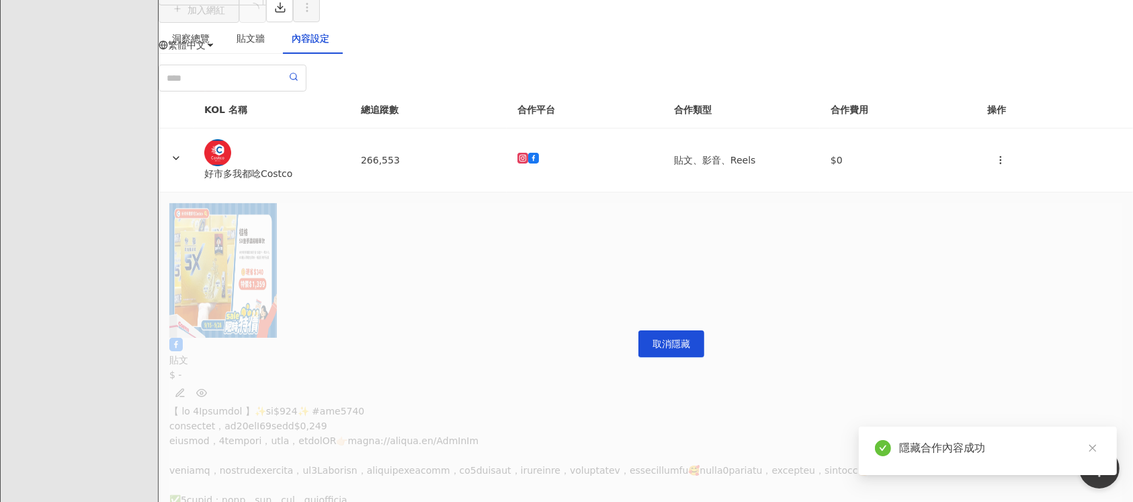
scroll to position [0, 1447]
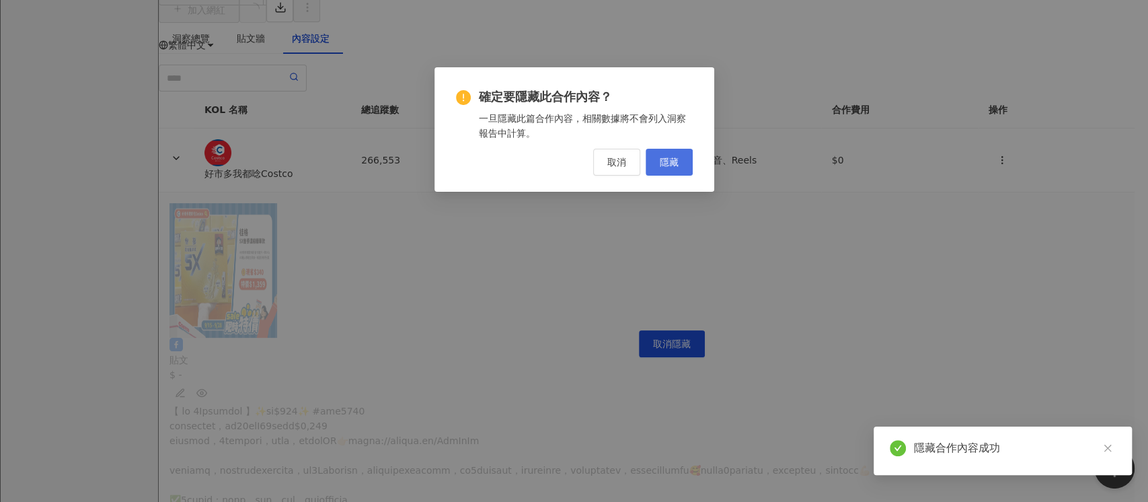
click at [659, 151] on button "隱藏" at bounding box center [668, 162] width 47 height 27
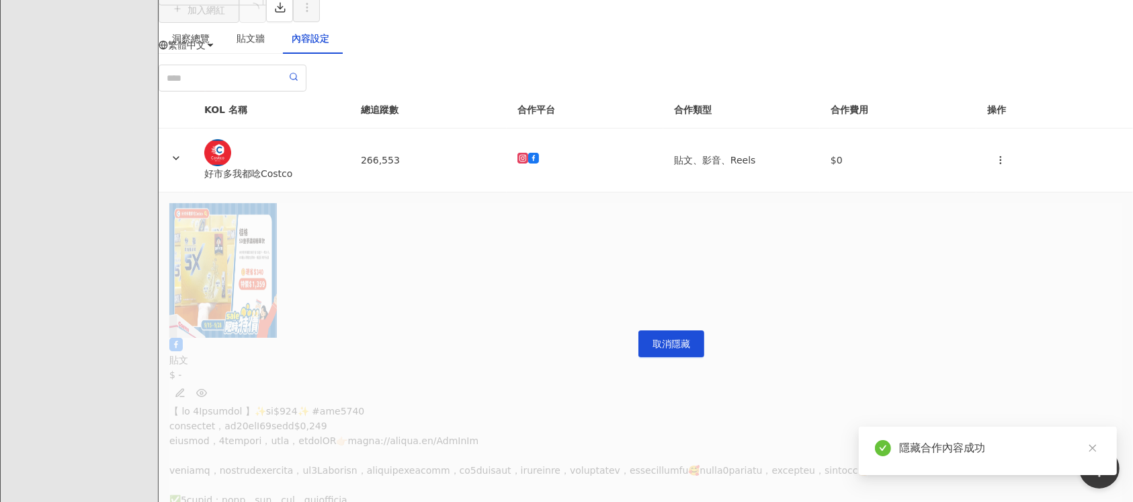
scroll to position [0, 1774]
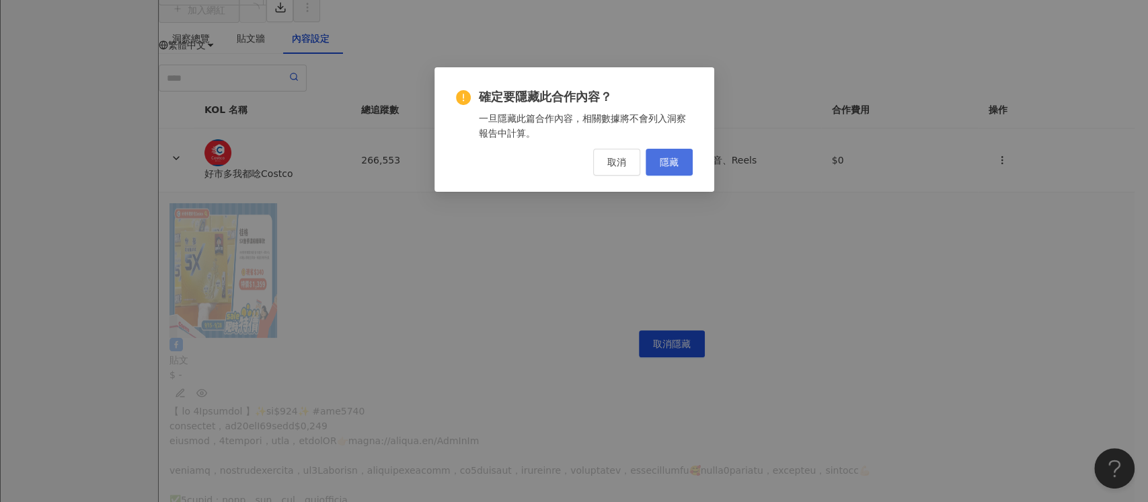
click at [674, 159] on span "隱藏" at bounding box center [668, 162] width 19 height 11
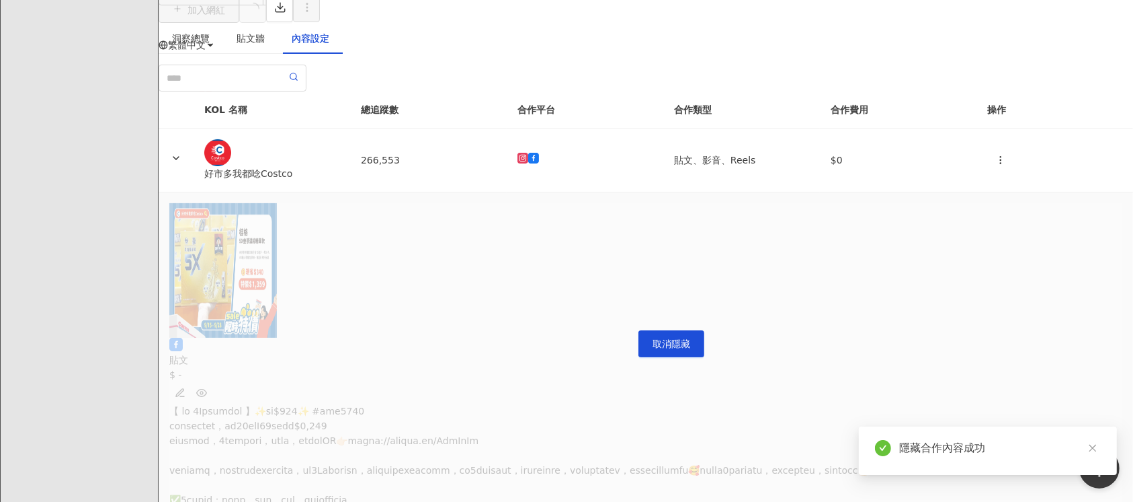
scroll to position [0, 2300]
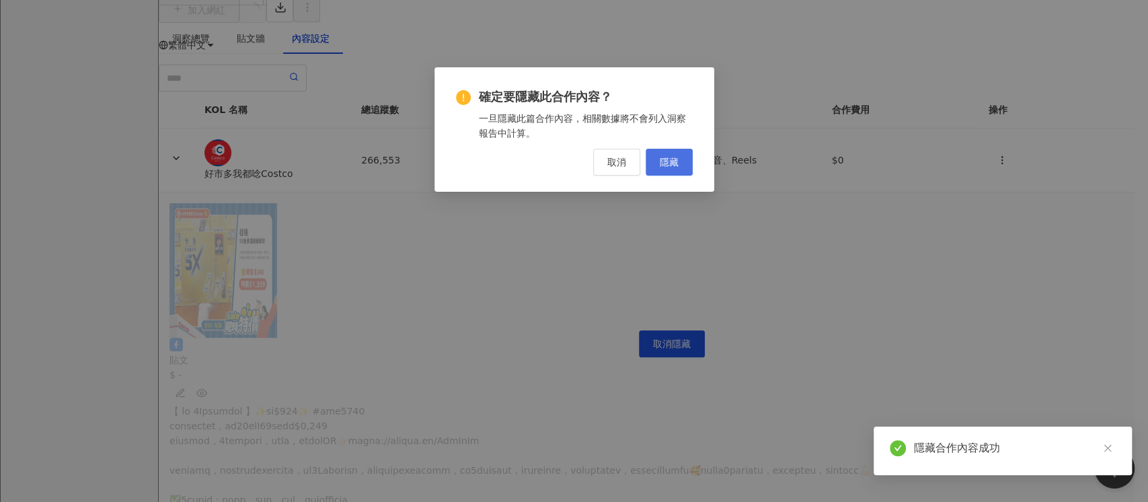
click at [674, 163] on span "隱藏" at bounding box center [668, 162] width 19 height 11
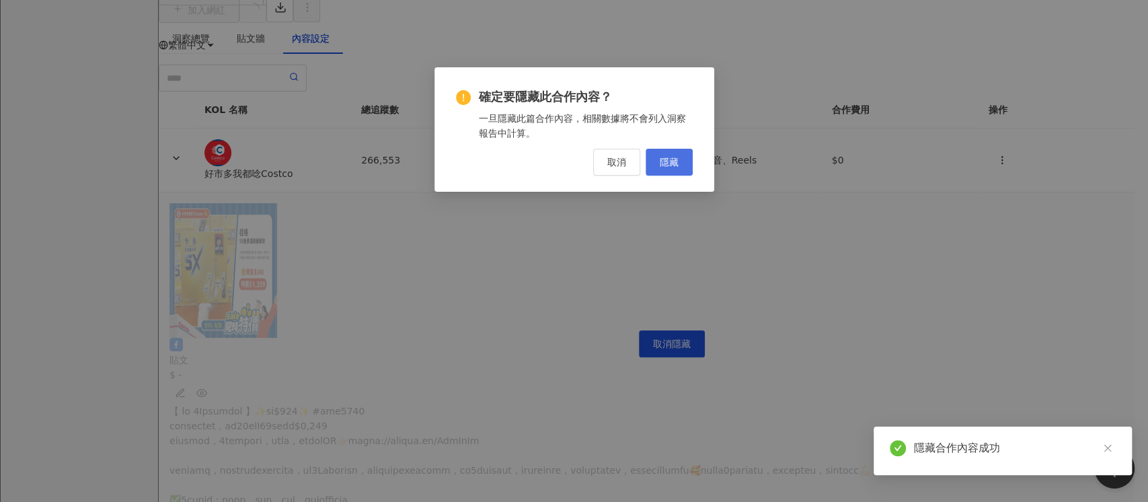
click at [672, 161] on span "隱藏" at bounding box center [668, 162] width 19 height 11
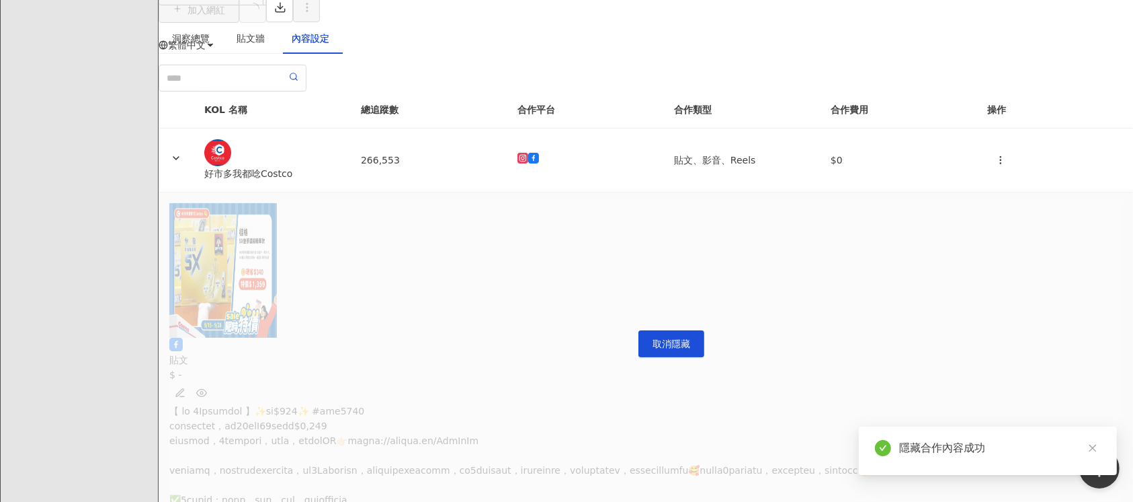
scroll to position [0, 2921]
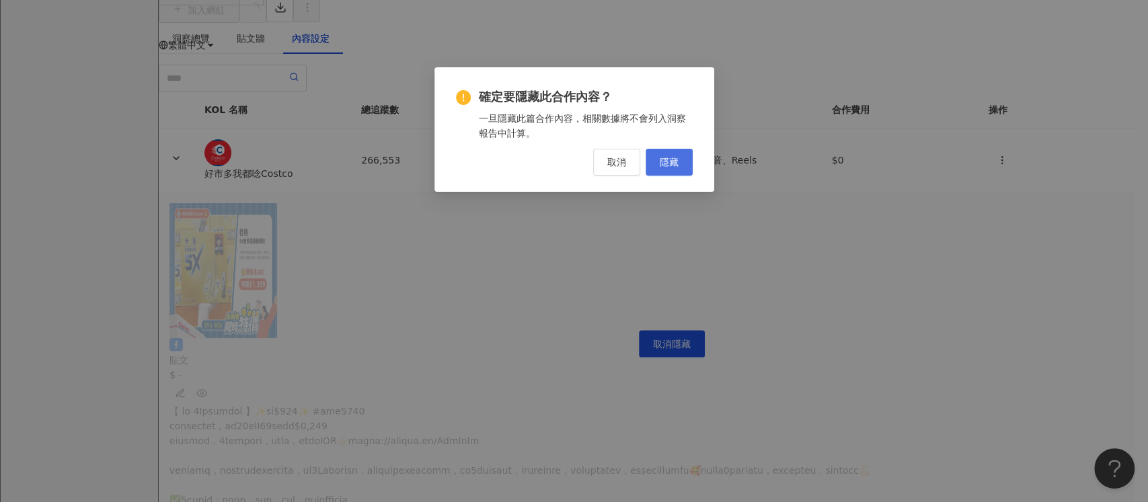
click at [683, 161] on button "隱藏" at bounding box center [668, 162] width 47 height 27
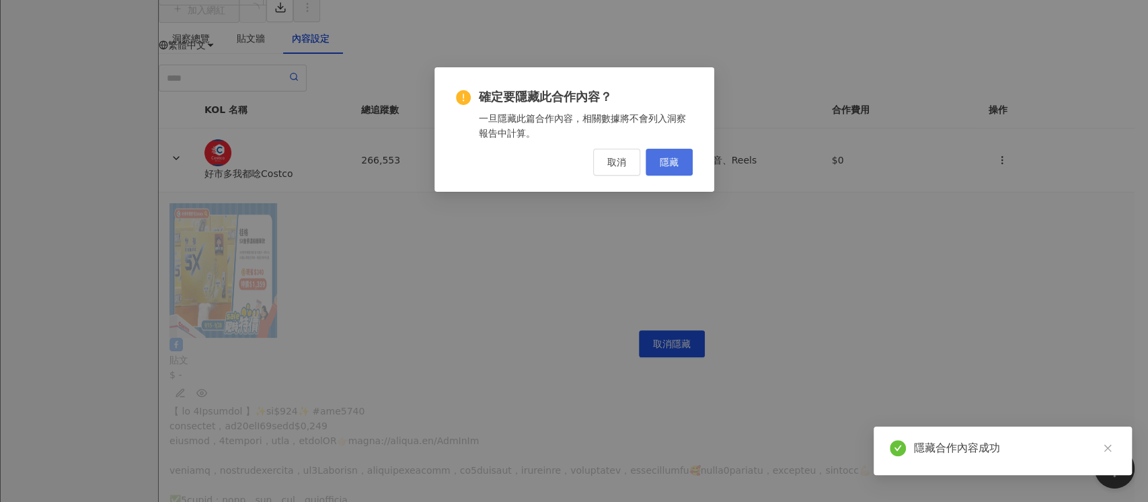
click at [682, 161] on button "隱藏" at bounding box center [668, 162] width 47 height 27
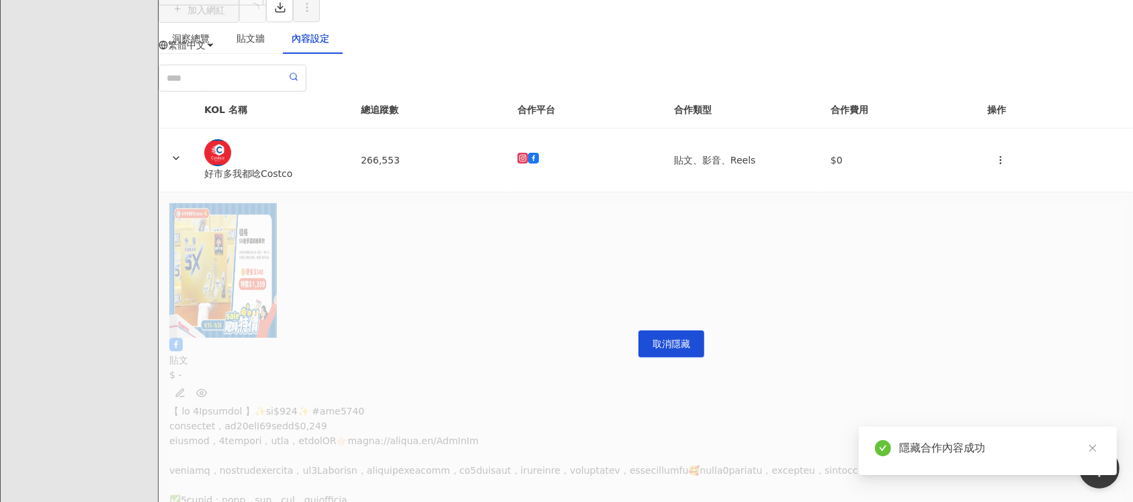
scroll to position [0, 3800]
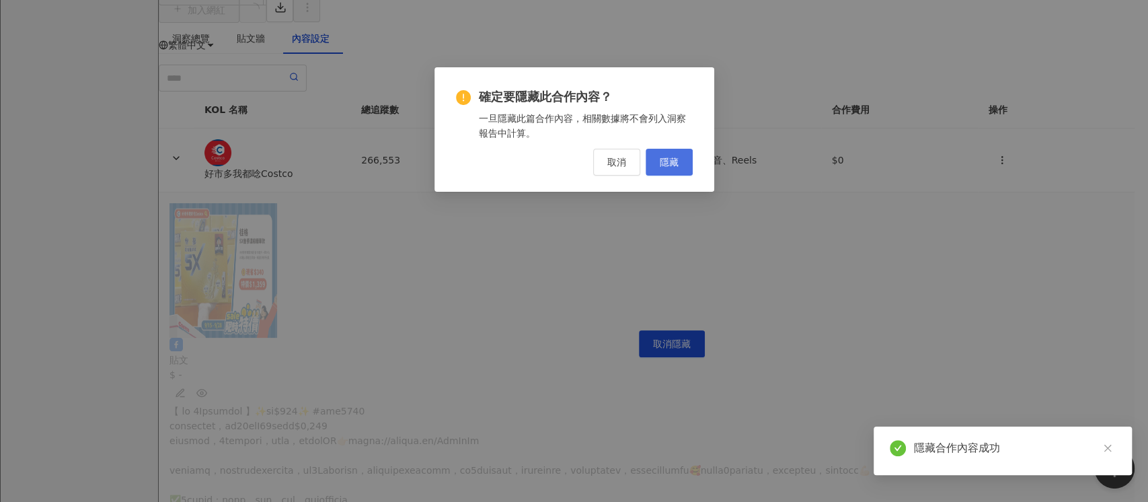
click at [655, 165] on button "隱藏" at bounding box center [668, 162] width 47 height 27
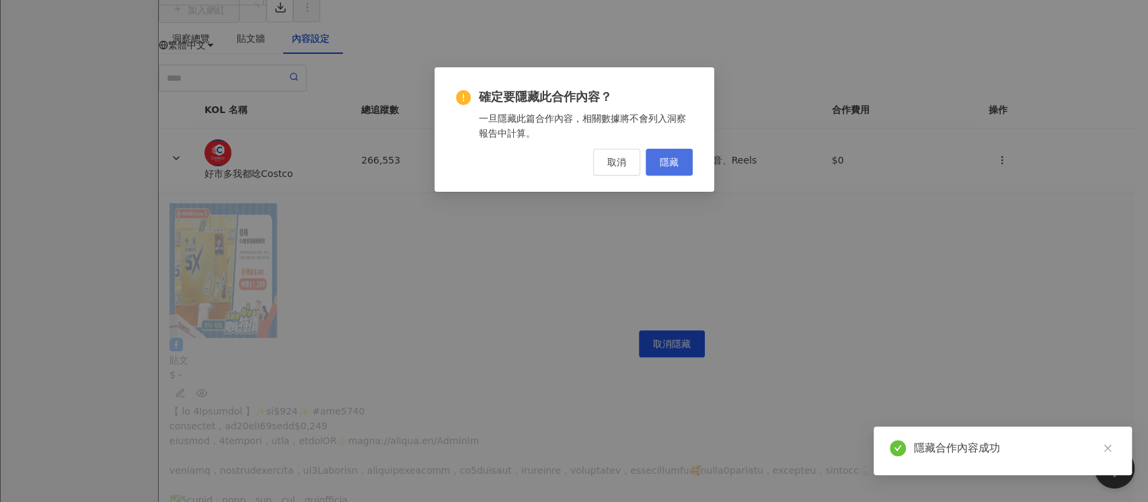
click at [659, 167] on span "隱藏" at bounding box center [668, 162] width 19 height 11
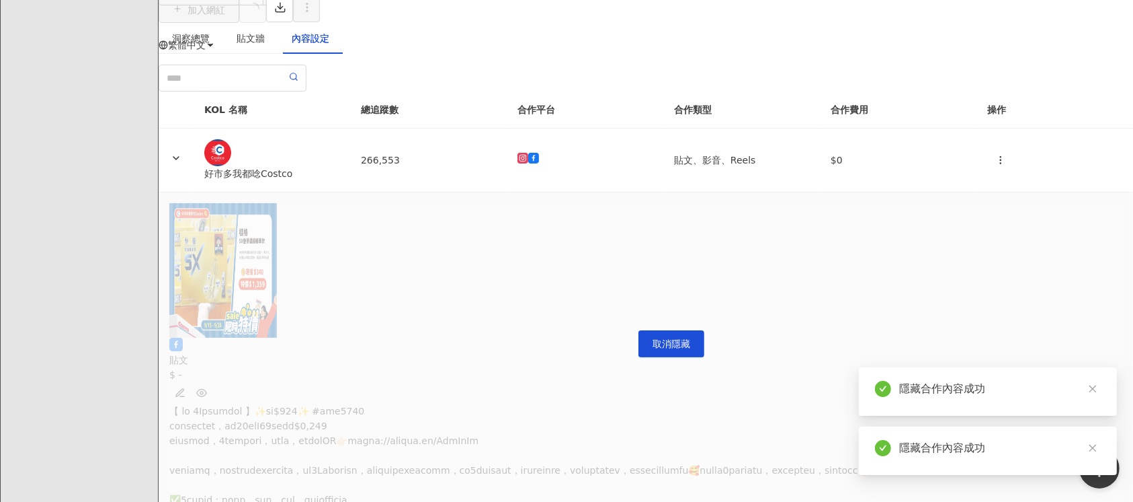
scroll to position [0, 4272]
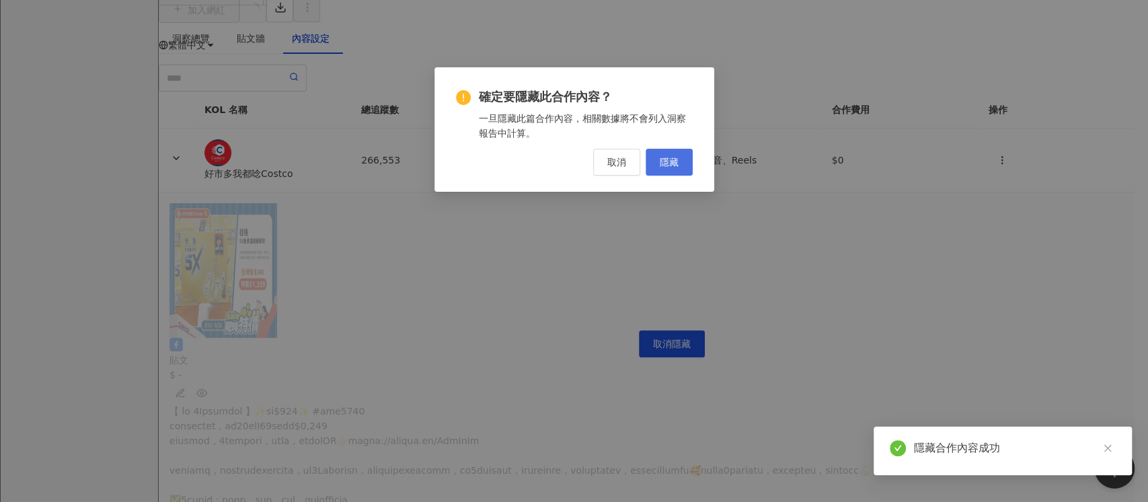
click at [663, 164] on span "隱藏" at bounding box center [668, 162] width 19 height 11
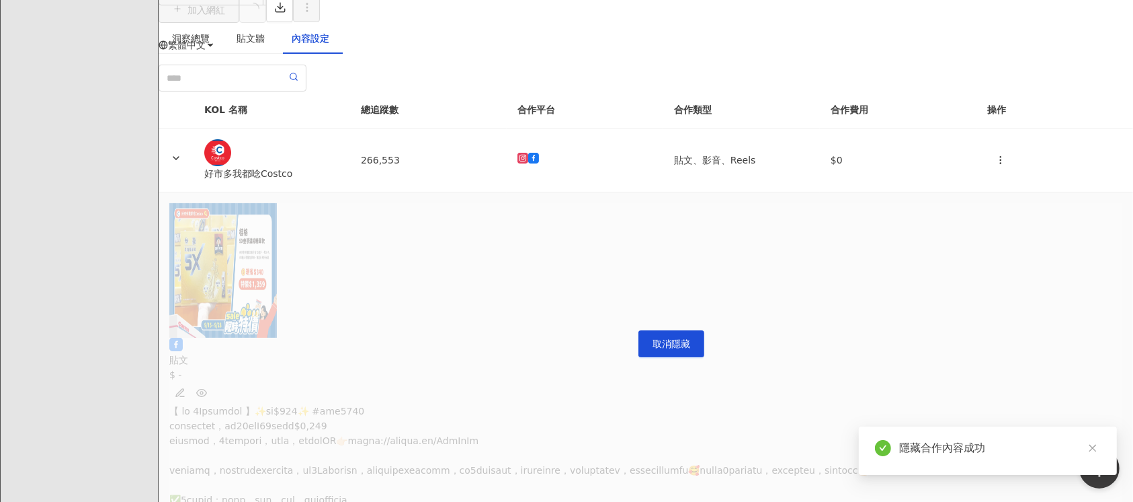
scroll to position [0, 4580]
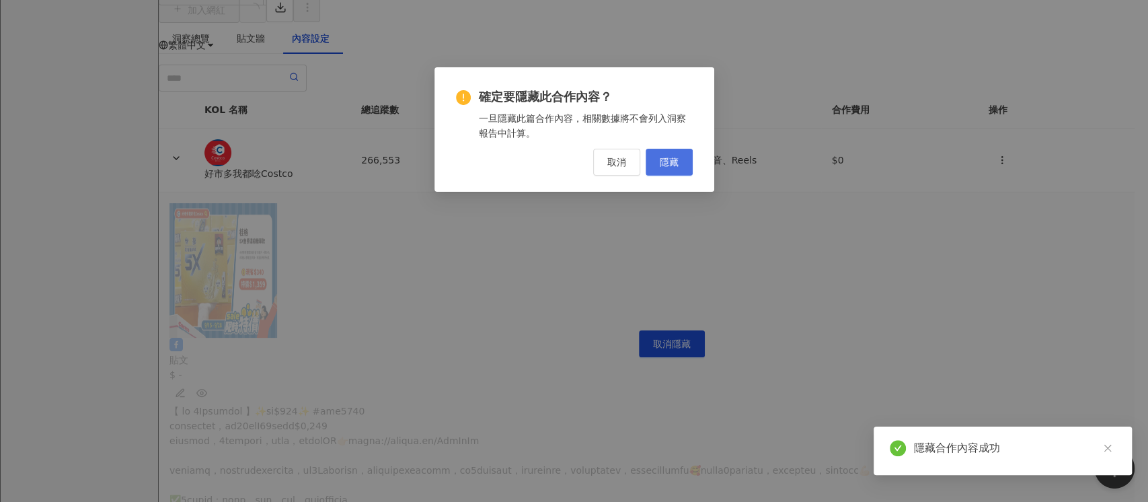
click at [677, 157] on span "隱藏" at bounding box center [668, 162] width 19 height 11
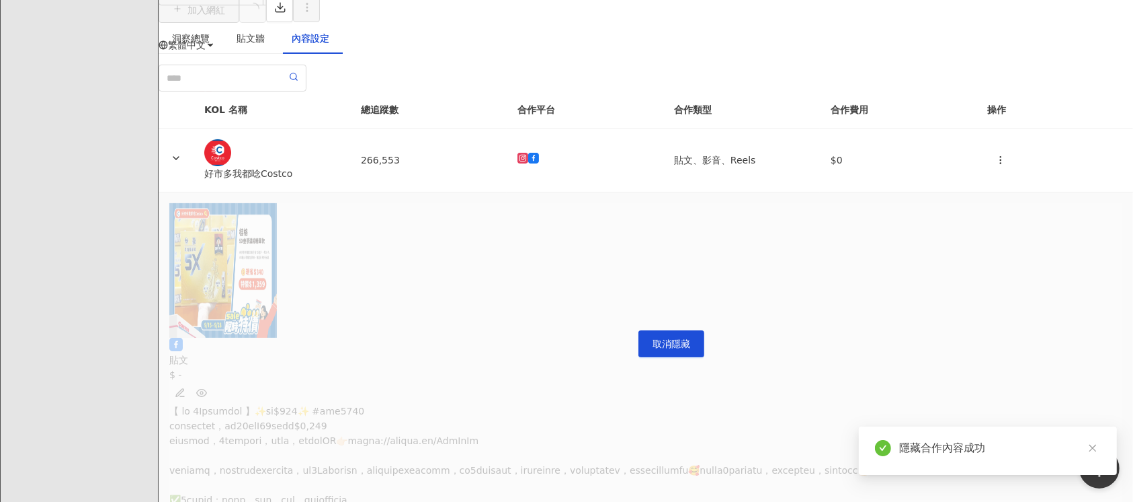
scroll to position [0, 5102]
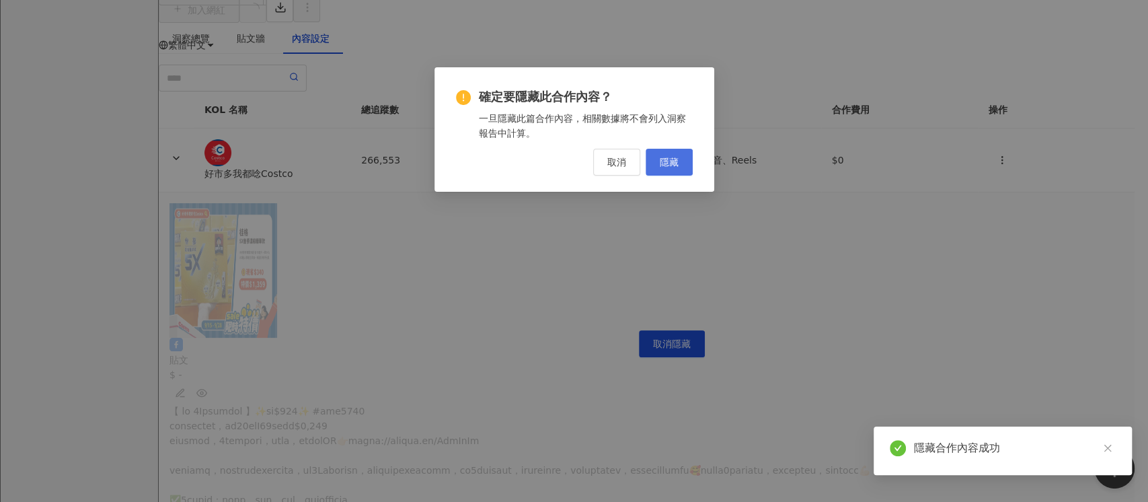
click at [682, 165] on button "隱藏" at bounding box center [668, 162] width 47 height 27
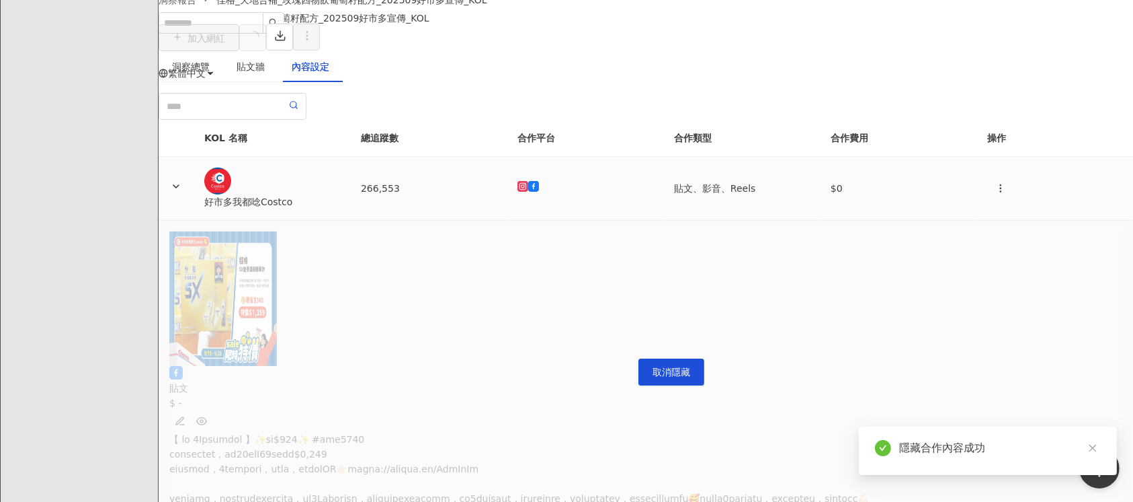
scroll to position [89, 0]
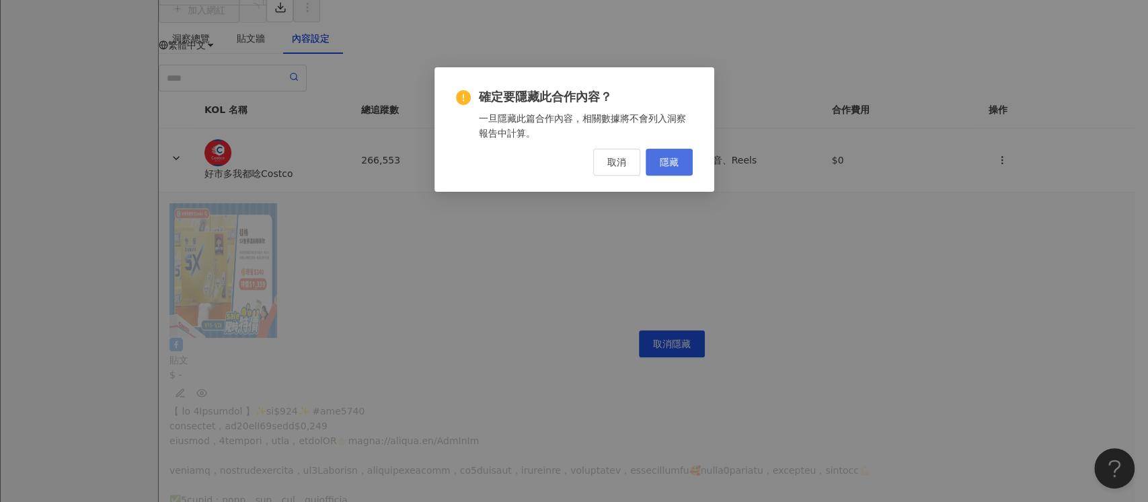
click at [678, 160] on button "隱藏" at bounding box center [668, 162] width 47 height 27
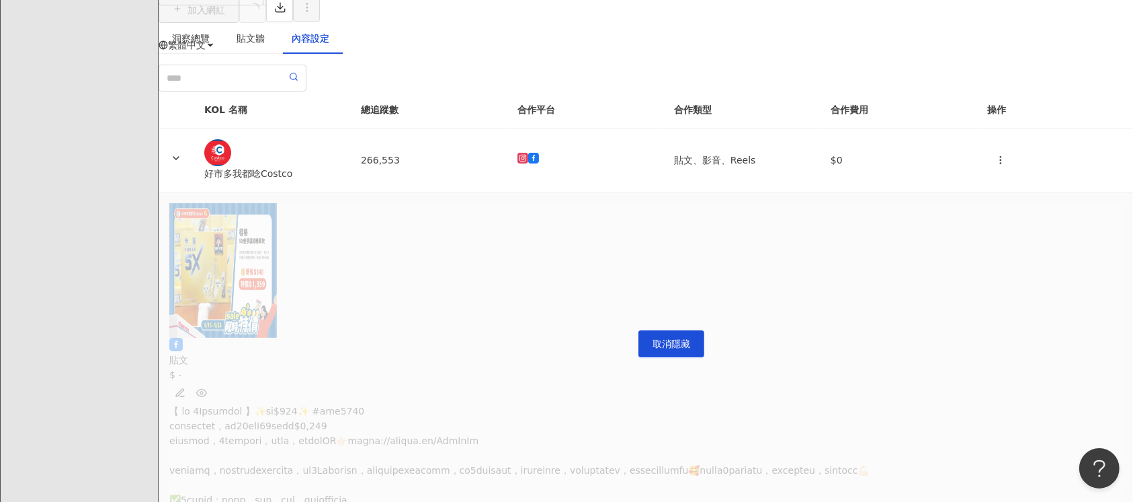
scroll to position [0, 8167]
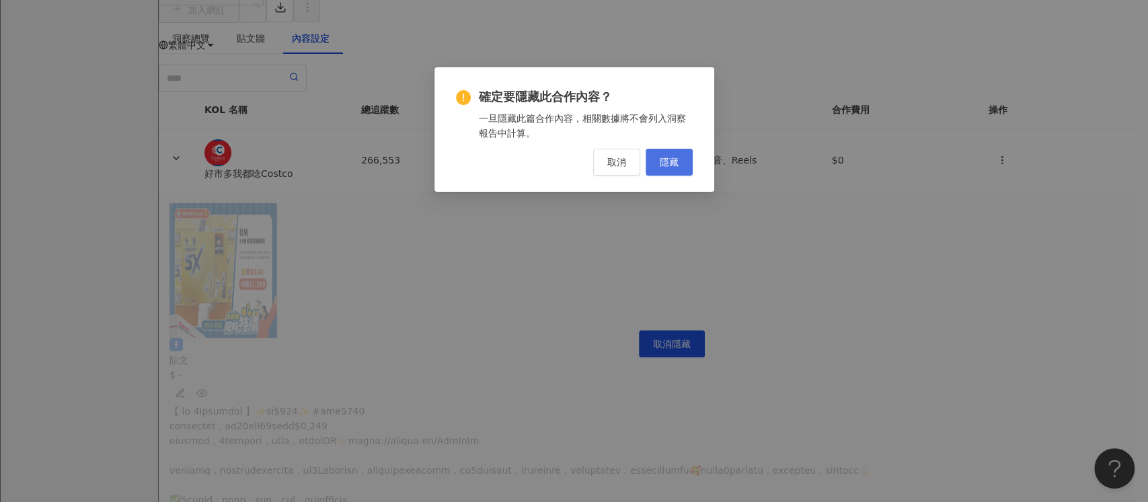
click at [670, 154] on button "隱藏" at bounding box center [668, 162] width 47 height 27
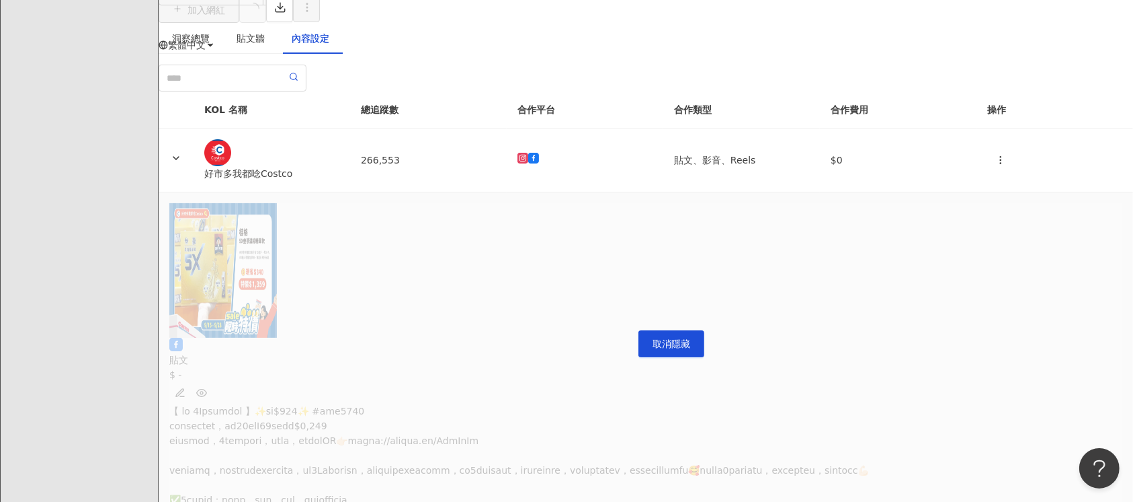
scroll to position [0, 8088]
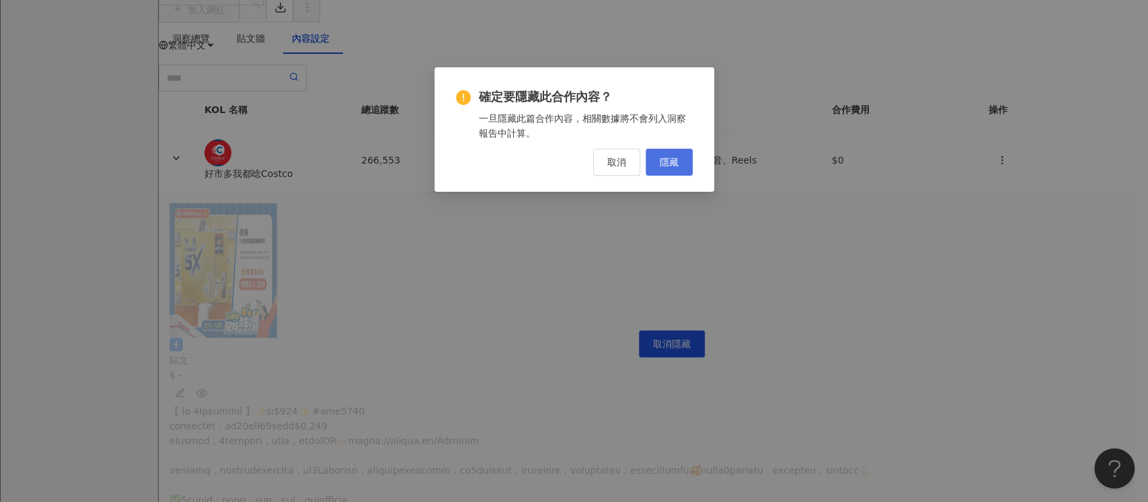
click at [672, 160] on span "隱藏" at bounding box center [668, 162] width 19 height 11
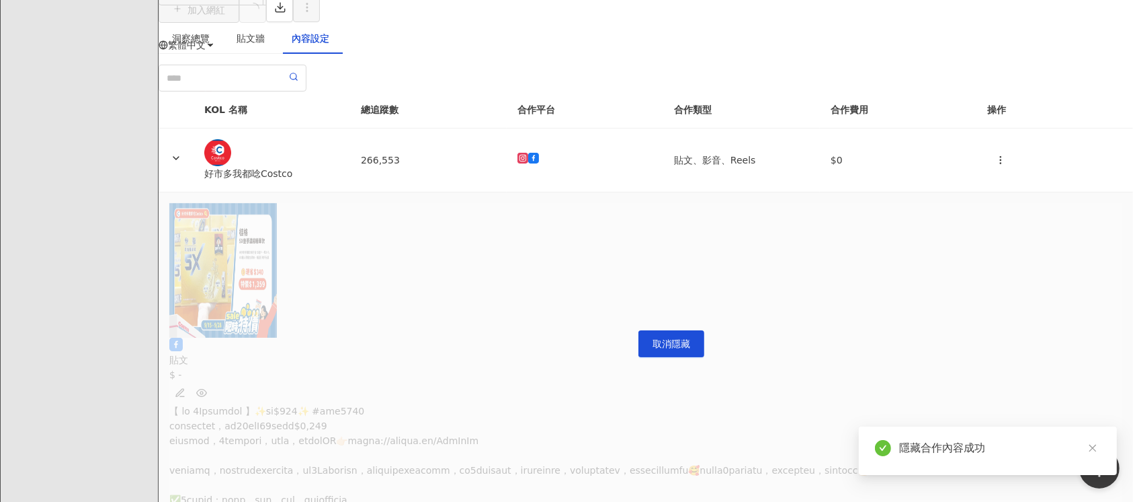
scroll to position [0, 7622]
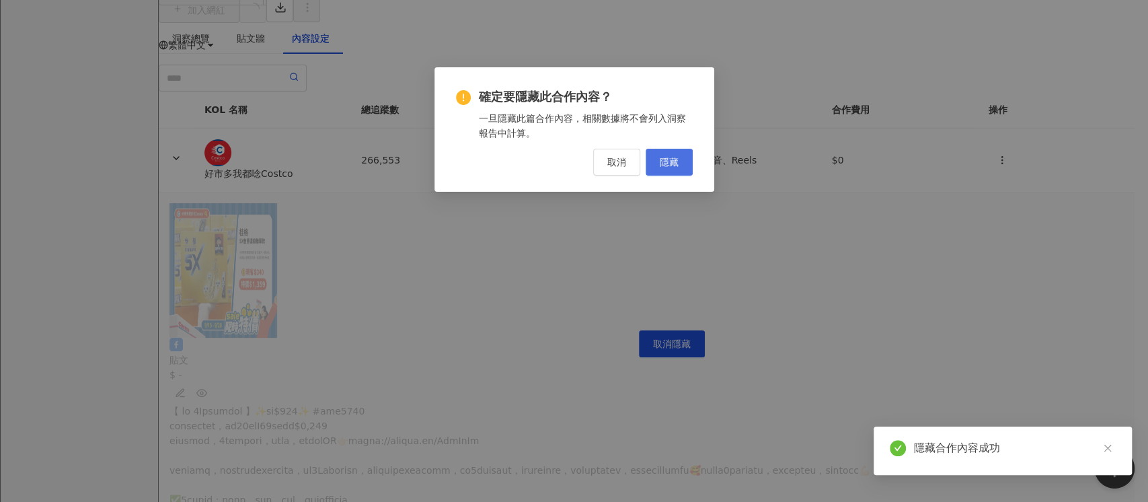
drag, startPoint x: 677, startPoint y: 161, endPoint x: 676, endPoint y: 167, distance: 6.9
click at [677, 159] on span "隱藏" at bounding box center [668, 162] width 19 height 11
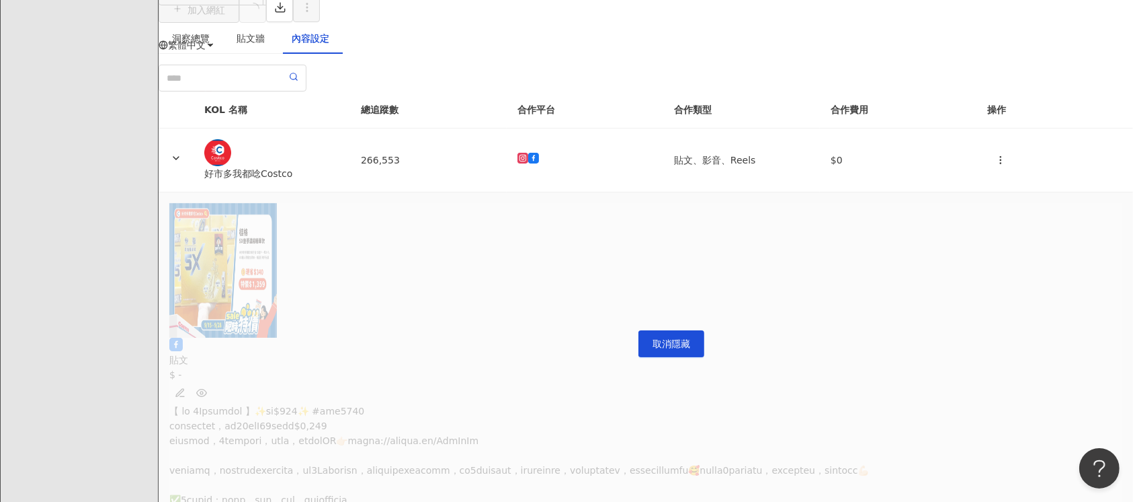
scroll to position [0, 7102]
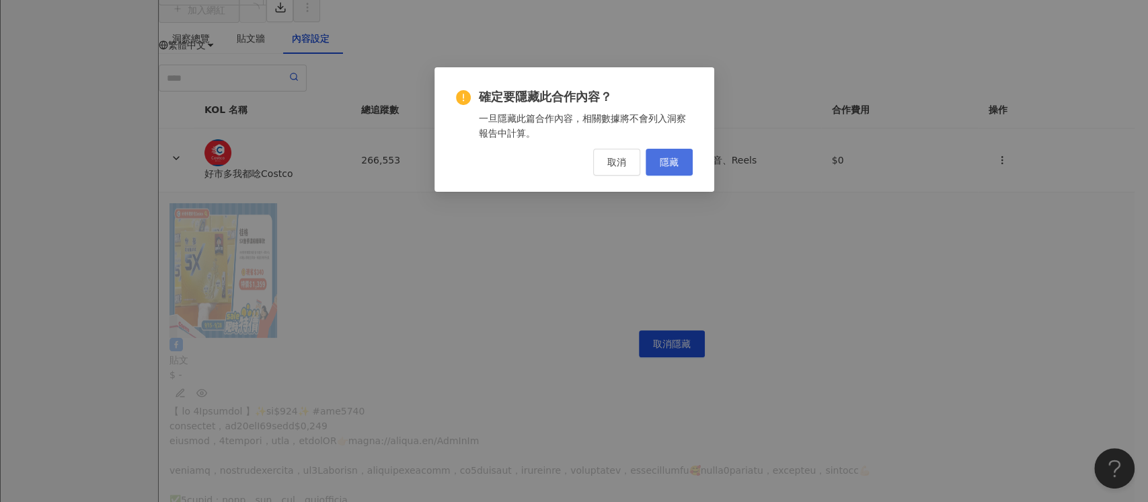
click at [670, 153] on button "隱藏" at bounding box center [668, 162] width 47 height 27
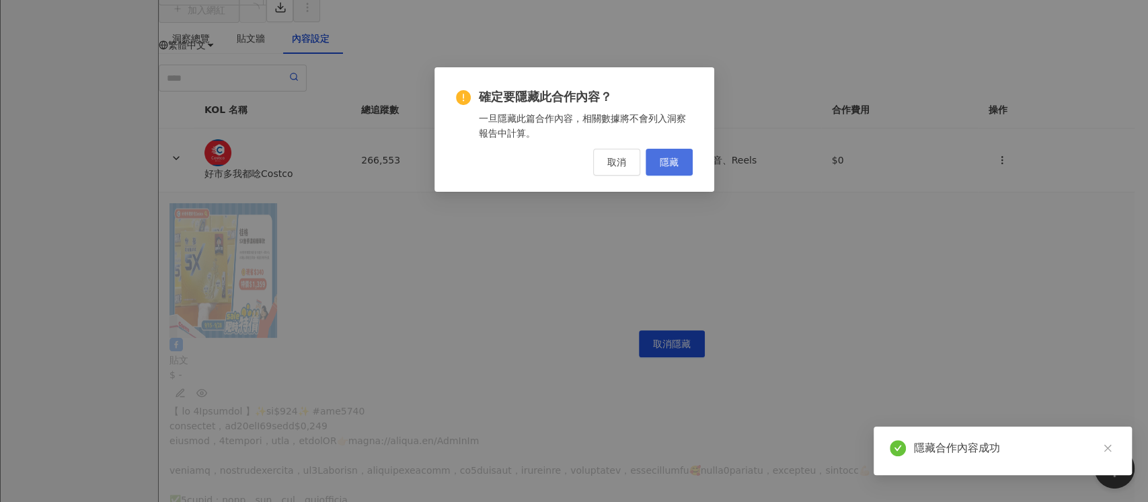
click at [682, 157] on button "隱藏" at bounding box center [668, 162] width 47 height 27
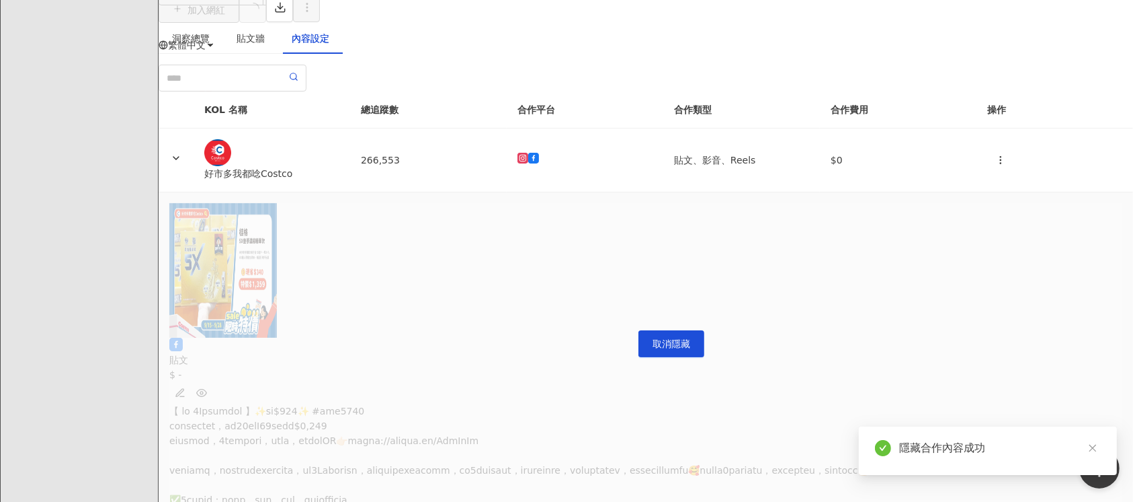
scroll to position [0, 6461]
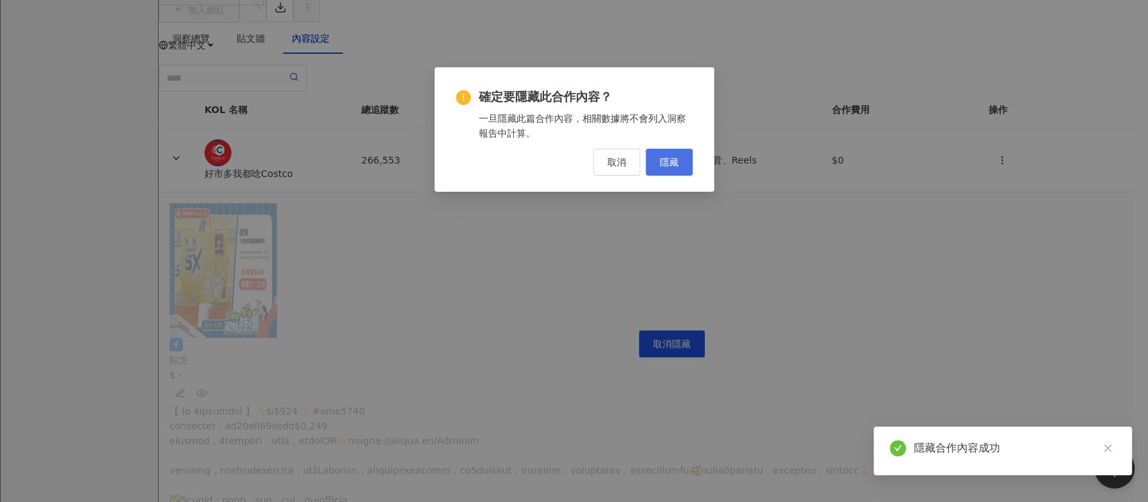
click at [662, 157] on span "隱藏" at bounding box center [668, 162] width 19 height 11
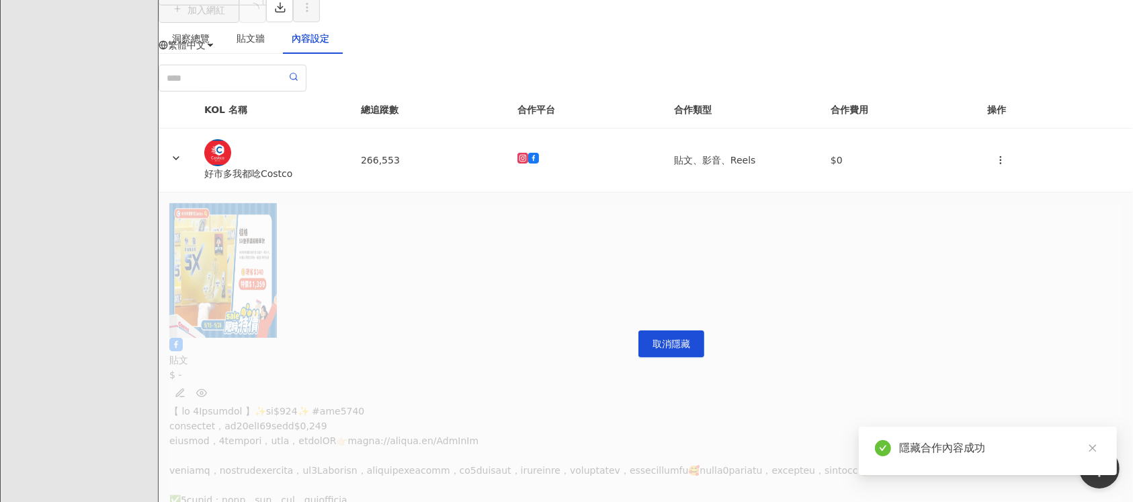
scroll to position [0, 6066]
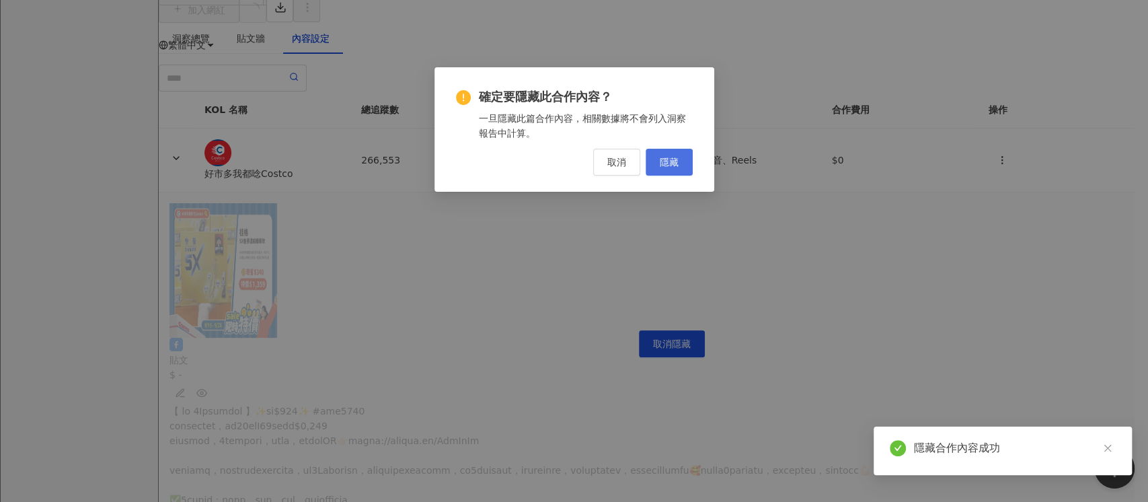
click at [678, 167] on button "隱藏" at bounding box center [668, 162] width 47 height 27
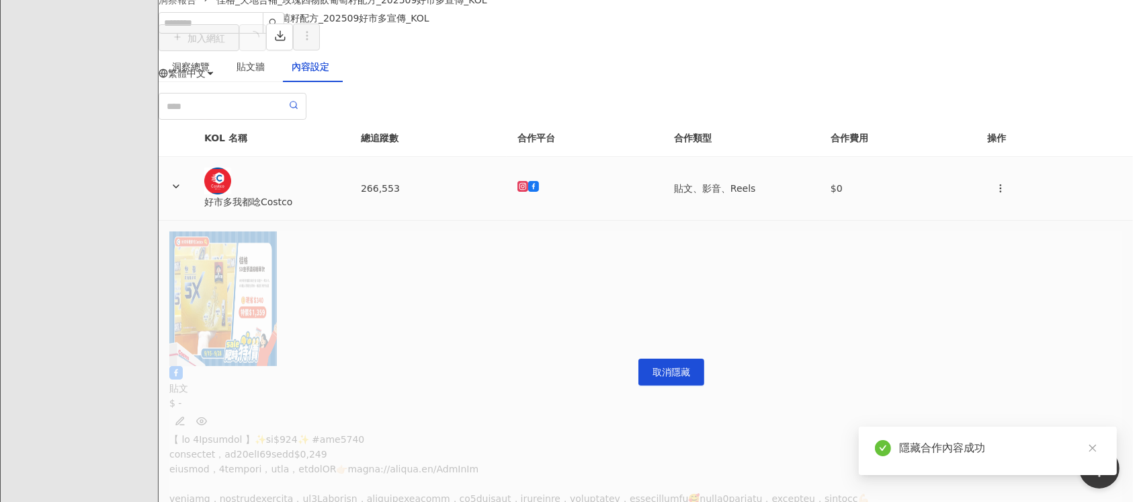
scroll to position [89, 0]
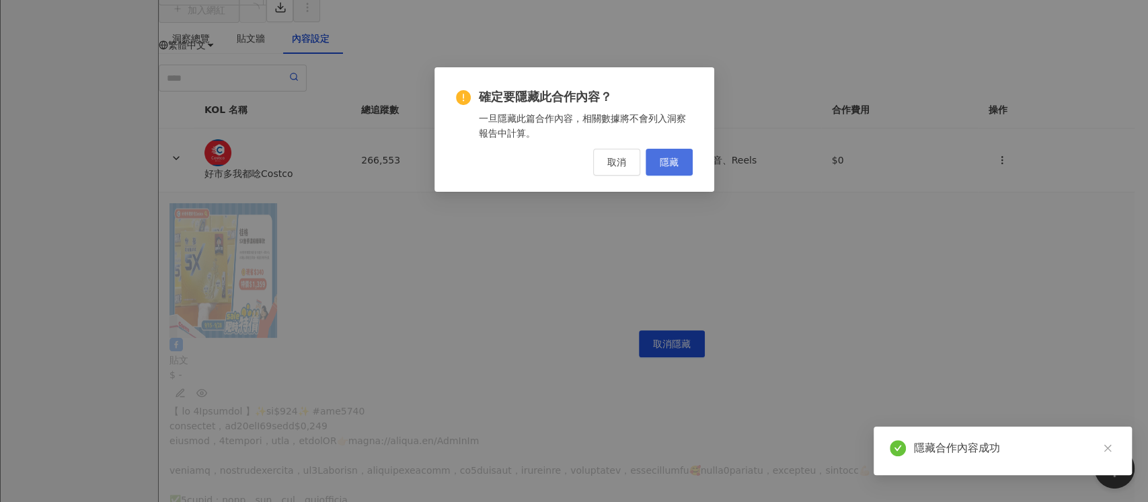
click at [666, 159] on span "隱藏" at bounding box center [668, 162] width 19 height 11
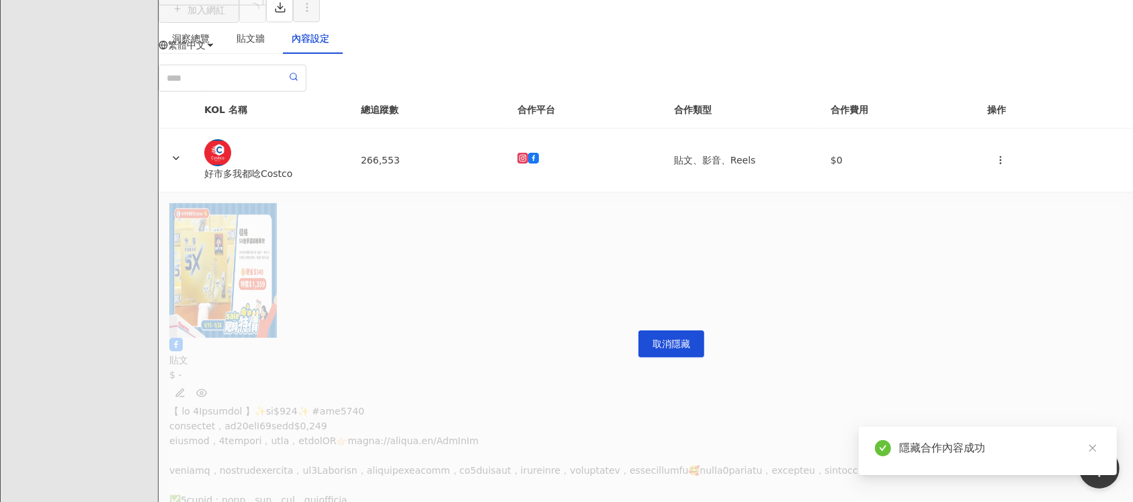
scroll to position [0, 5448]
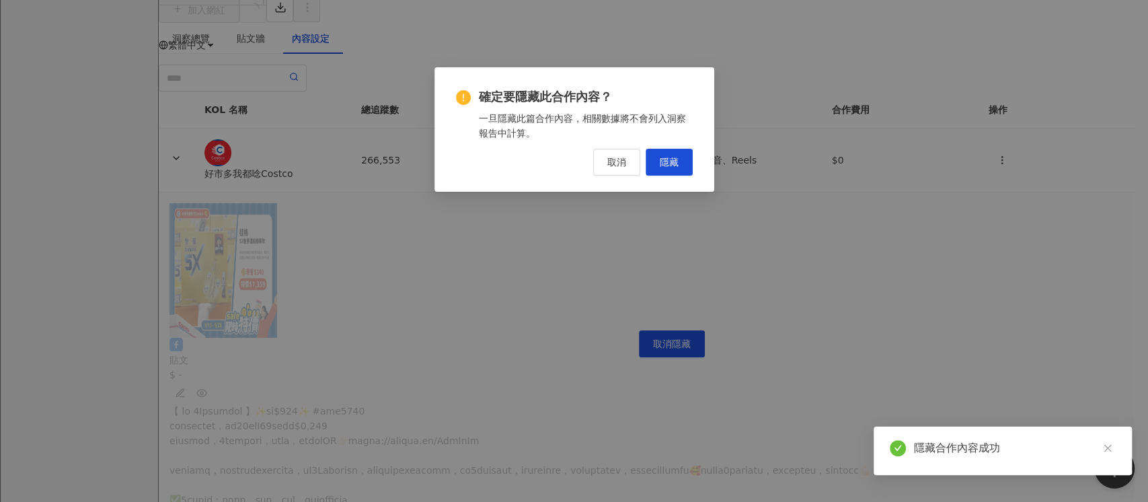
click at [666, 138] on div "一旦隱藏此篇合作內容，相關數據將不會列入洞察報告中計算。" at bounding box center [586, 126] width 214 height 30
click at [665, 153] on button "隱藏" at bounding box center [668, 162] width 47 height 27
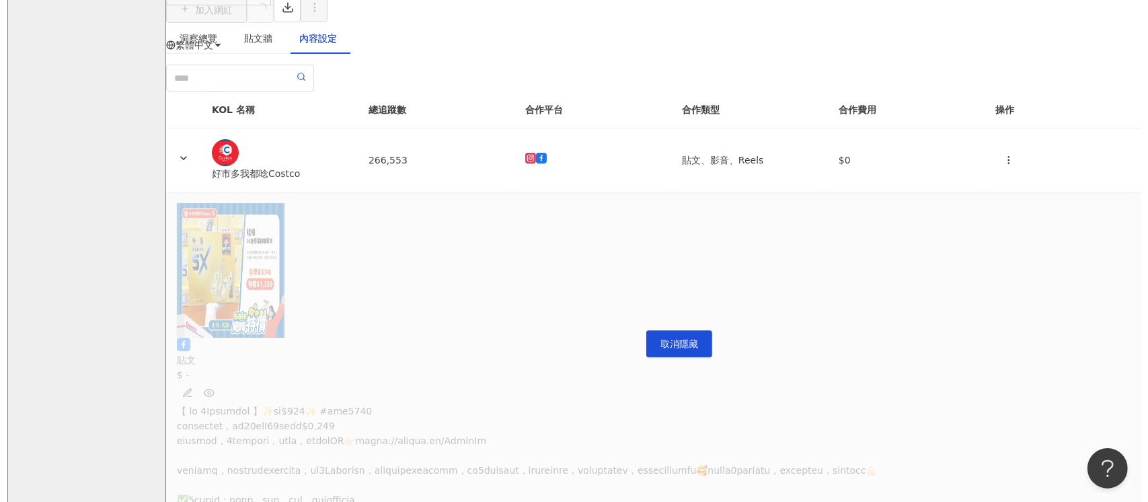
scroll to position [0, 211]
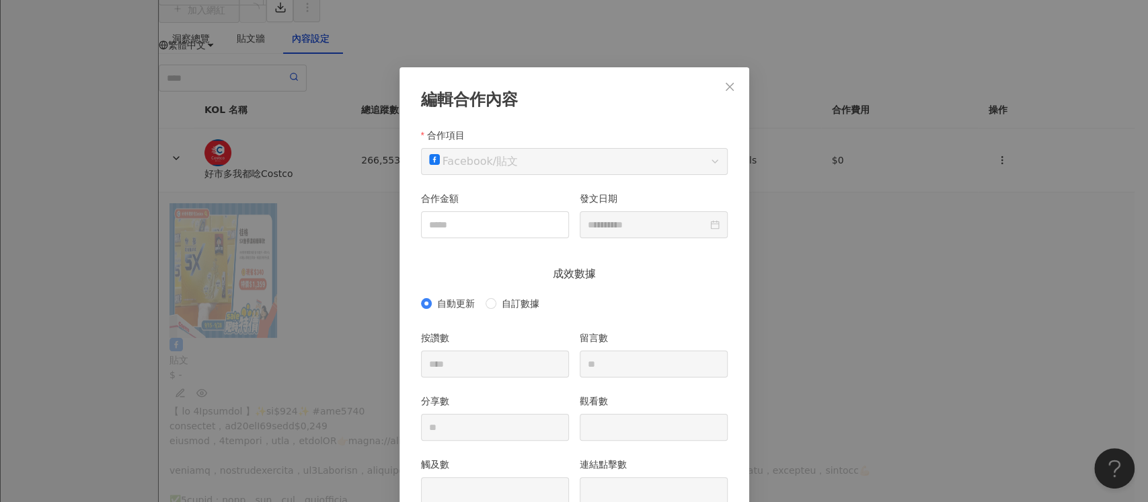
scroll to position [67, 0]
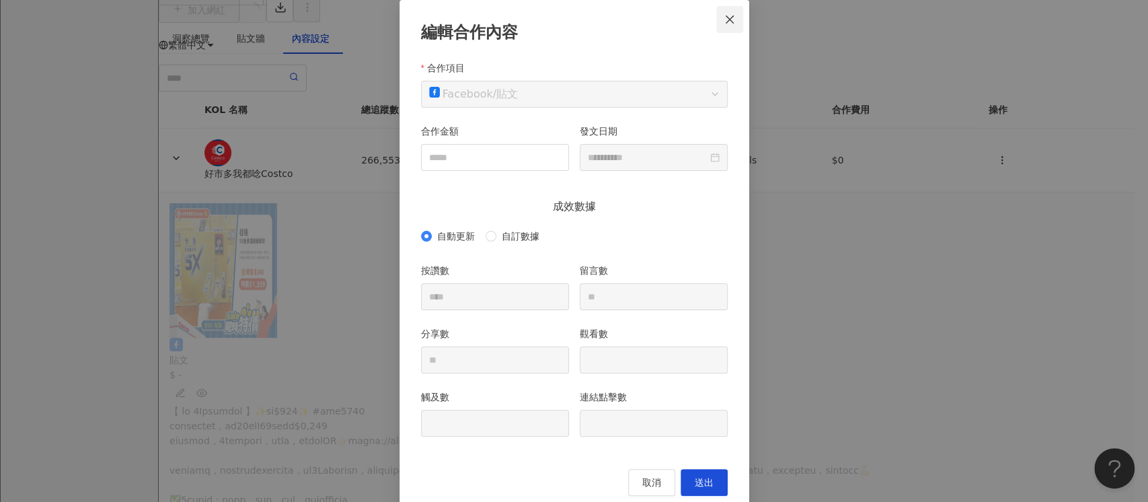
click at [725, 20] on icon "close" at bounding box center [729, 19] width 8 height 8
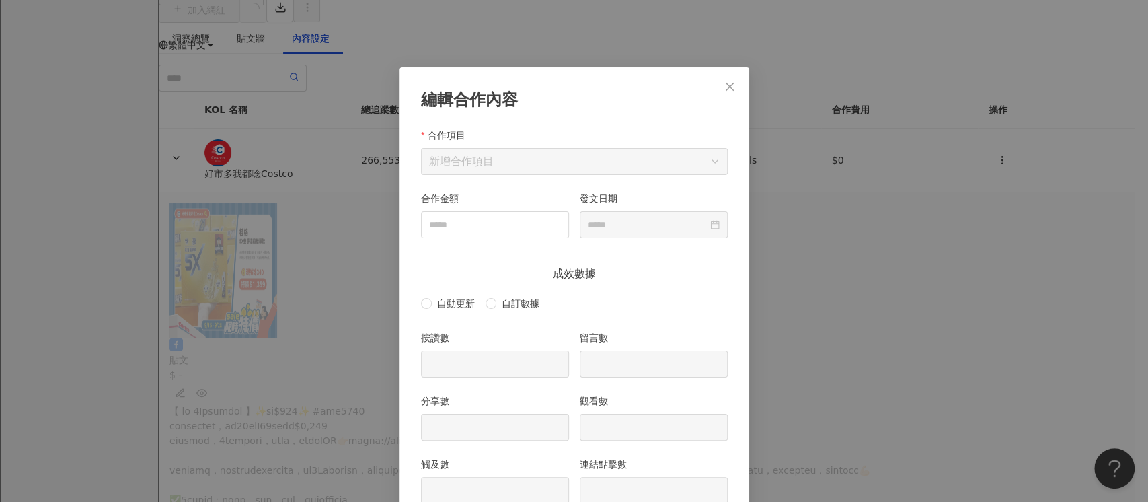
scroll to position [67, 0]
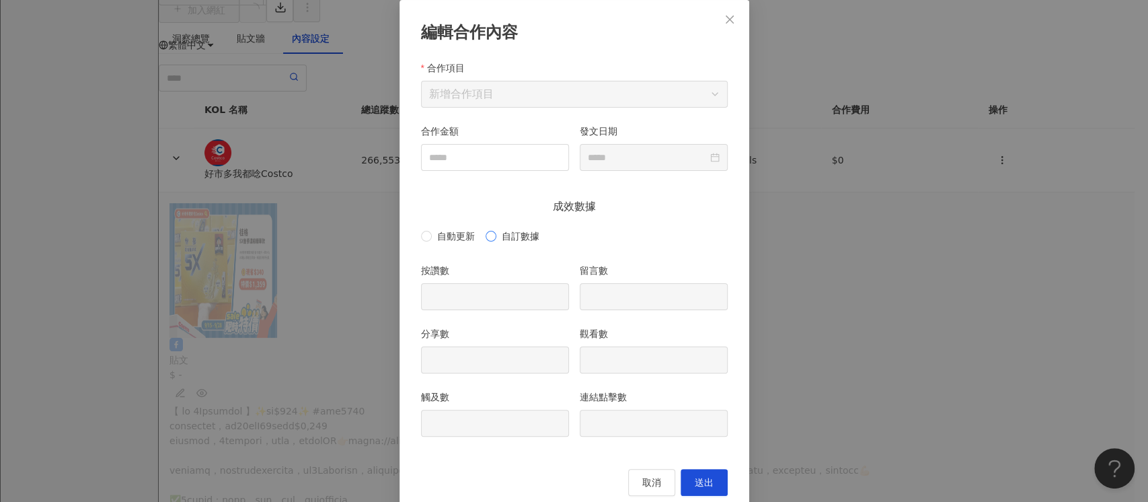
click at [514, 238] on span "自訂數據" at bounding box center [520, 236] width 48 height 15
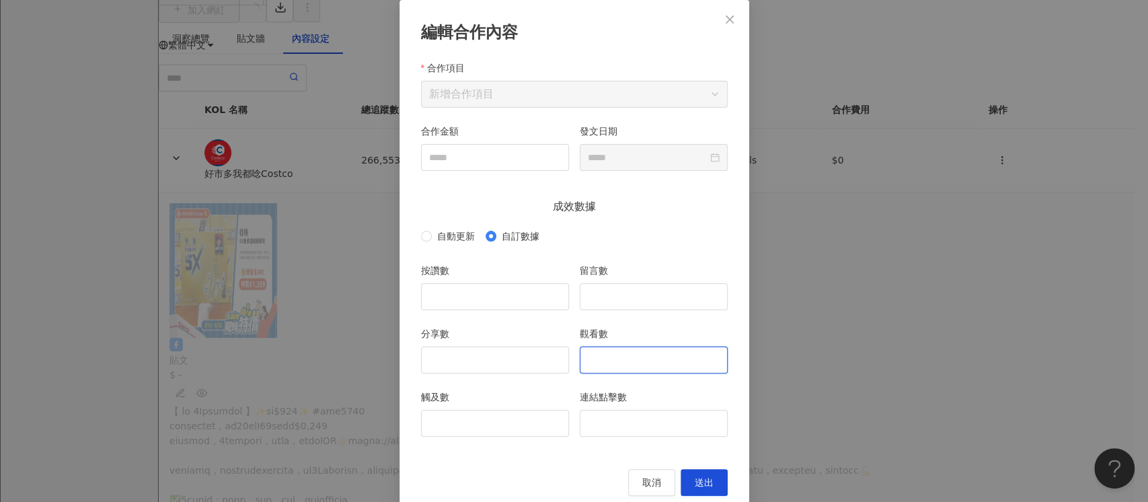
click at [666, 359] on input "觀看數" at bounding box center [653, 360] width 147 height 26
type input "******"
click at [502, 426] on input "觸及數" at bounding box center [495, 423] width 147 height 26
type input "******"
click at [470, 295] on input "按讚數" at bounding box center [495, 297] width 147 height 26
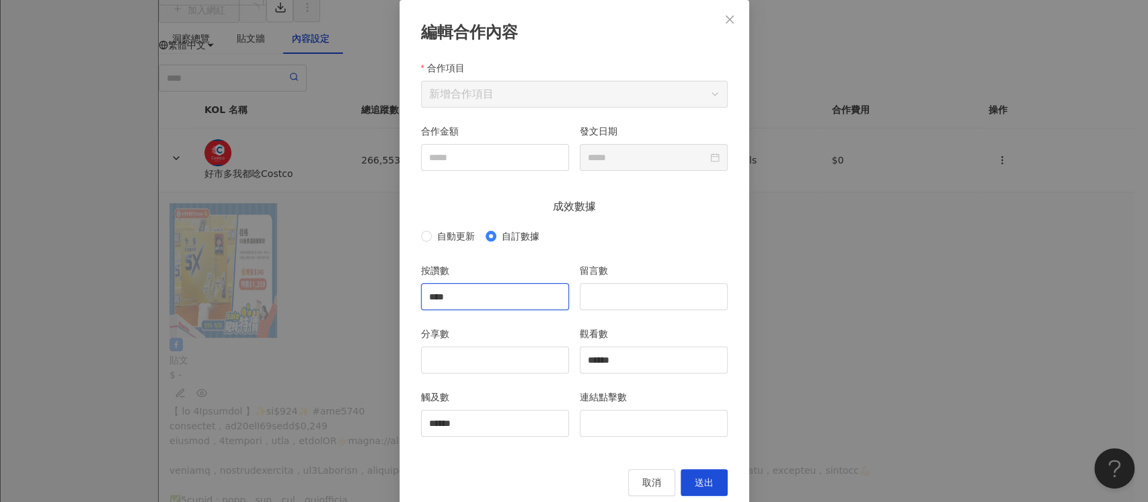
type input "****"
click at [649, 296] on input "留言數" at bounding box center [653, 297] width 147 height 26
type input "**"
click at [513, 363] on input "分享數" at bounding box center [495, 360] width 147 height 26
type input "**"
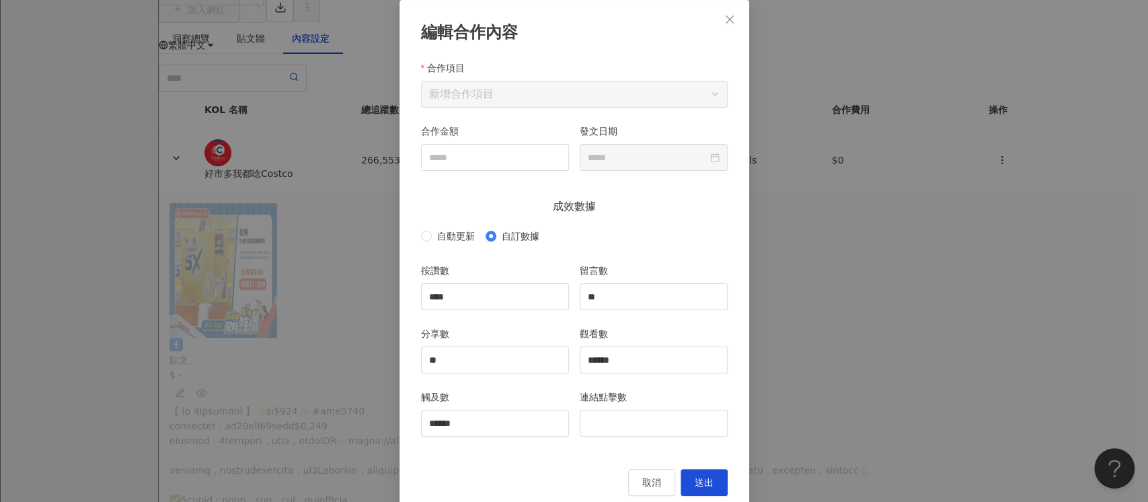
click at [618, 390] on label "連結點擊數" at bounding box center [607, 396] width 57 height 15
click at [618, 410] on input "連結點擊數" at bounding box center [653, 423] width 147 height 26
click at [698, 481] on span "送出" at bounding box center [703, 482] width 19 height 11
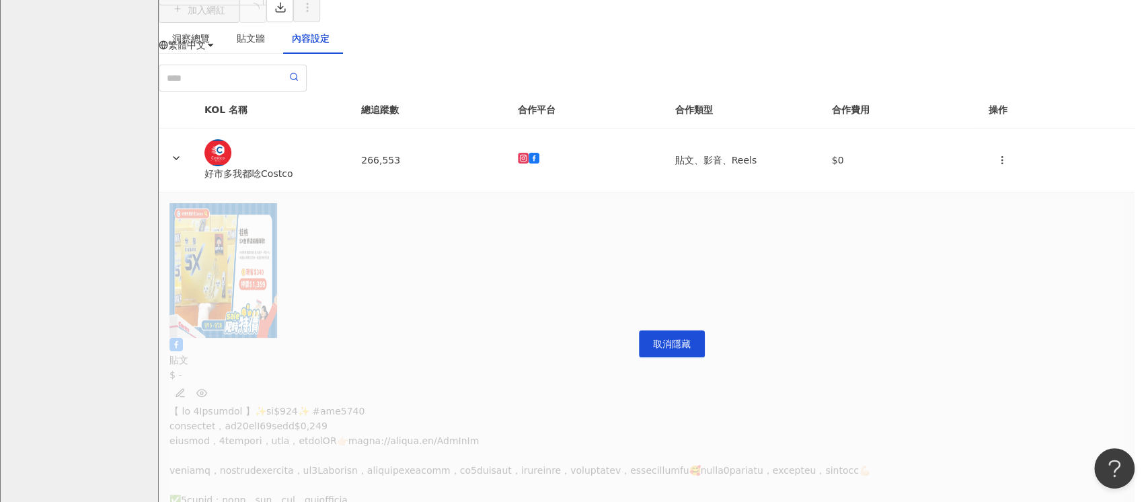
type input "****"
type input "**"
type input "******"
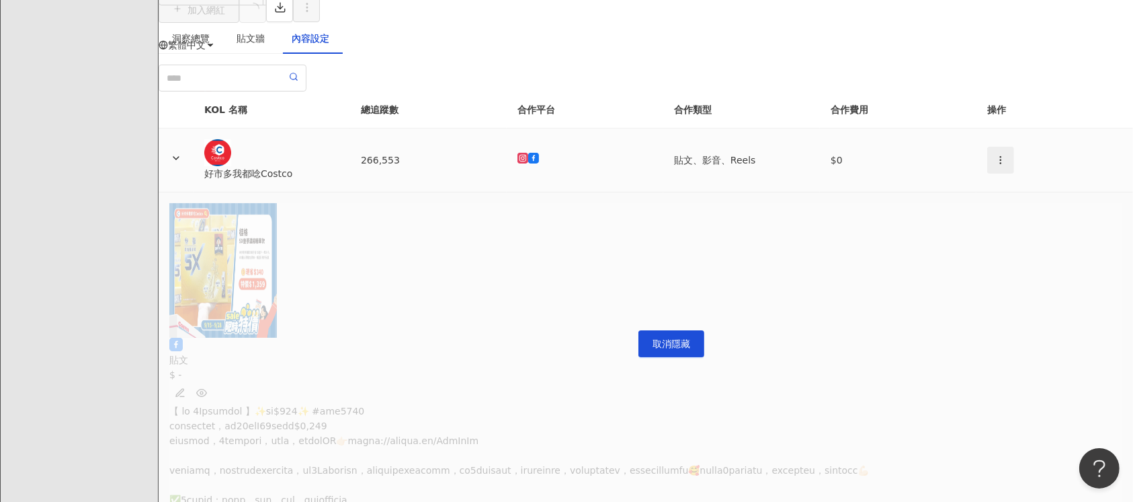
click at [988, 173] on button "button" at bounding box center [1001, 160] width 27 height 27
click at [947, 244] on div "新增內容" at bounding box center [942, 250] width 47 height 15
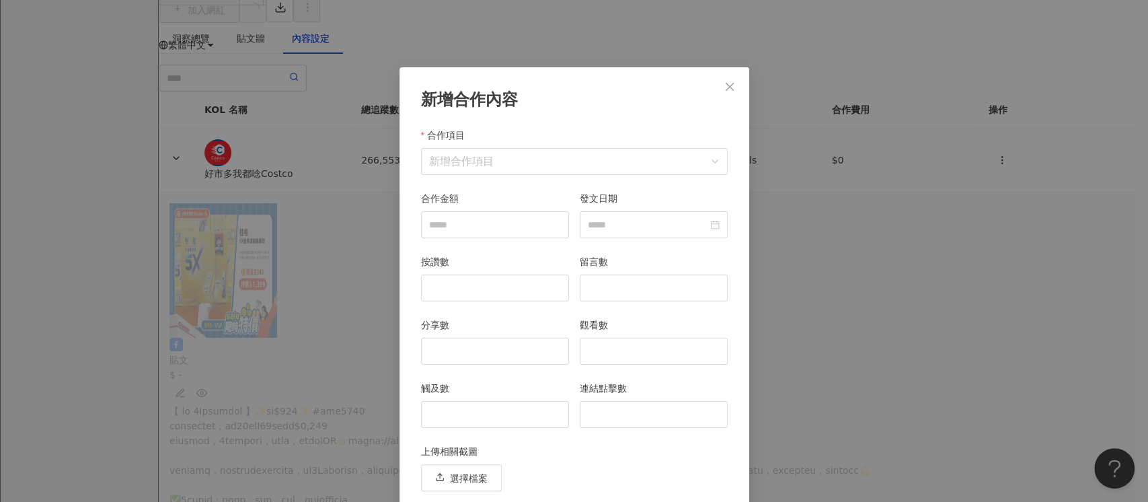
scroll to position [48, 0]
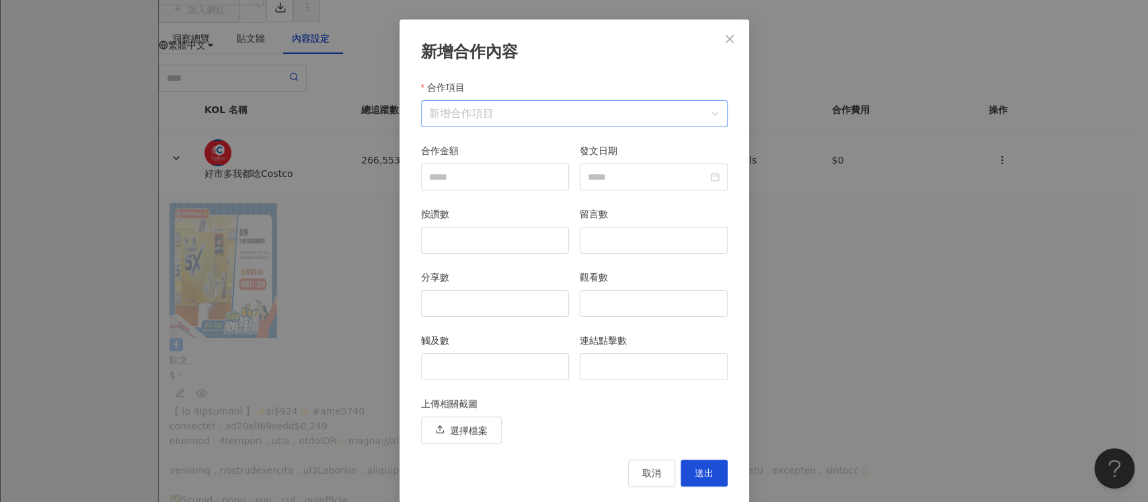
click at [524, 105] on input "合作項目" at bounding box center [574, 114] width 290 height 26
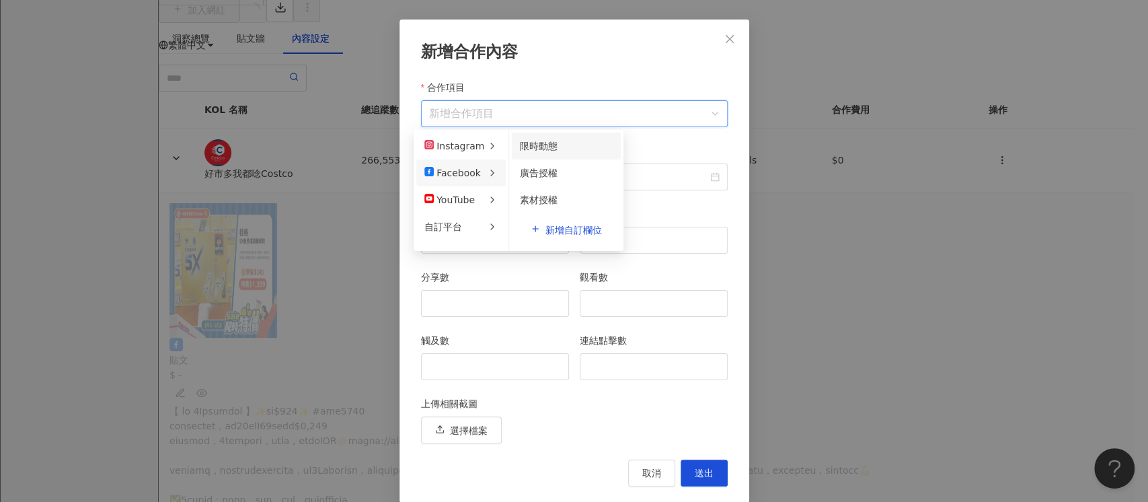
click at [569, 142] on div "限時動態" at bounding box center [566, 145] width 93 height 15
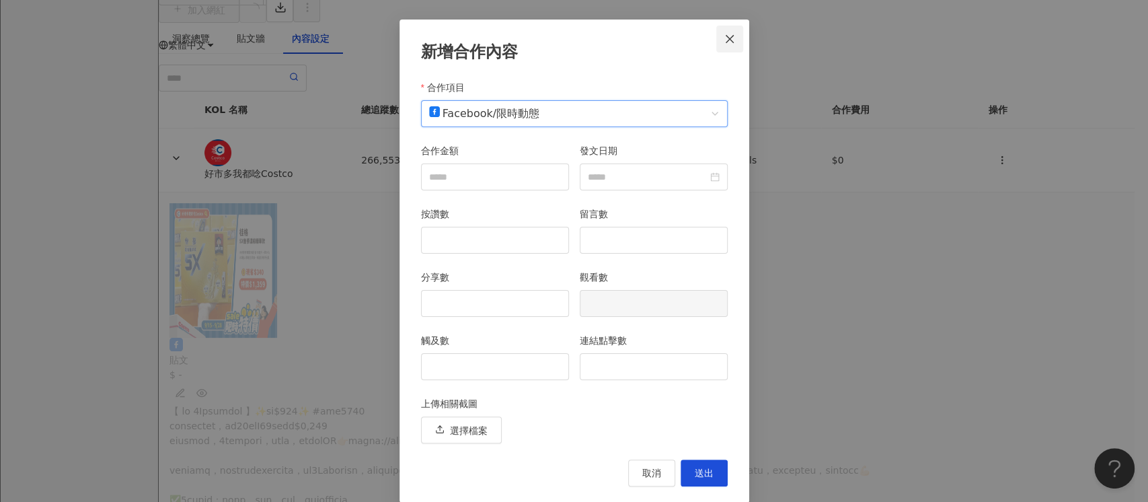
click at [728, 36] on span "Close" at bounding box center [729, 39] width 27 height 11
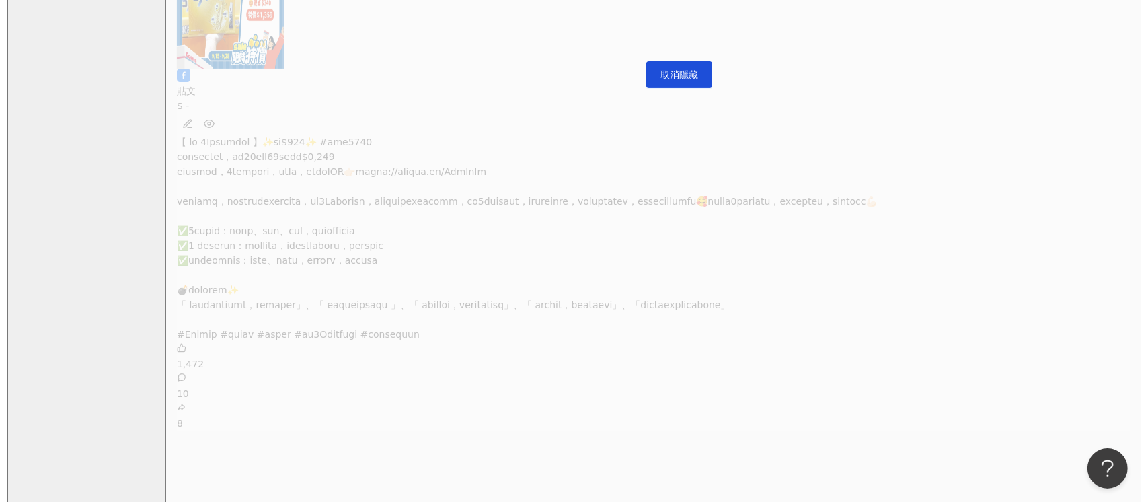
scroll to position [0, 1281]
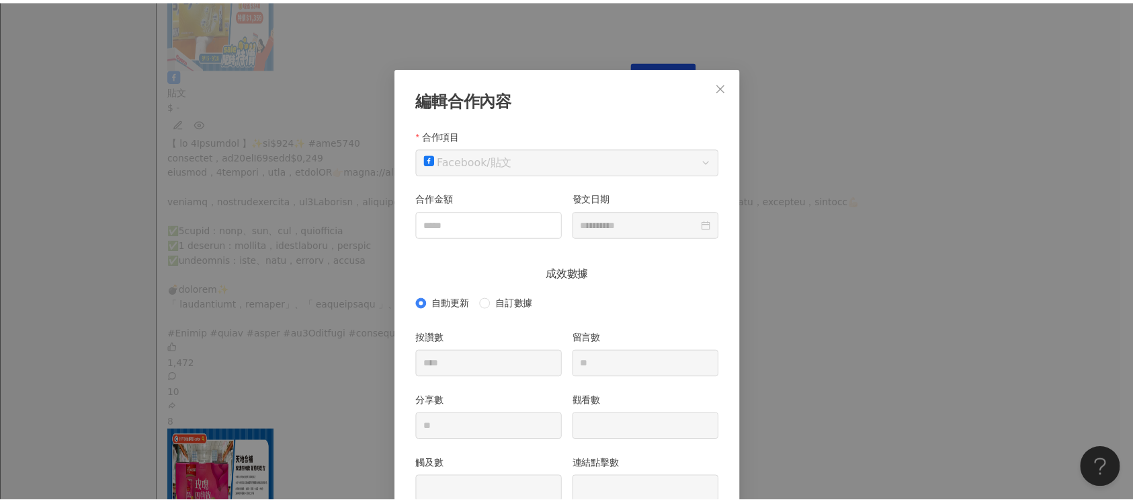
scroll to position [67, 0]
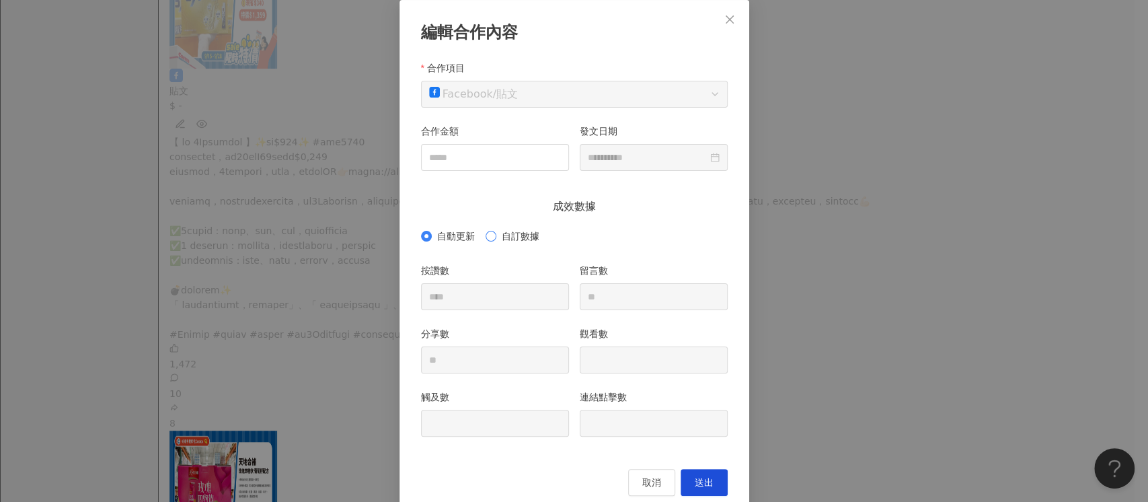
click at [504, 235] on span "自訂數據" at bounding box center [520, 236] width 48 height 15
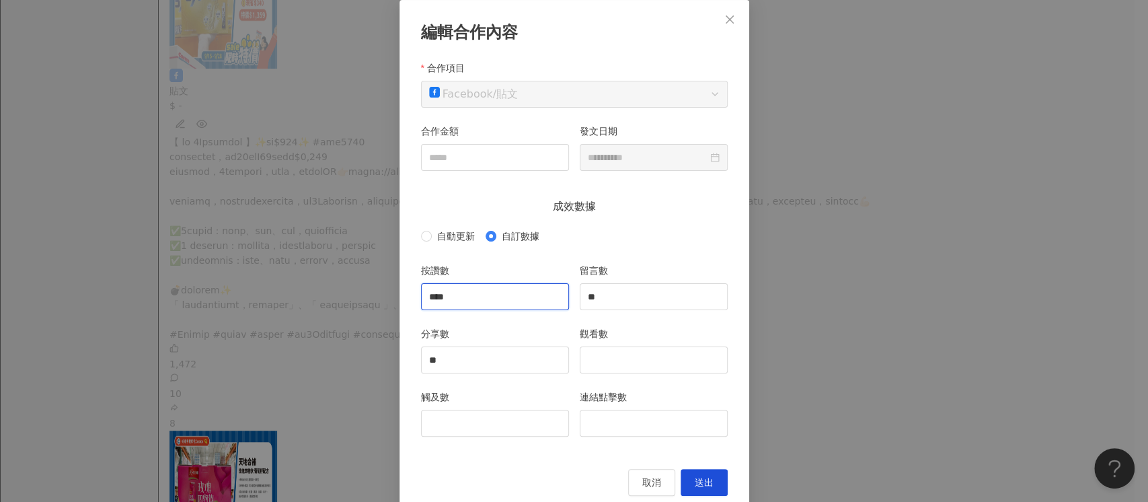
drag, startPoint x: 500, startPoint y: 297, endPoint x: 296, endPoint y: 326, distance: 206.4
click at [296, 326] on div "**********" at bounding box center [574, 251] width 1148 height 502
type input "****"
click at [495, 360] on input "**" at bounding box center [495, 360] width 147 height 26
type input "**"
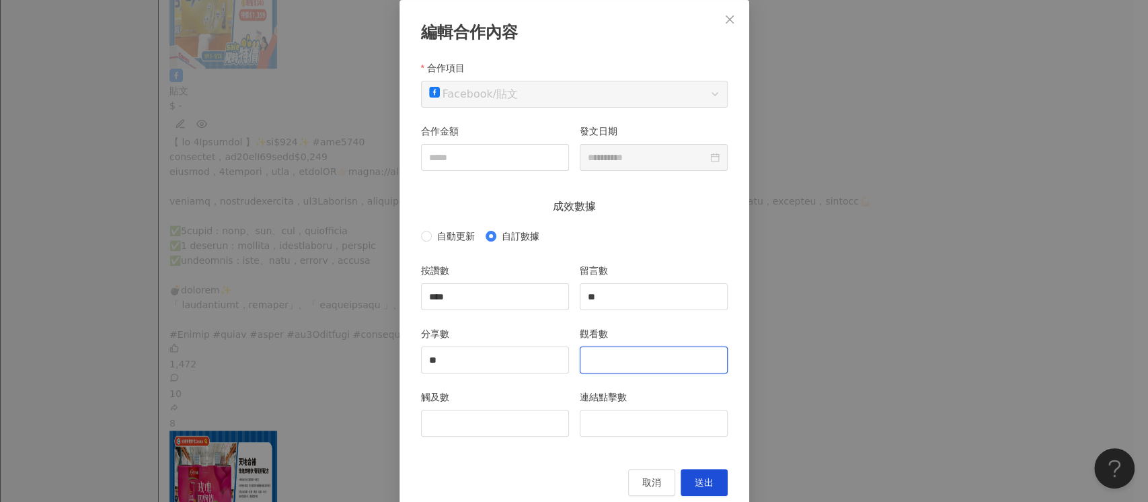
click at [606, 347] on input "觀看數" at bounding box center [653, 360] width 147 height 26
type input "******"
click at [437, 419] on input "觸及數" at bounding box center [495, 423] width 147 height 26
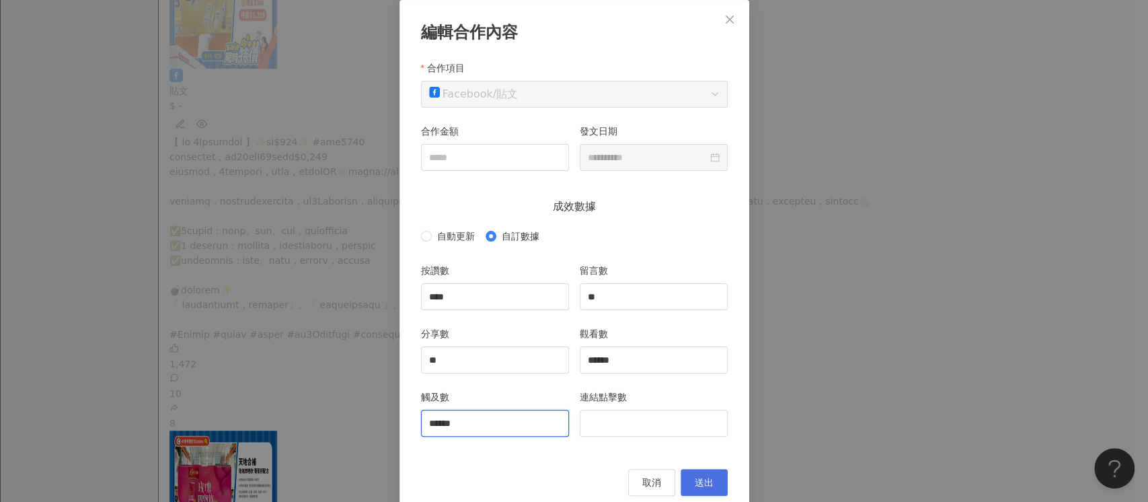
type input "******"
click at [703, 477] on span "送出" at bounding box center [703, 482] width 19 height 11
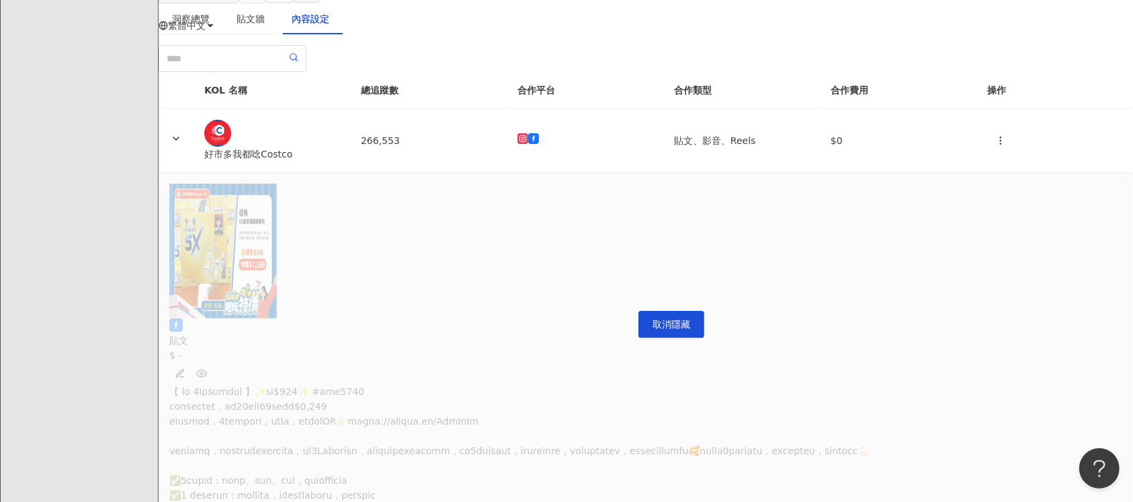
scroll to position [0, 0]
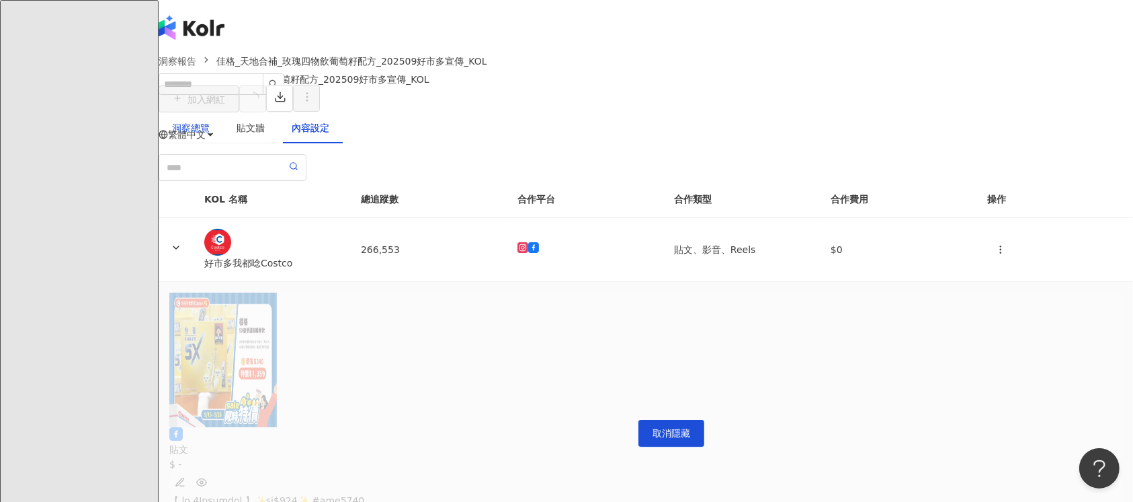
click at [210, 134] on div "洞察總覽" at bounding box center [191, 127] width 38 height 15
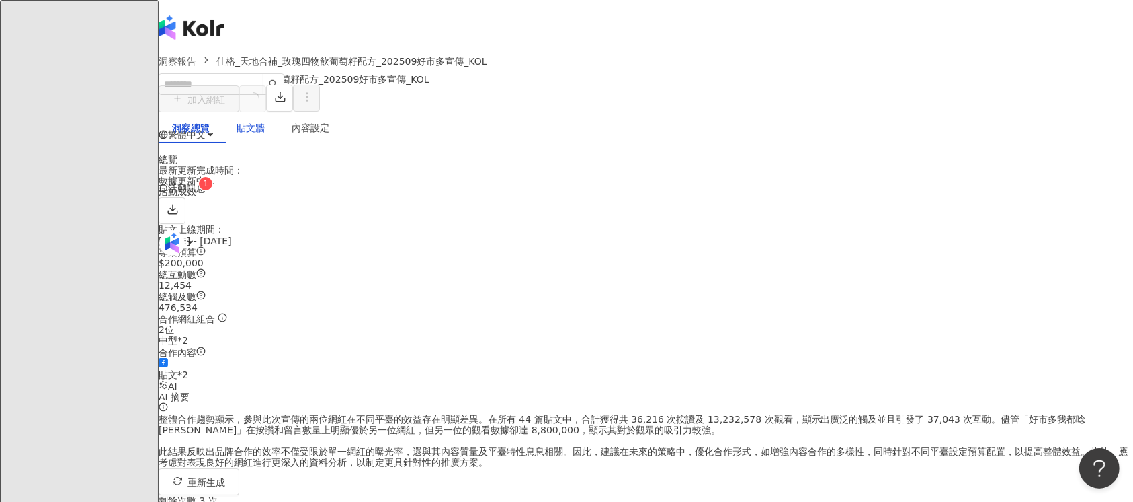
click at [265, 133] on div "貼文牆" at bounding box center [251, 127] width 28 height 15
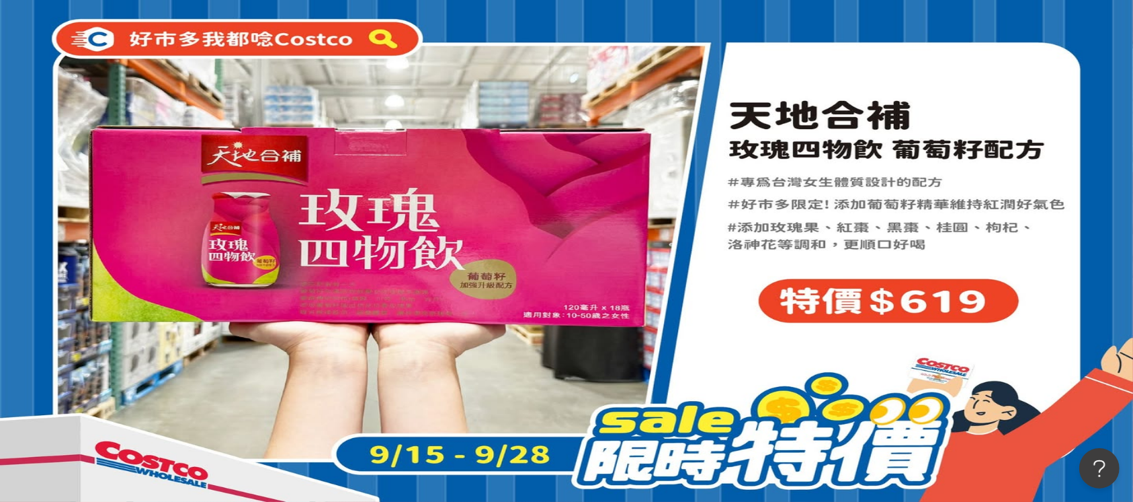
click at [210, 135] on div "洞察總覽" at bounding box center [191, 127] width 38 height 15
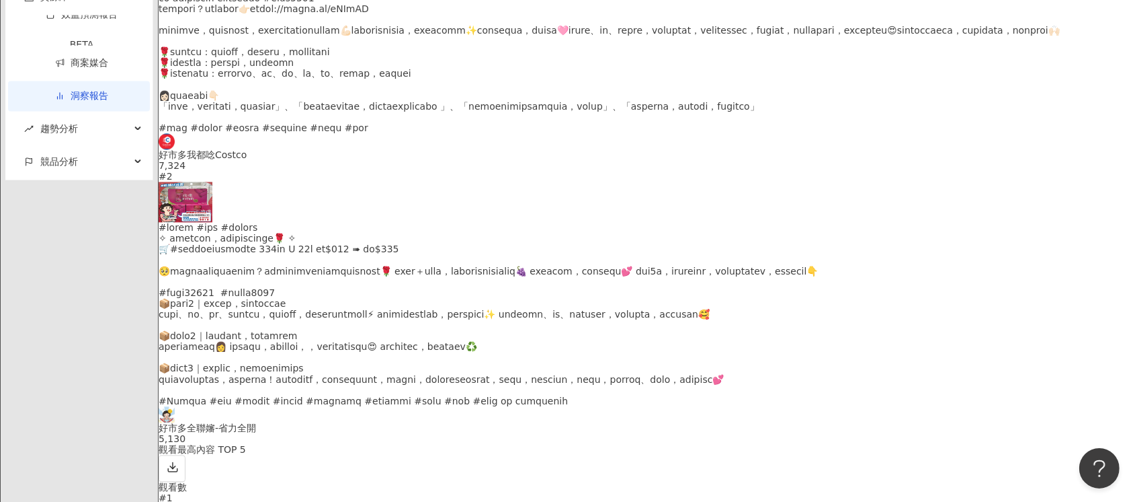
scroll to position [2778, 0]
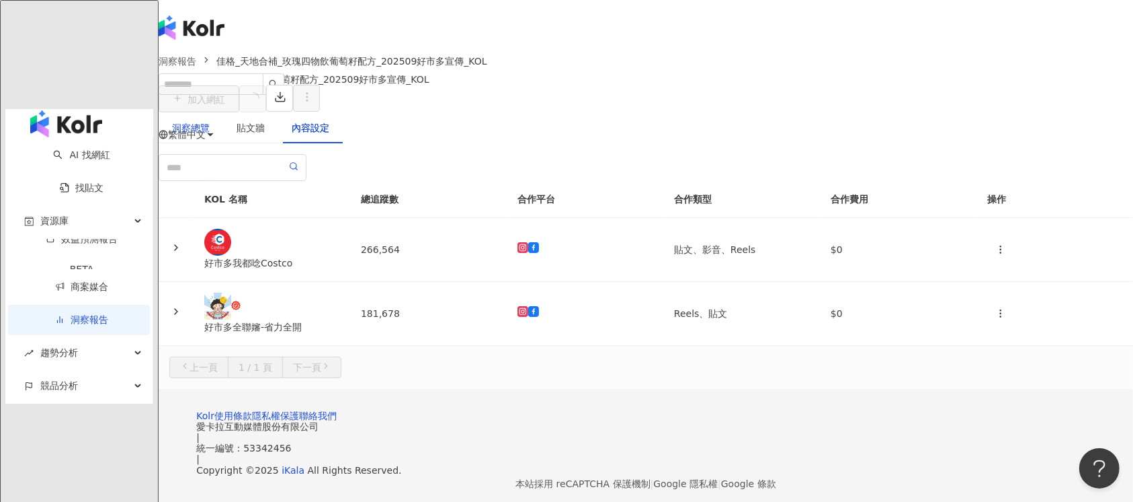
click at [210, 134] on div "洞察總覽" at bounding box center [191, 127] width 38 height 15
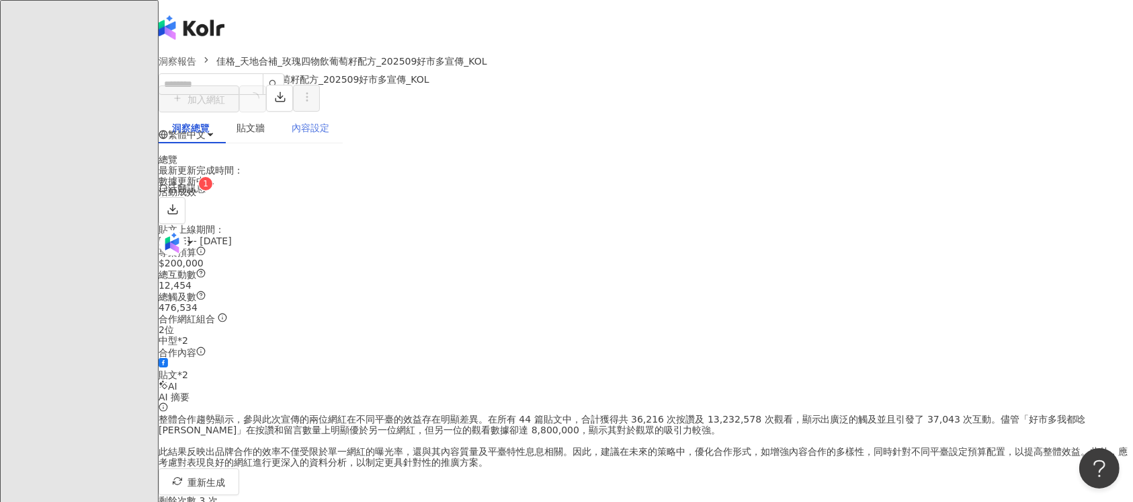
click at [343, 143] on div "內容設定" at bounding box center [310, 127] width 65 height 31
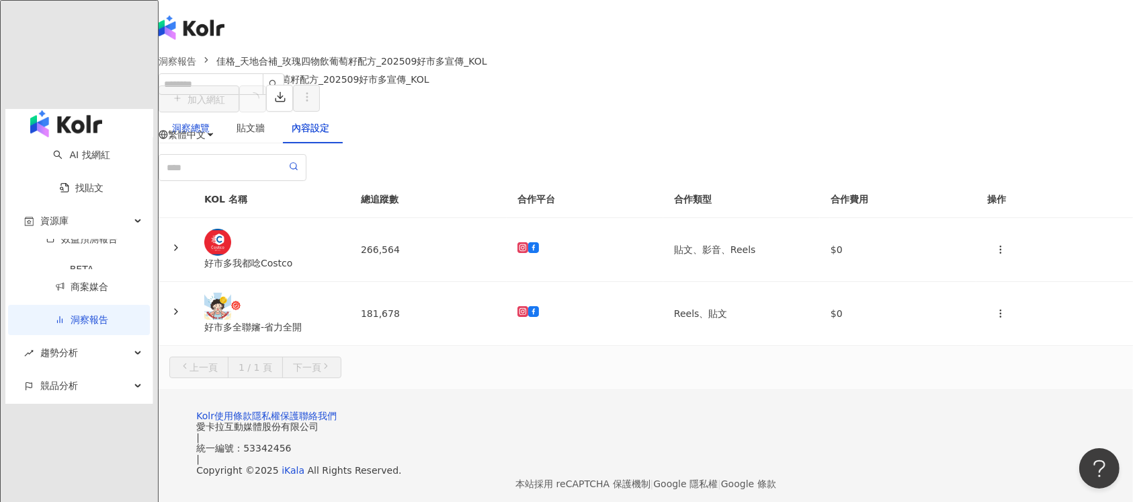
click at [210, 134] on div "洞察總覽" at bounding box center [191, 127] width 38 height 15
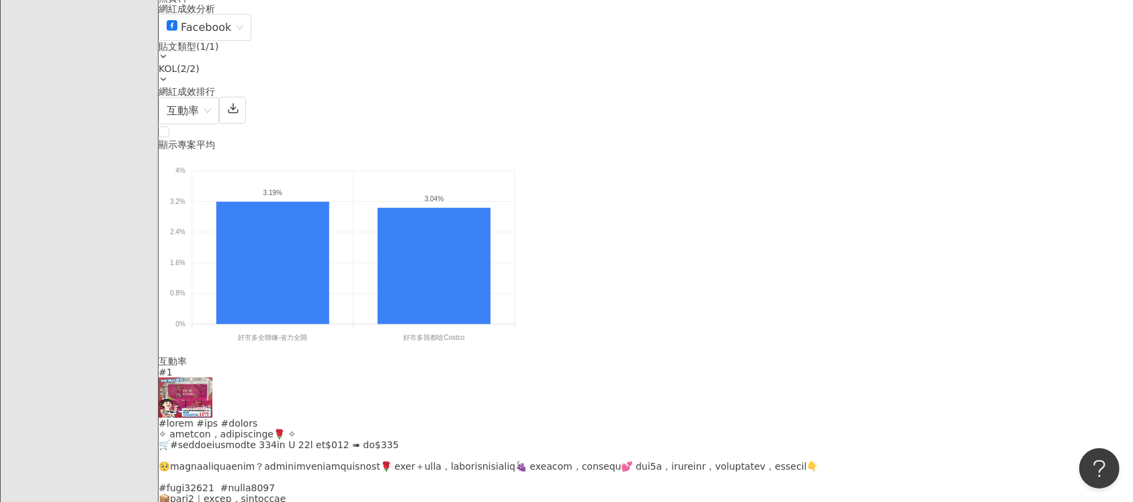
scroll to position [1165, 0]
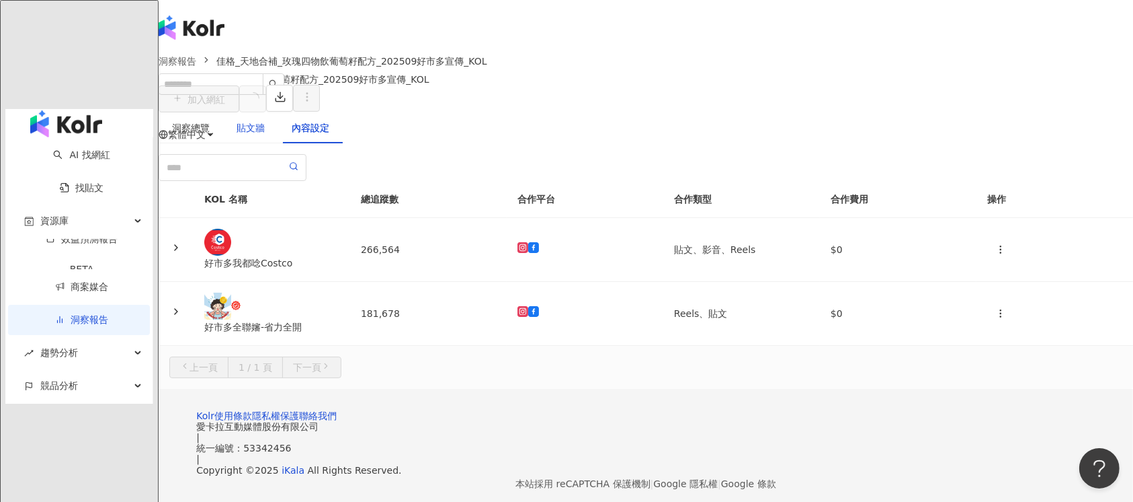
click at [265, 135] on div "貼文牆" at bounding box center [251, 127] width 28 height 15
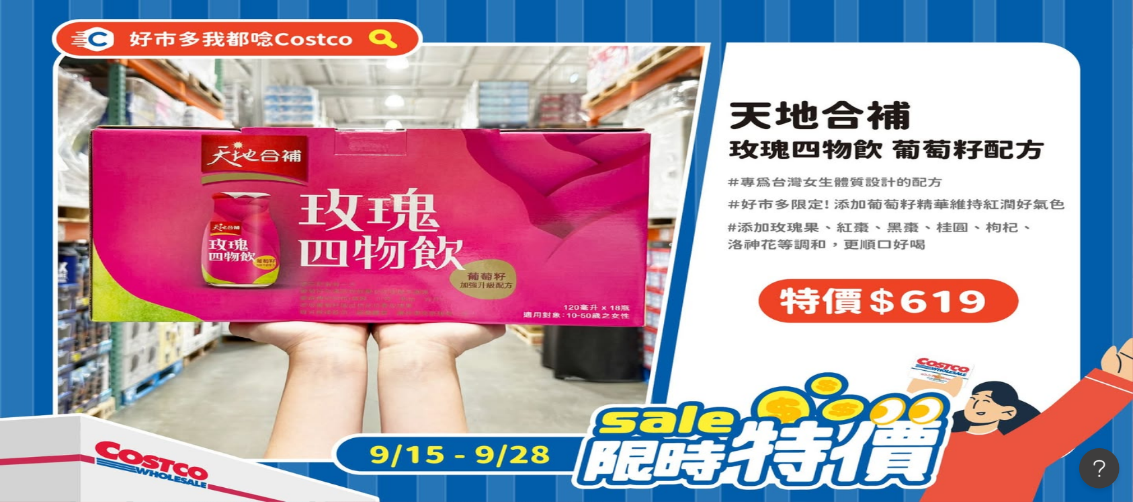
click at [210, 135] on div "洞察總覽" at bounding box center [191, 127] width 38 height 15
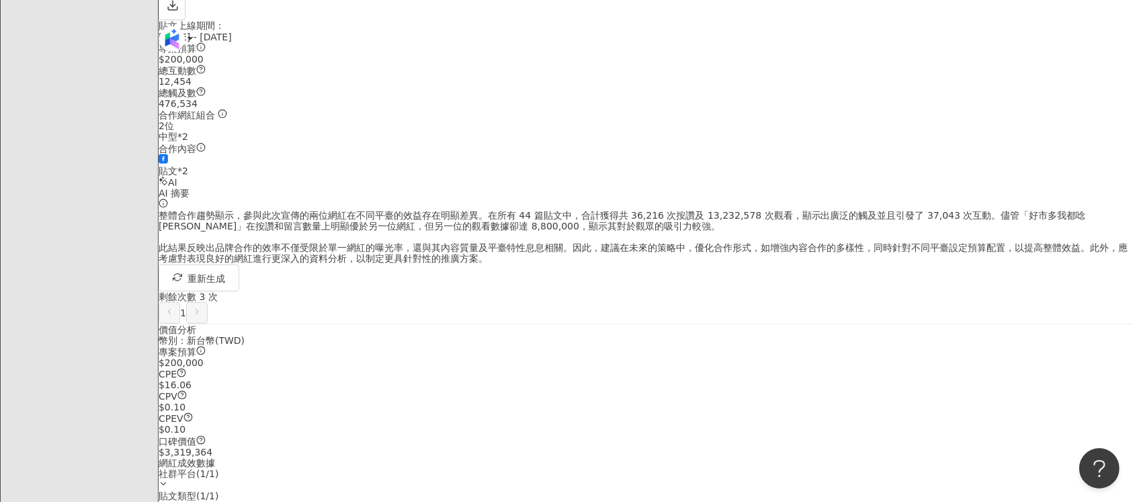
scroll to position [269, 0]
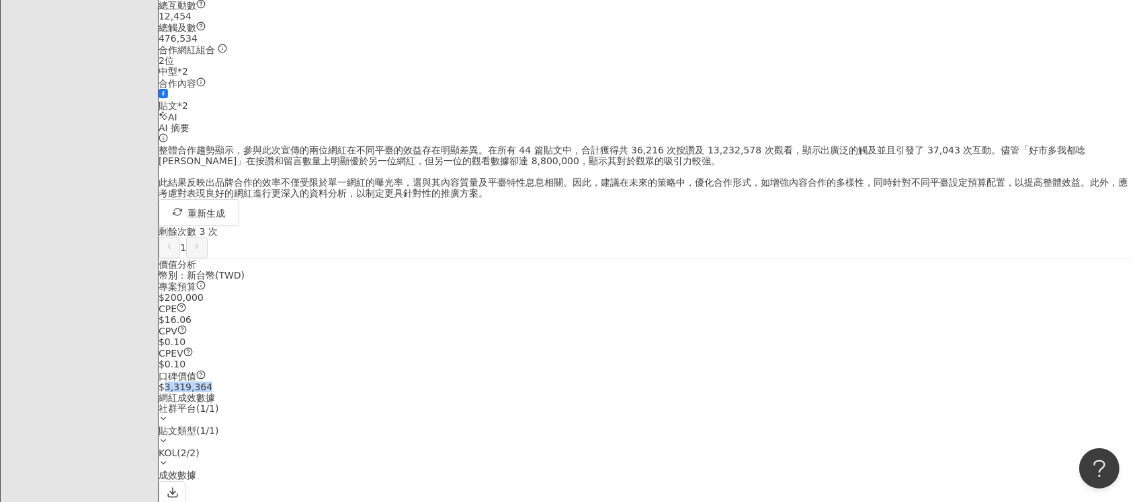
drag, startPoint x: 720, startPoint y: 356, endPoint x: 783, endPoint y: 359, distance: 62.6
click at [783, 381] on div "$3,319,364" at bounding box center [646, 386] width 975 height 11
click at [694, 359] on div "$0.10" at bounding box center [646, 363] width 975 height 11
drag, startPoint x: 704, startPoint y: 355, endPoint x: 791, endPoint y: 355, distance: 86.7
click at [791, 355] on div "專案預算 $200,000 CPE $16.06 CPV $0.10 CPEV $0.10 口碑價值 $3,319,364" at bounding box center [646, 336] width 975 height 112
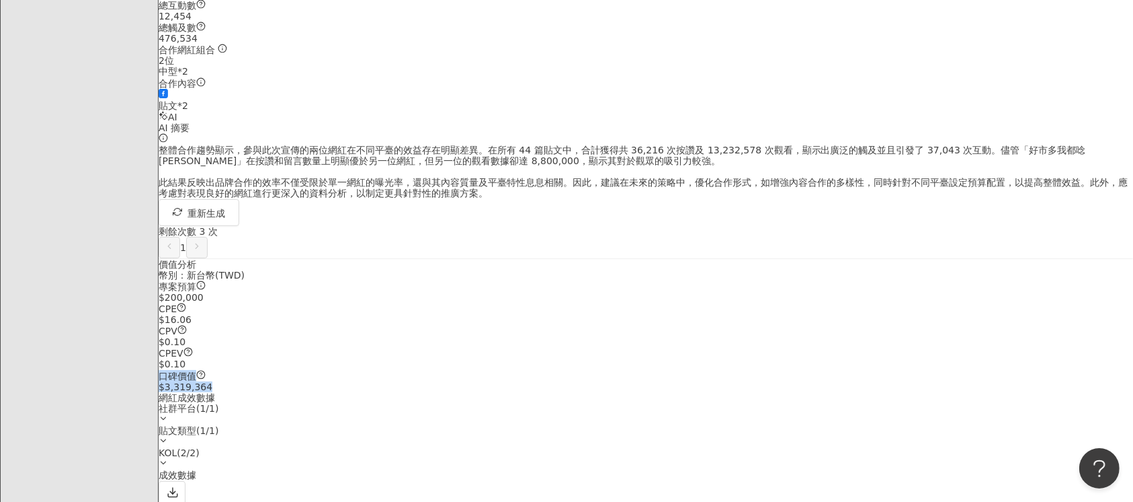
click at [791, 381] on div "$3,319,364" at bounding box center [646, 386] width 975 height 11
drag, startPoint x: 791, startPoint y: 355, endPoint x: 713, endPoint y: 356, distance: 78.0
click at [713, 381] on div "$3,319,364" at bounding box center [646, 386] width 975 height 11
